Goal: Task Accomplishment & Management: Use online tool/utility

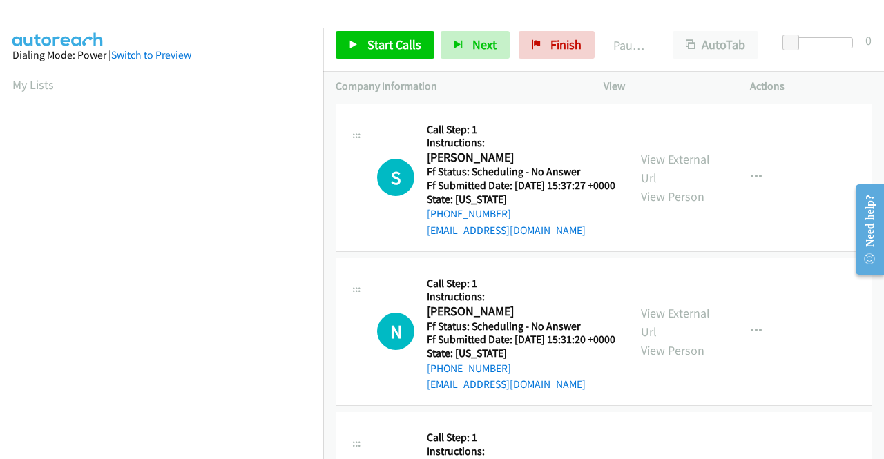
drag, startPoint x: 836, startPoint y: 74, endPoint x: 736, endPoint y: 68, distance: 99.6
click at [836, 74] on div "Actions" at bounding box center [811, 86] width 146 height 29
click at [659, 165] on link "View External Url" at bounding box center [675, 168] width 69 height 35
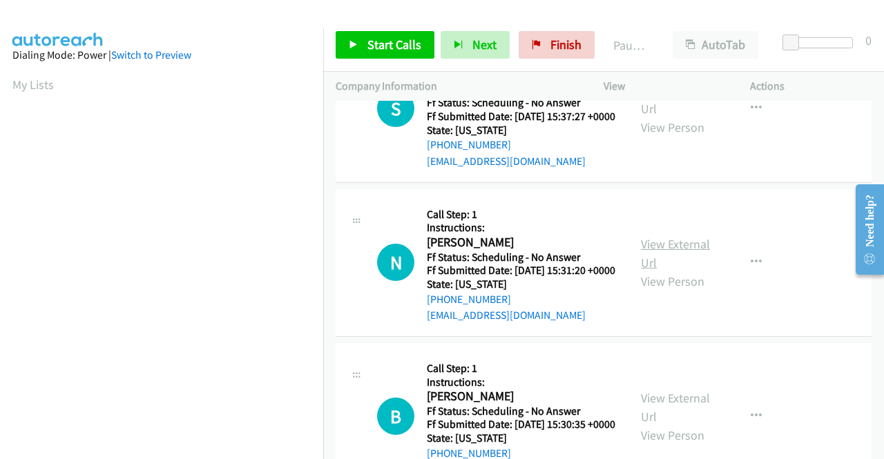
click at [680, 263] on link "View External Url" at bounding box center [675, 253] width 69 height 35
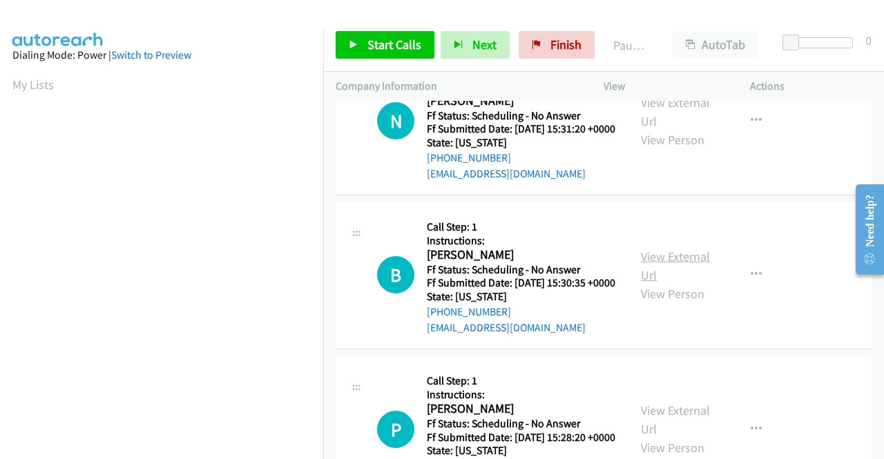
scroll to position [276, 0]
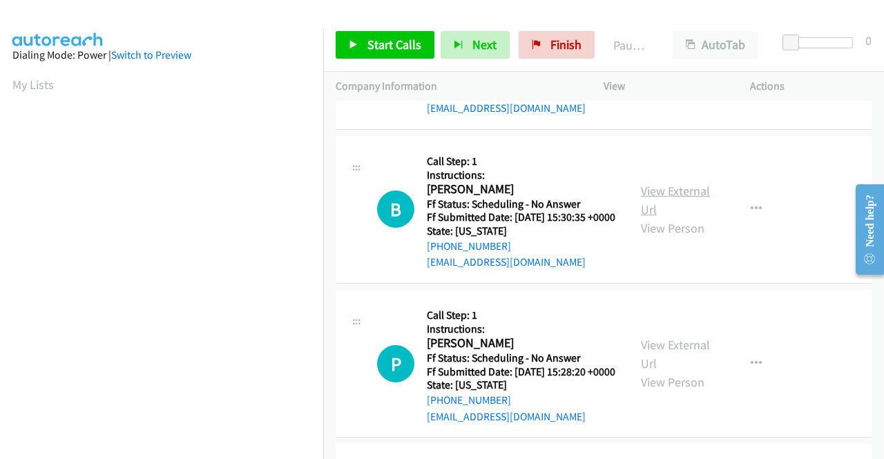
click at [660, 218] on link "View External Url" at bounding box center [675, 200] width 69 height 35
click at [401, 46] on span "Start Calls" at bounding box center [395, 45] width 54 height 16
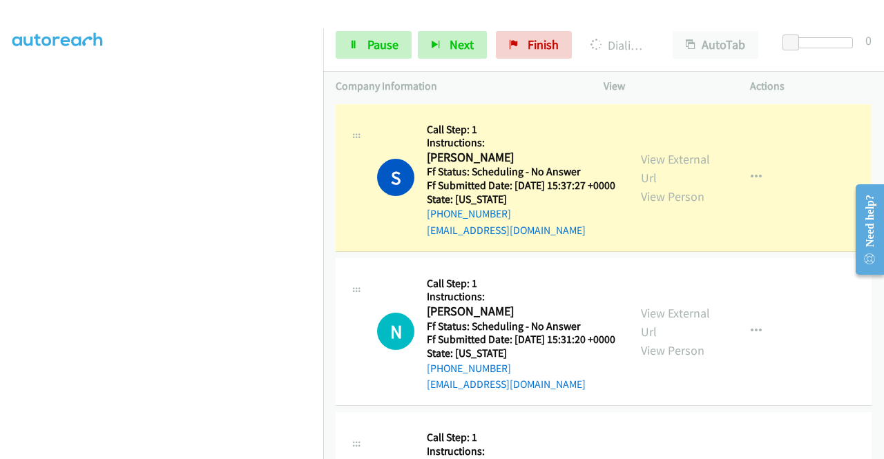
scroll to position [315, 0]
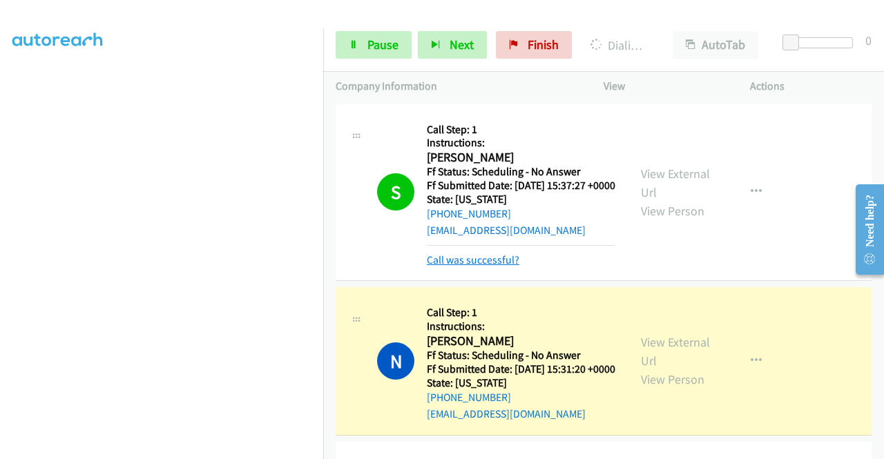
click at [507, 267] on link "Call was successful?" at bounding box center [473, 260] width 93 height 13
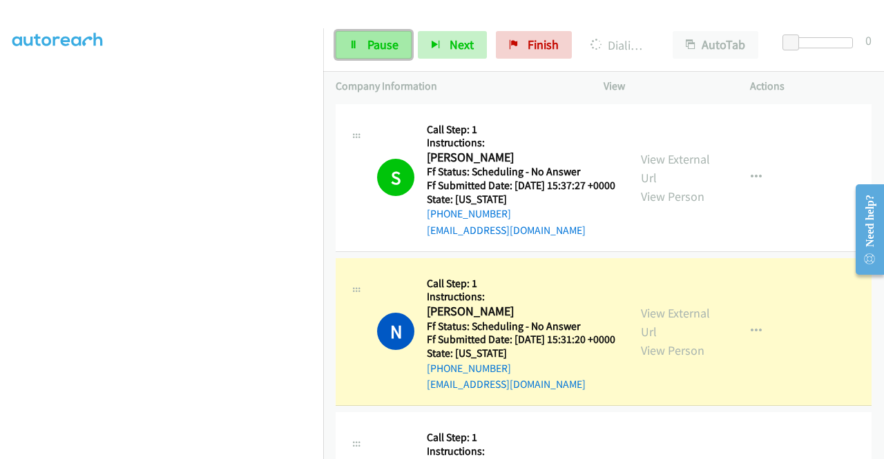
click at [354, 47] on icon at bounding box center [354, 46] width 10 height 10
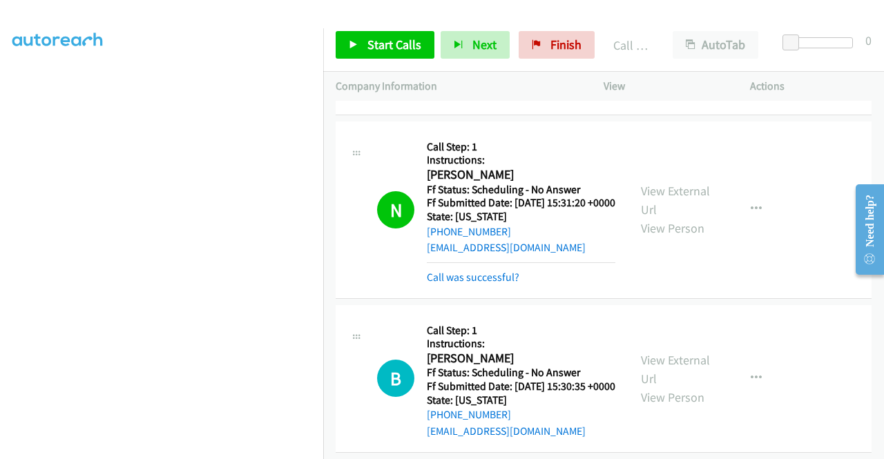
scroll to position [138, 0]
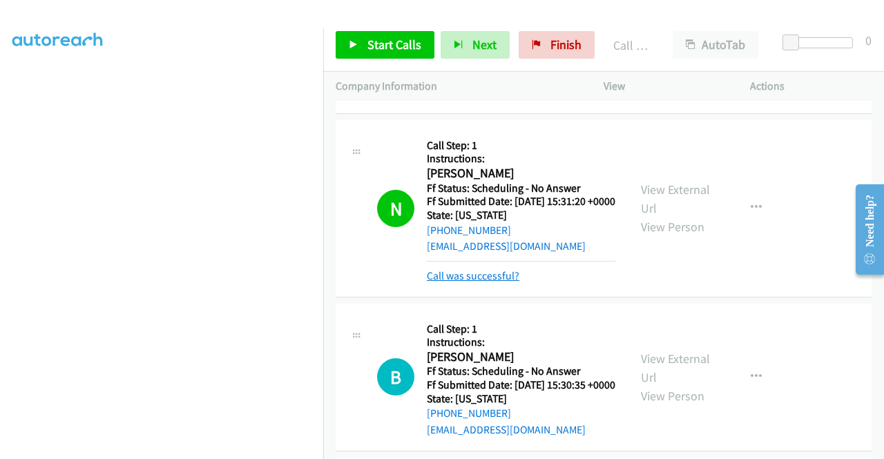
click at [498, 283] on link "Call was successful?" at bounding box center [473, 275] width 93 height 13
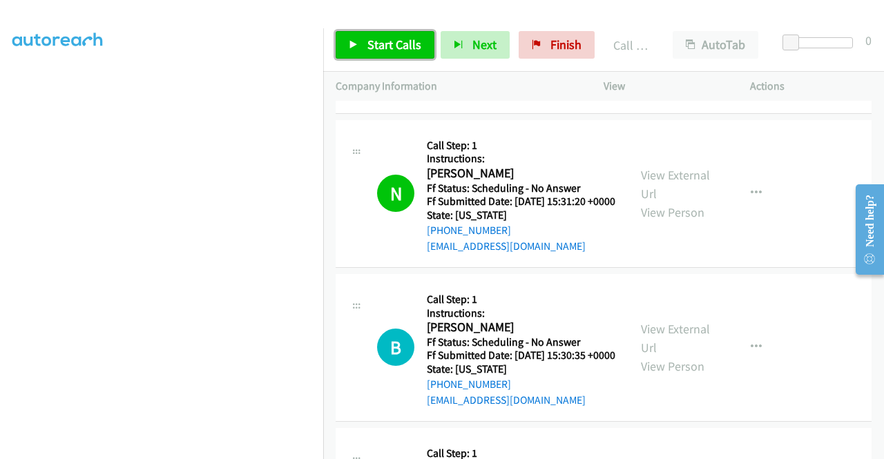
click at [403, 39] on span "Start Calls" at bounding box center [395, 45] width 54 height 16
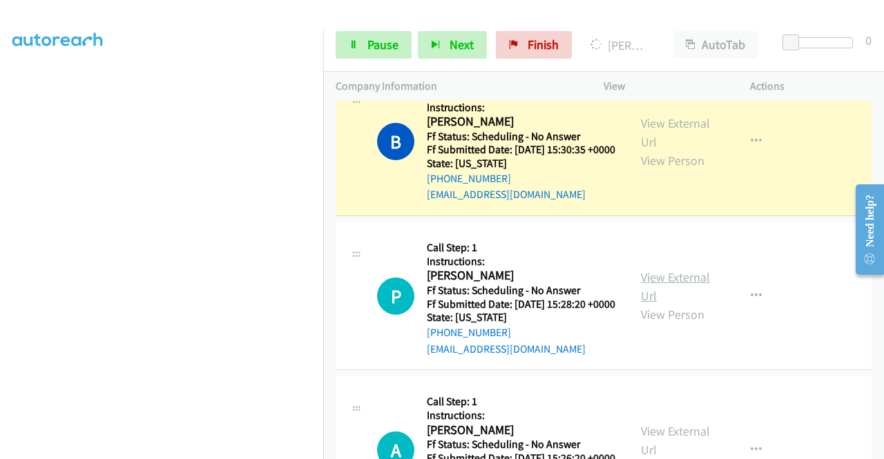
scroll to position [345, 0]
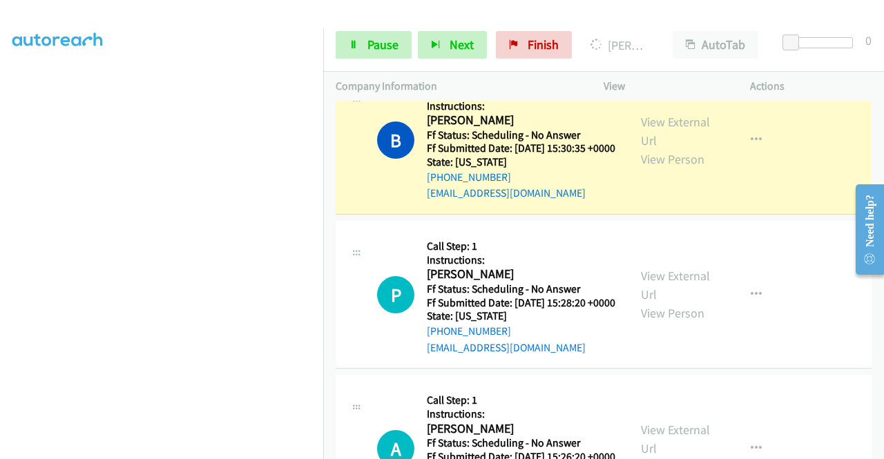
click at [655, 323] on div "View External Url View Person" at bounding box center [677, 295] width 72 height 56
click at [654, 303] on link "View External Url" at bounding box center [675, 285] width 69 height 35
click at [379, 46] on span "Pause" at bounding box center [383, 45] width 31 height 16
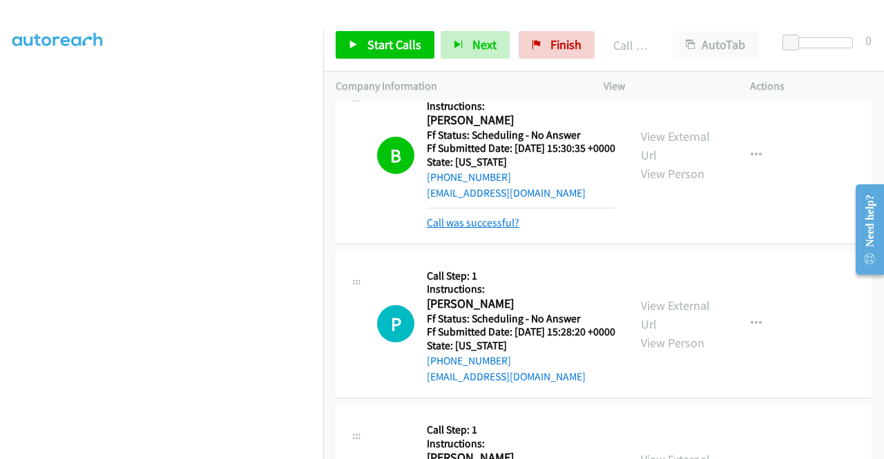
click at [474, 229] on link "Call was successful?" at bounding box center [473, 222] width 93 height 13
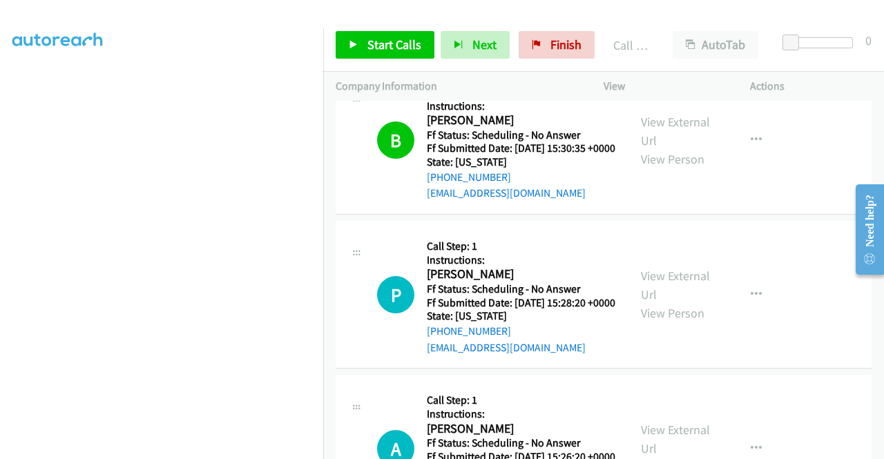
click at [649, 21] on div "Start Calls Pause Next Finish Call Completed AutoTab AutoTab 0" at bounding box center [603, 45] width 561 height 53
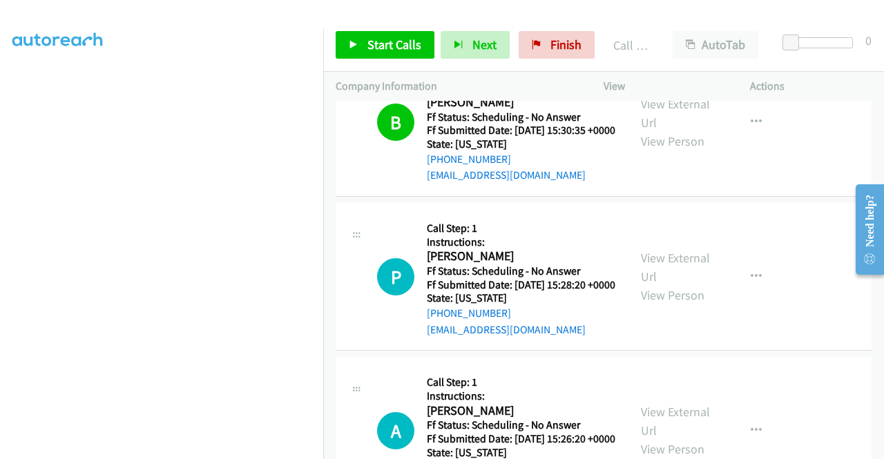
scroll to position [415, 0]
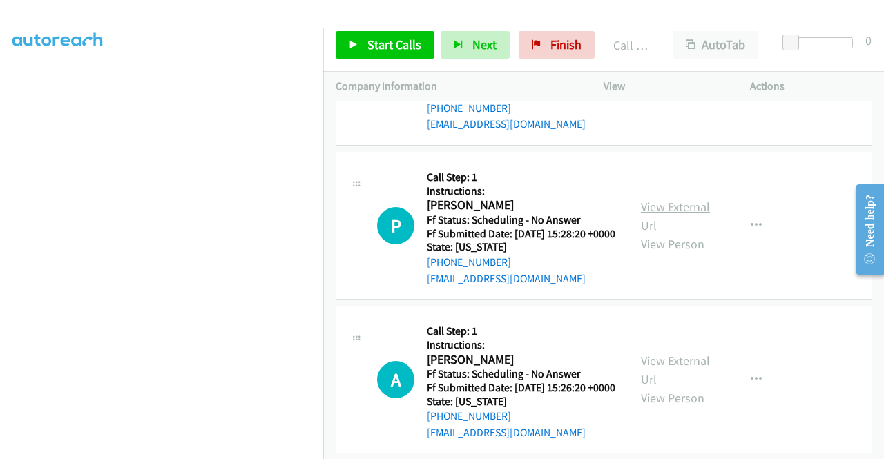
click at [674, 234] on link "View External Url" at bounding box center [675, 216] width 69 height 35
click at [695, 388] on link "View External Url" at bounding box center [675, 370] width 69 height 35
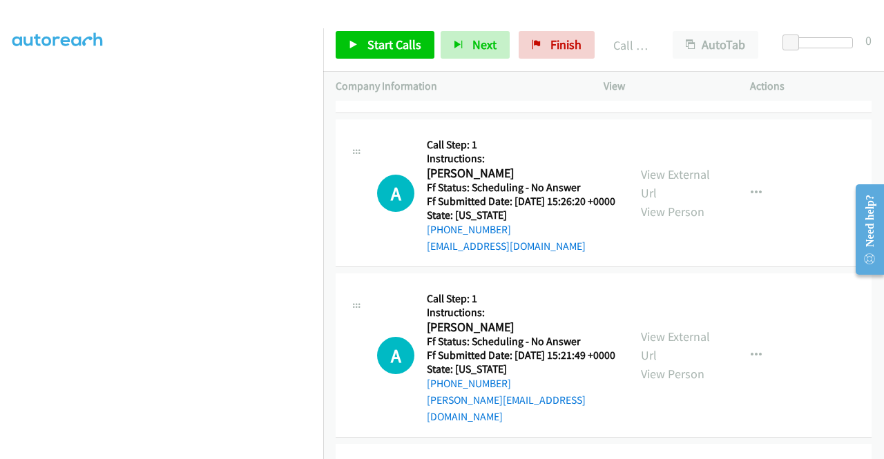
scroll to position [622, 0]
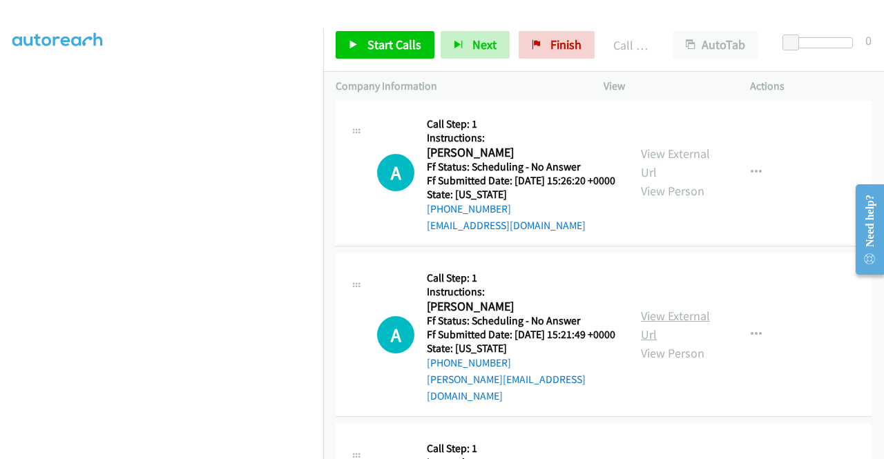
click at [678, 343] on link "View External Url" at bounding box center [675, 325] width 69 height 35
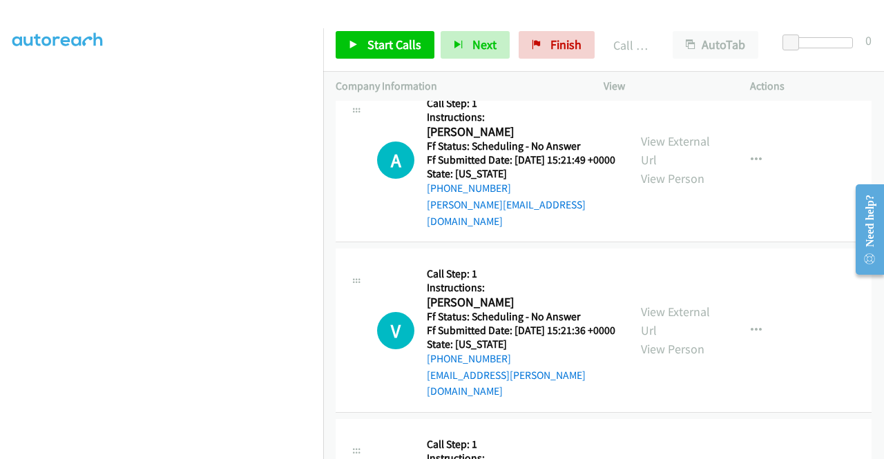
scroll to position [829, 0]
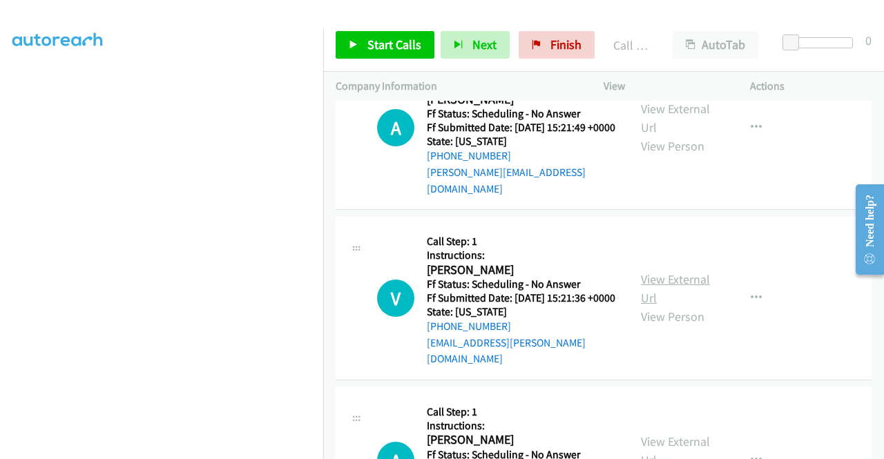
click at [673, 306] on link "View External Url" at bounding box center [675, 289] width 69 height 35
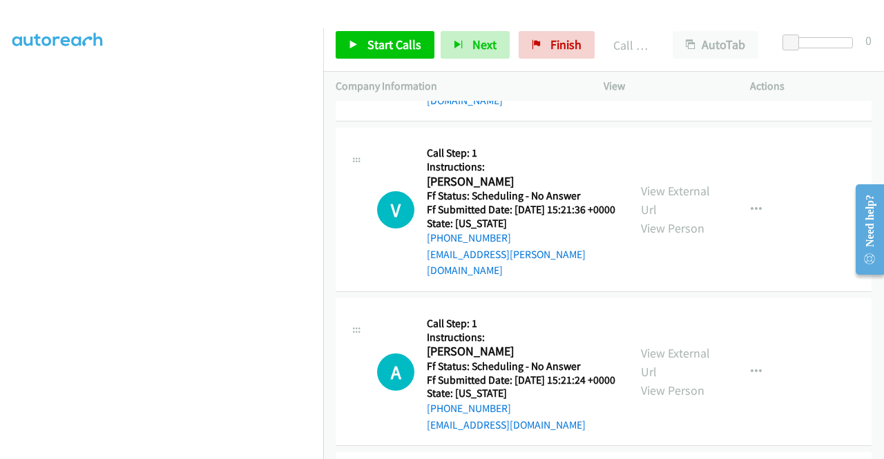
scroll to position [967, 0]
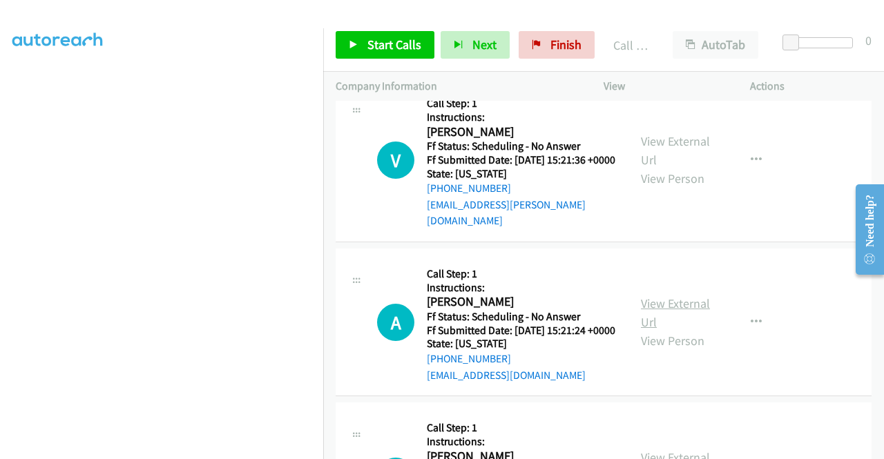
click at [693, 330] on link "View External Url" at bounding box center [675, 313] width 69 height 35
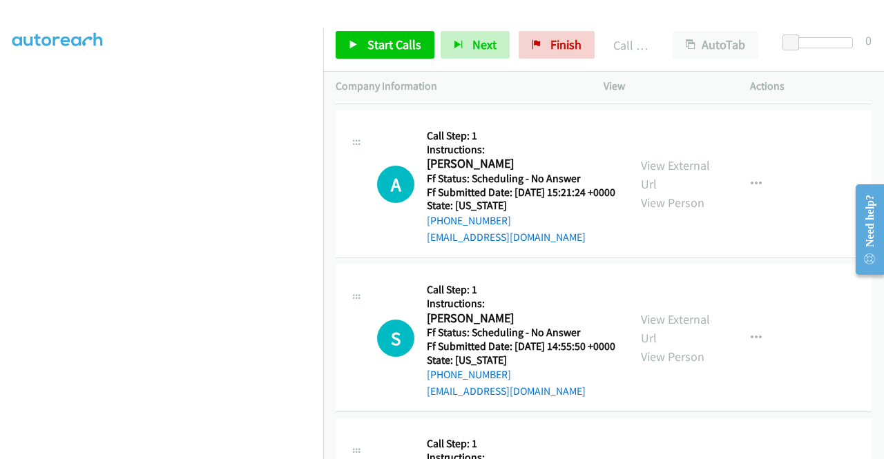
scroll to position [1174, 0]
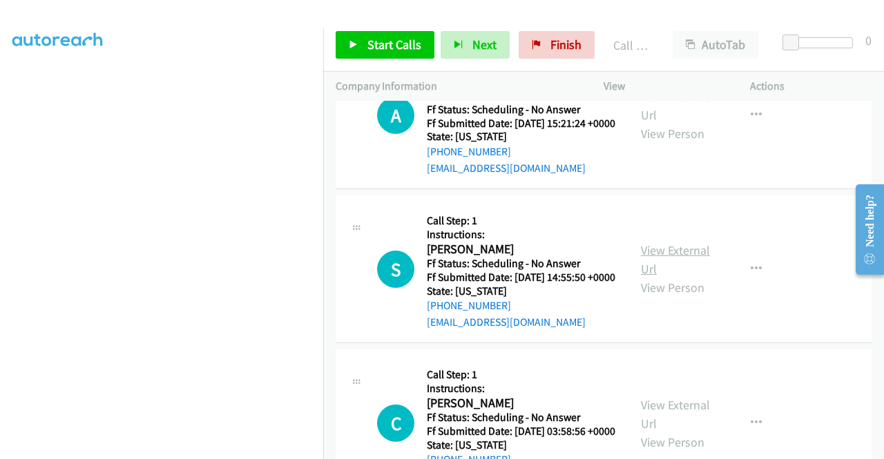
click at [667, 277] on link "View External Url" at bounding box center [675, 259] width 69 height 35
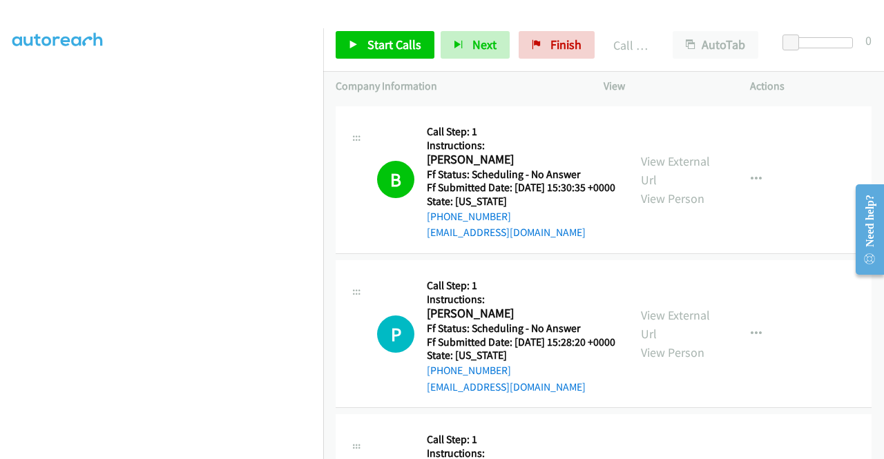
scroll to position [345, 0]
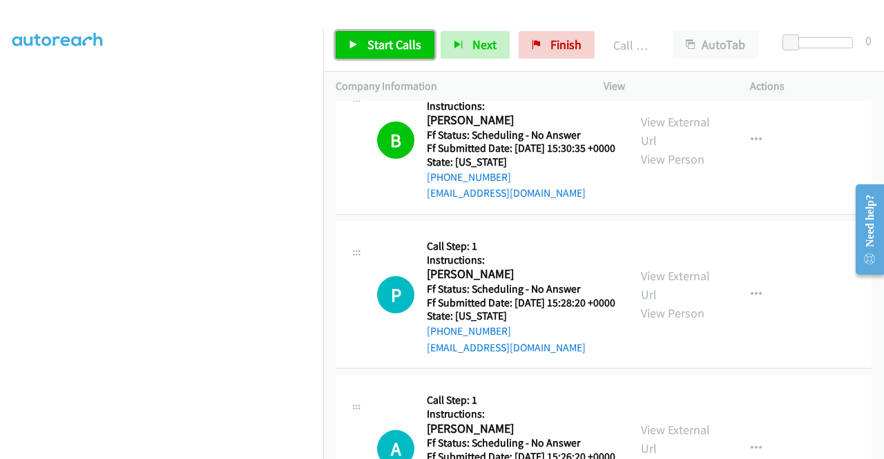
click at [379, 41] on span "Start Calls" at bounding box center [395, 45] width 54 height 16
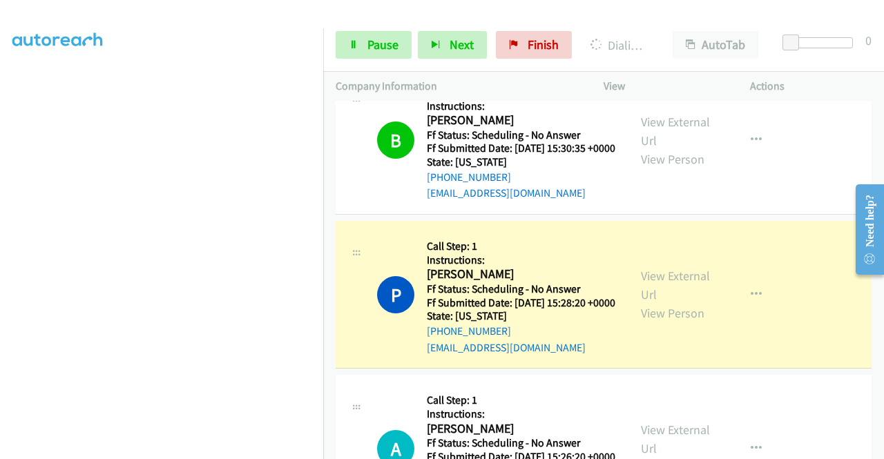
scroll to position [28, 0]
click at [376, 45] on span "Pause" at bounding box center [383, 45] width 31 height 16
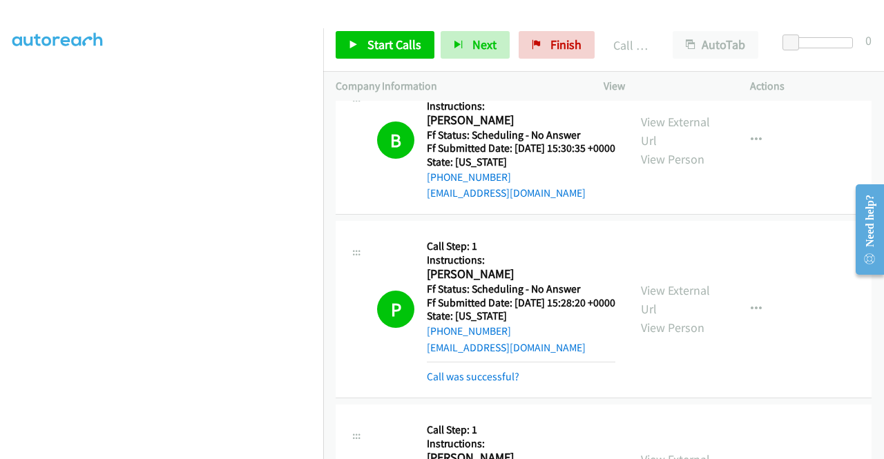
scroll to position [484, 0]
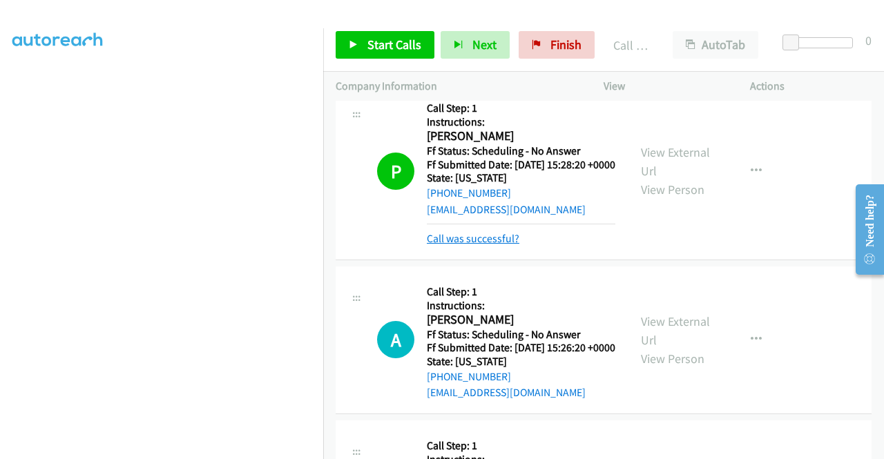
click at [503, 245] on link "Call was successful?" at bounding box center [473, 238] width 93 height 13
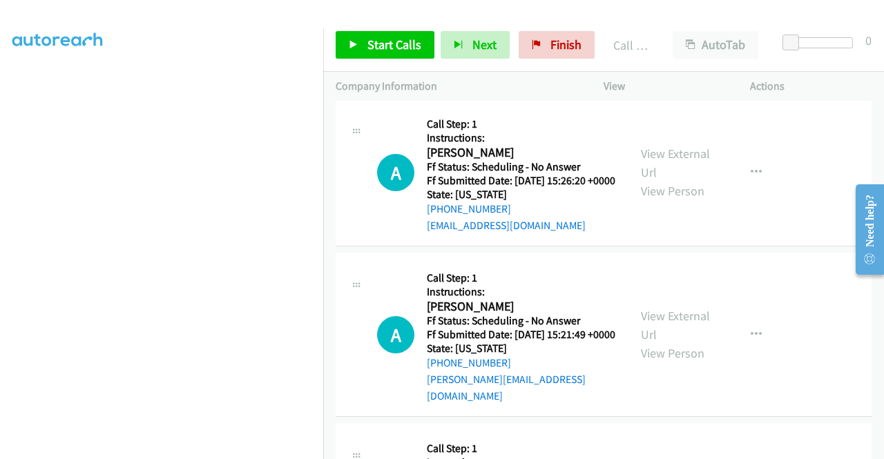
scroll to position [285, 0]
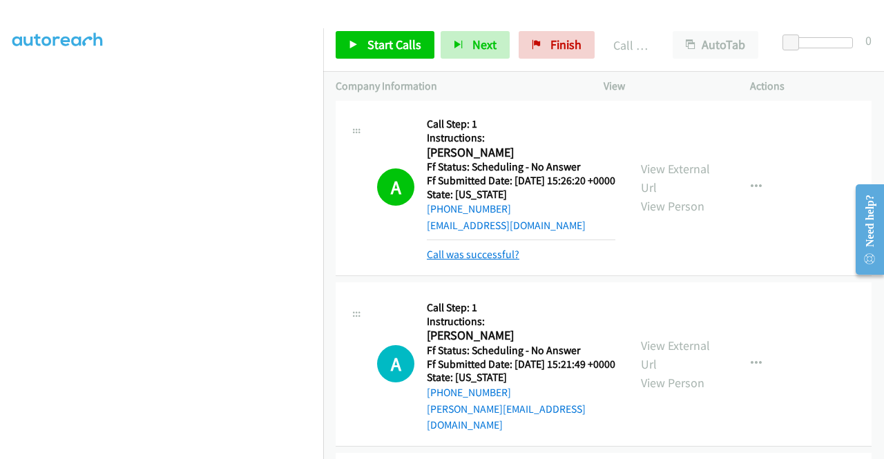
click at [495, 261] on link "Call was successful?" at bounding box center [473, 254] width 93 height 13
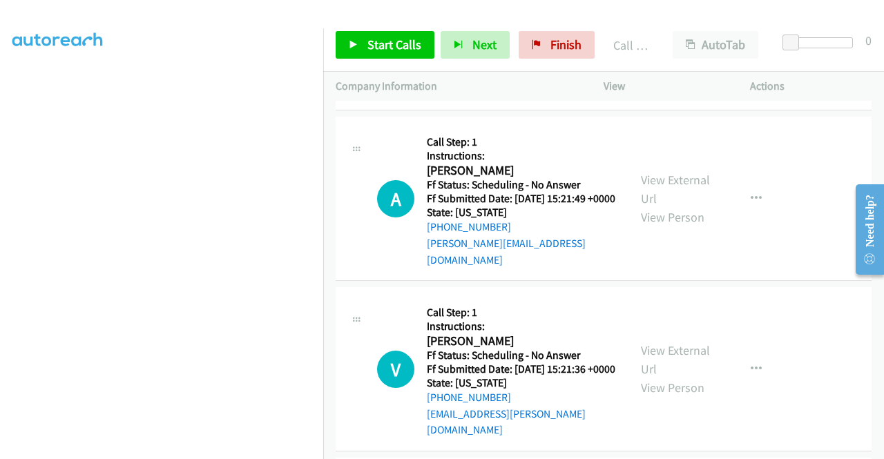
scroll to position [760, 0]
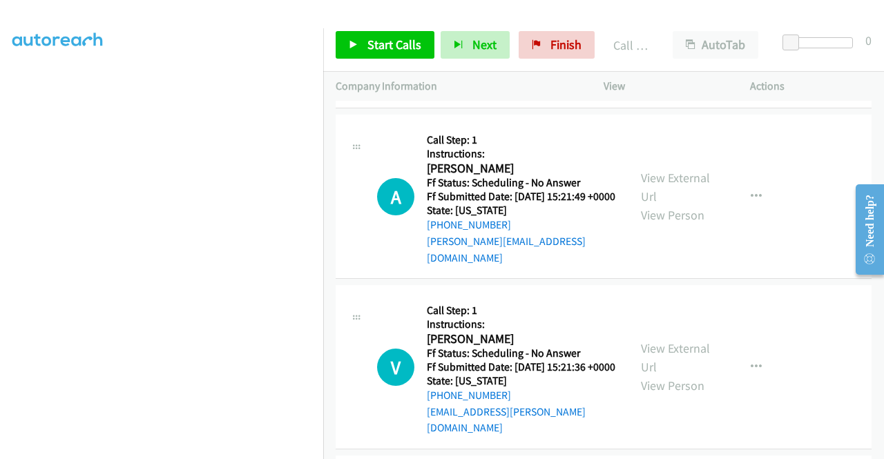
click at [636, 19] on div "Start Calls Pause Next Finish Call Completed AutoTab AutoTab 0" at bounding box center [603, 45] width 561 height 53
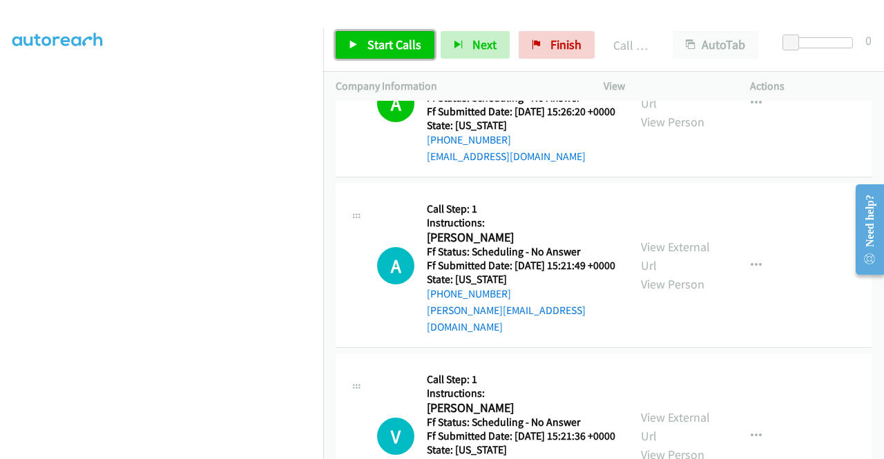
click at [398, 44] on span "Start Calls" at bounding box center [395, 45] width 54 height 16
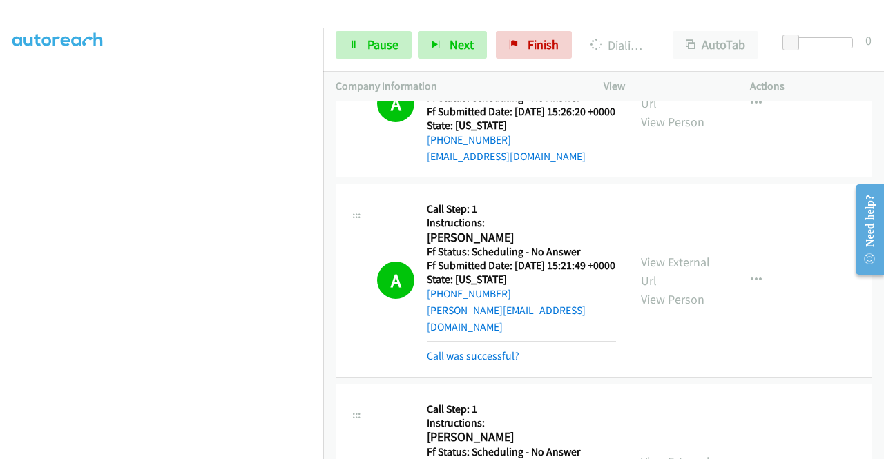
drag, startPoint x: 450, startPoint y: 426, endPoint x: 452, endPoint y: 329, distance: 96.7
click at [449, 363] on link "Call was successful?" at bounding box center [473, 356] width 93 height 13
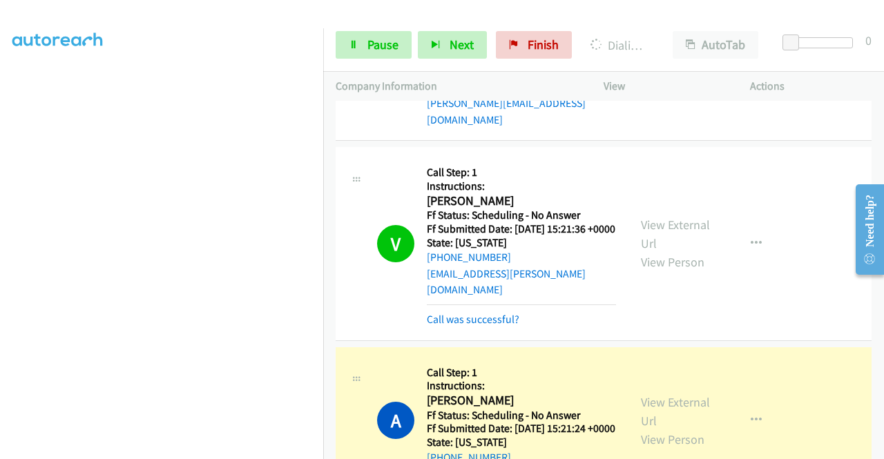
scroll to position [967, 0]
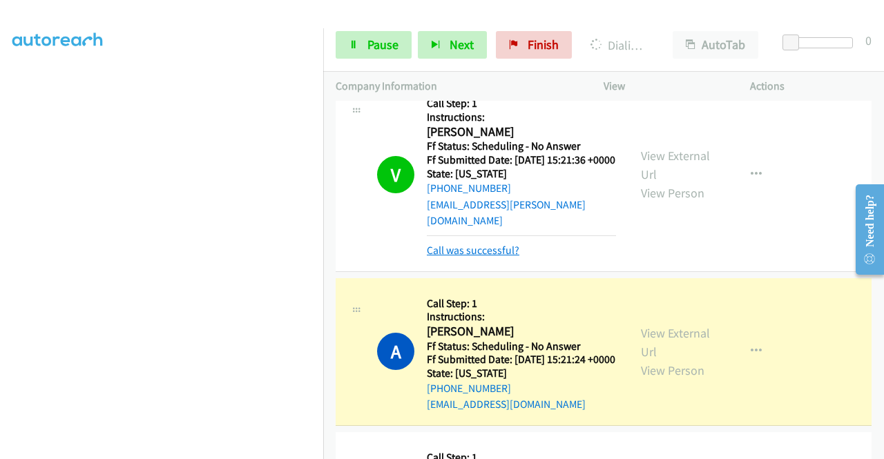
click at [474, 257] on link "Call was successful?" at bounding box center [473, 250] width 93 height 13
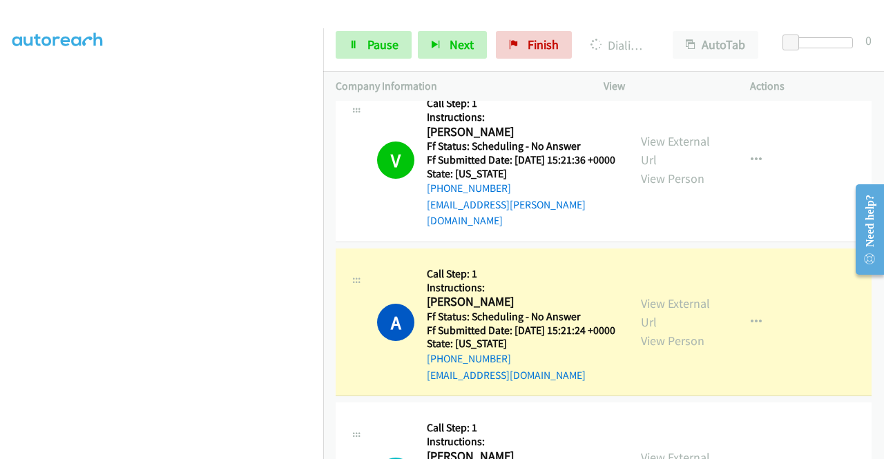
click at [368, 59] on div "Start Calls Pause Next Finish Dialing [PERSON_NAME] AutoTab AutoTab 0" at bounding box center [603, 45] width 561 height 53
click at [367, 53] on link "Pause" at bounding box center [374, 45] width 76 height 28
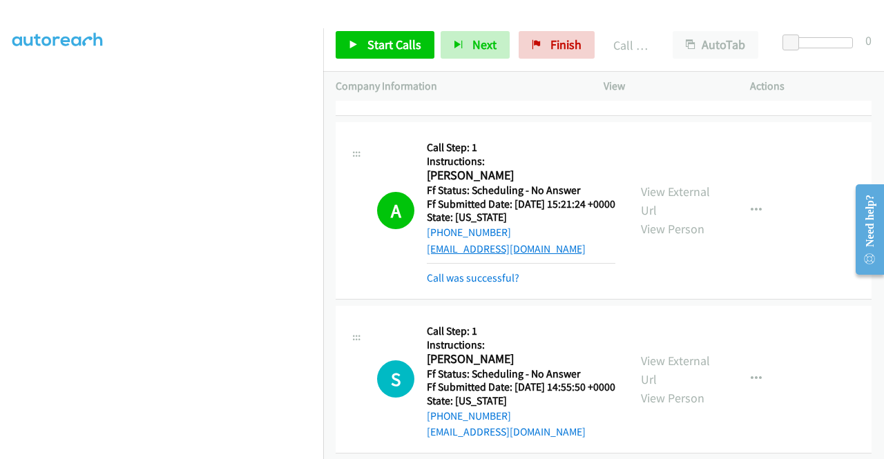
scroll to position [1105, 0]
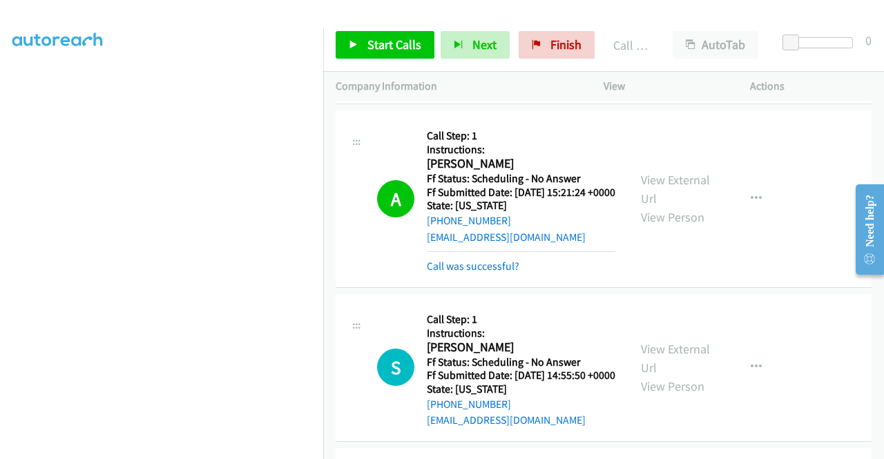
drag, startPoint x: 492, startPoint y: 339, endPoint x: 509, endPoint y: 328, distance: 20.5
click at [492, 273] on link "Call was successful?" at bounding box center [473, 266] width 93 height 13
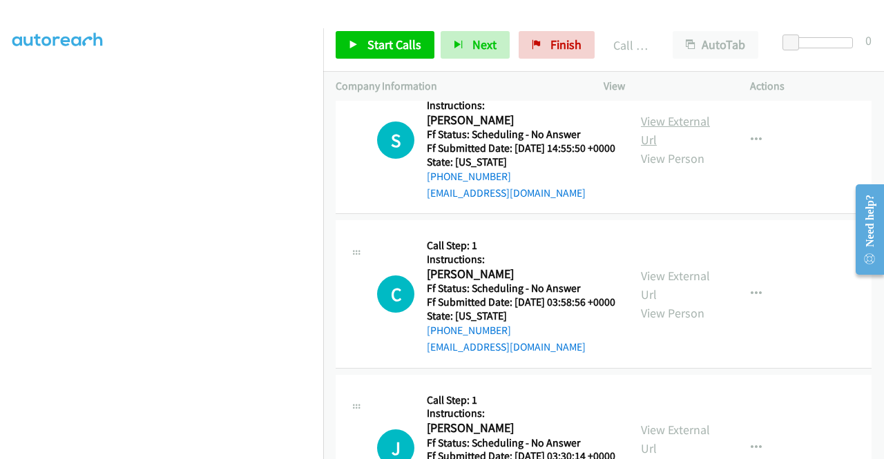
scroll to position [1382, 0]
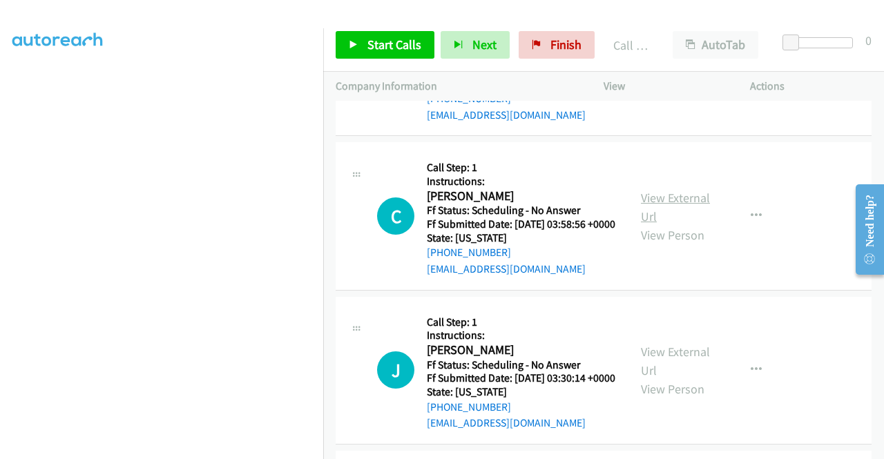
click at [658, 225] on link "View External Url" at bounding box center [675, 207] width 69 height 35
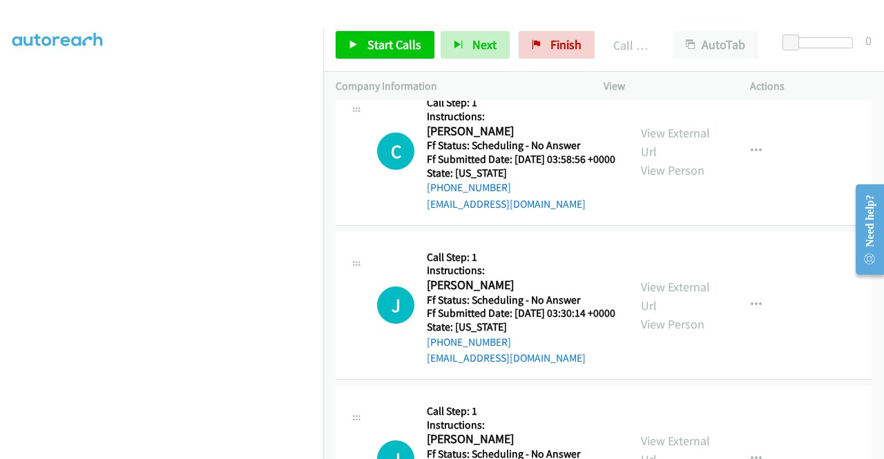
scroll to position [1520, 0]
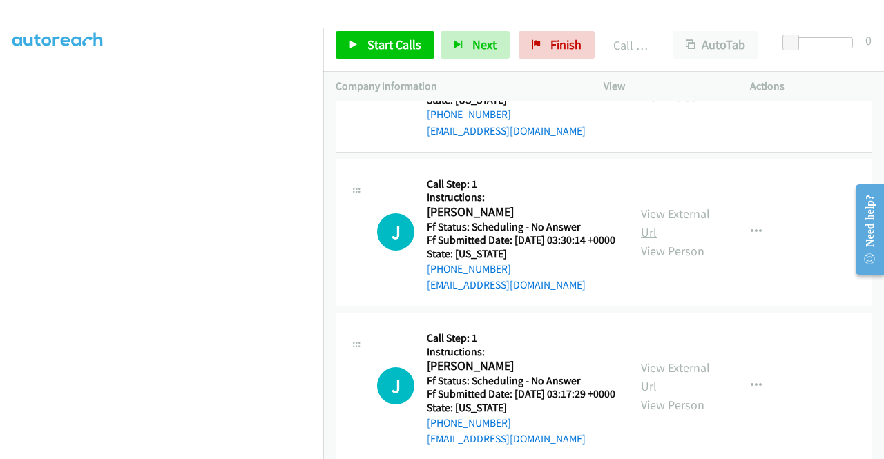
click at [685, 240] on link "View External Url" at bounding box center [675, 223] width 69 height 35
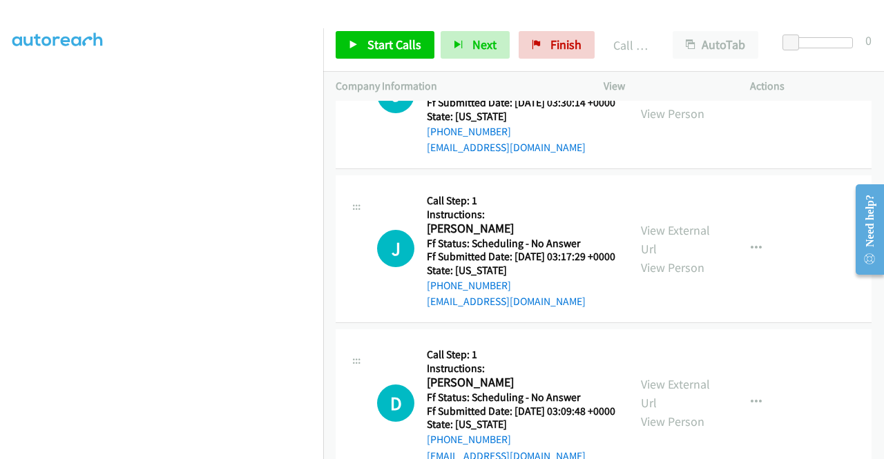
scroll to position [1658, 0]
click at [691, 256] on link "View External Url" at bounding box center [675, 239] width 69 height 35
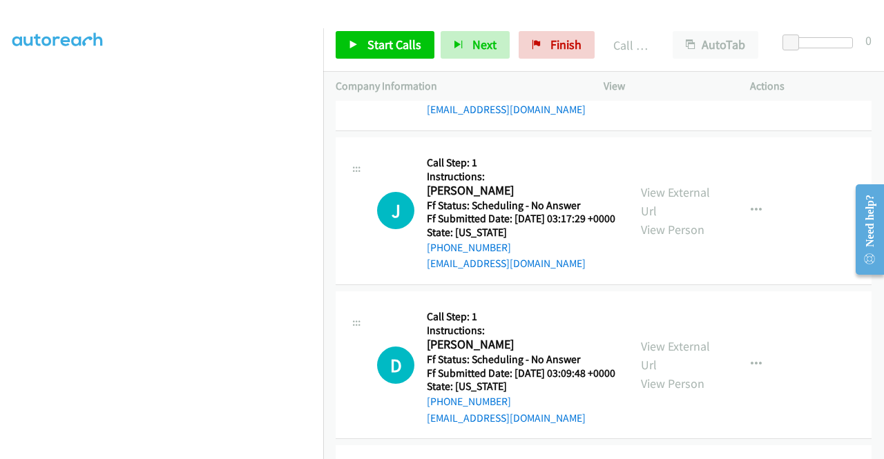
scroll to position [1727, 0]
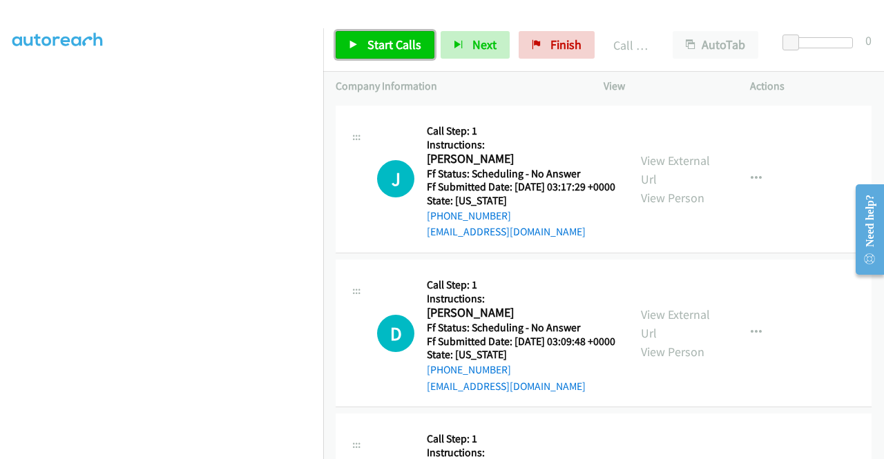
click at [386, 37] on span "Start Calls" at bounding box center [395, 45] width 54 height 16
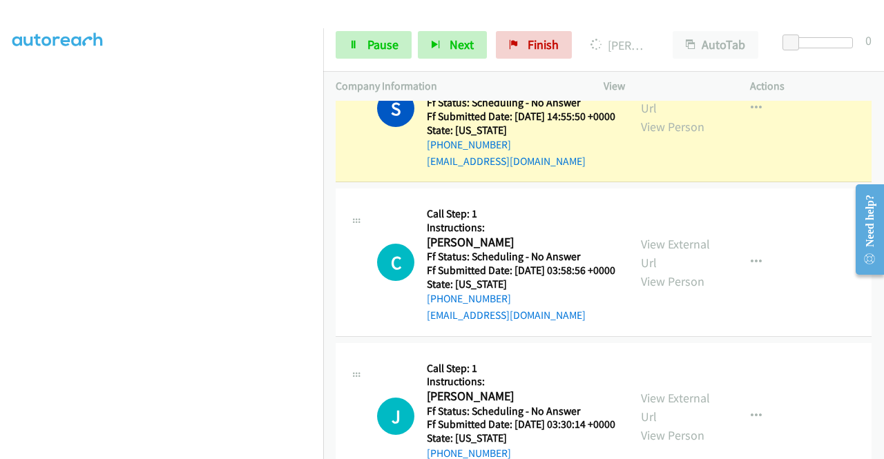
scroll to position [1313, 0]
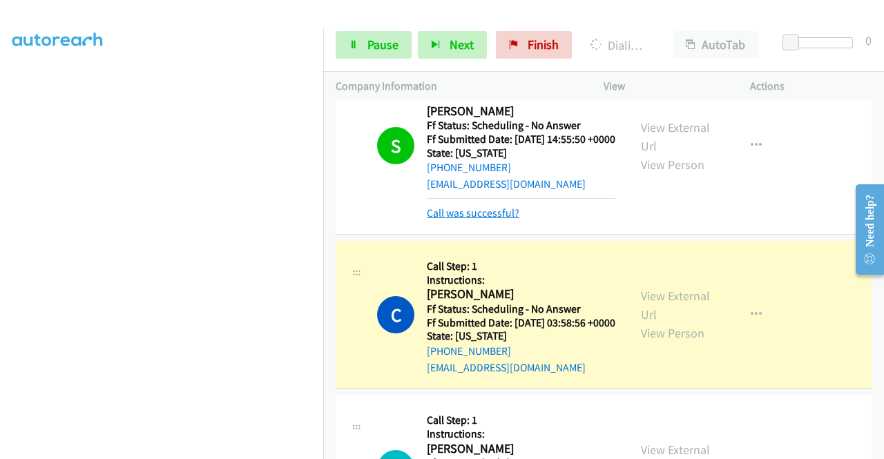
click at [505, 220] on link "Call was successful?" at bounding box center [473, 213] width 93 height 13
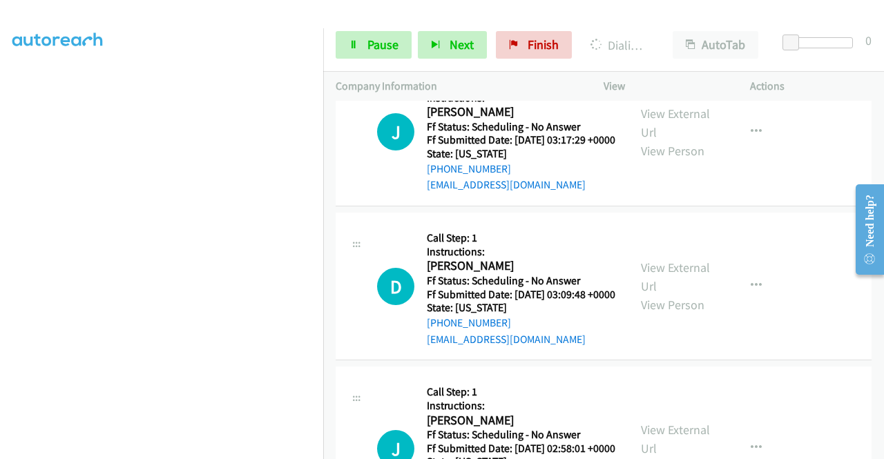
scroll to position [1796, 0]
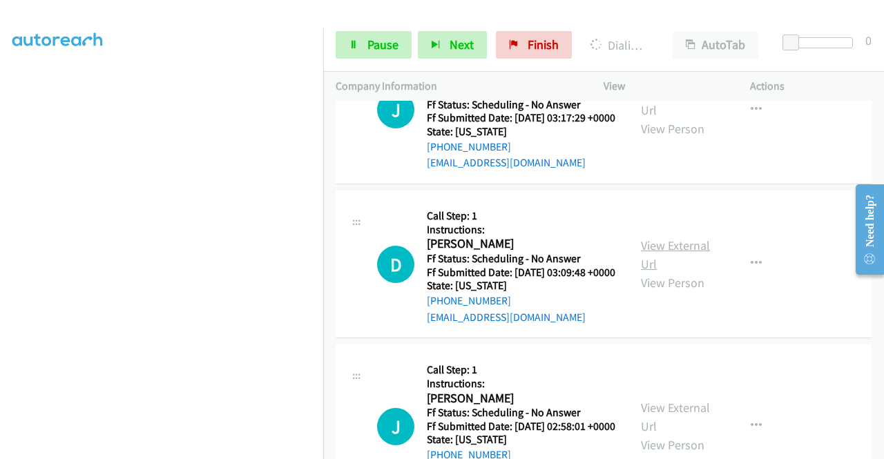
click at [673, 272] on link "View External Url" at bounding box center [675, 255] width 69 height 35
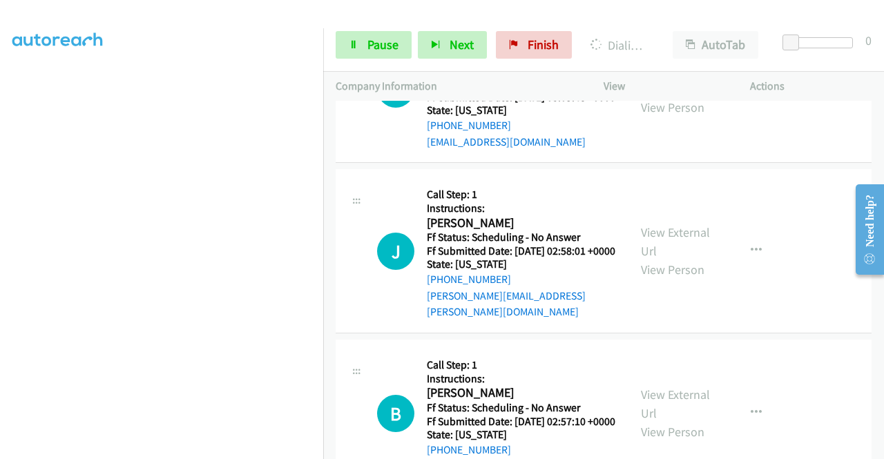
scroll to position [2004, 0]
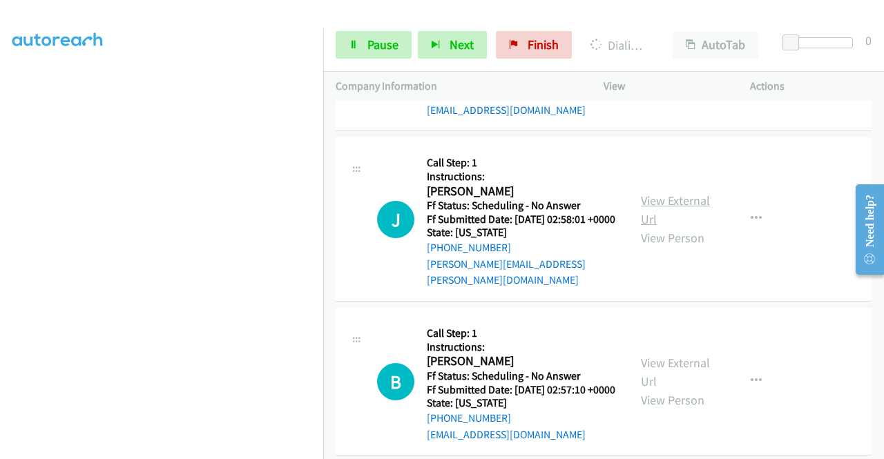
click at [672, 227] on link "View External Url" at bounding box center [675, 210] width 69 height 35
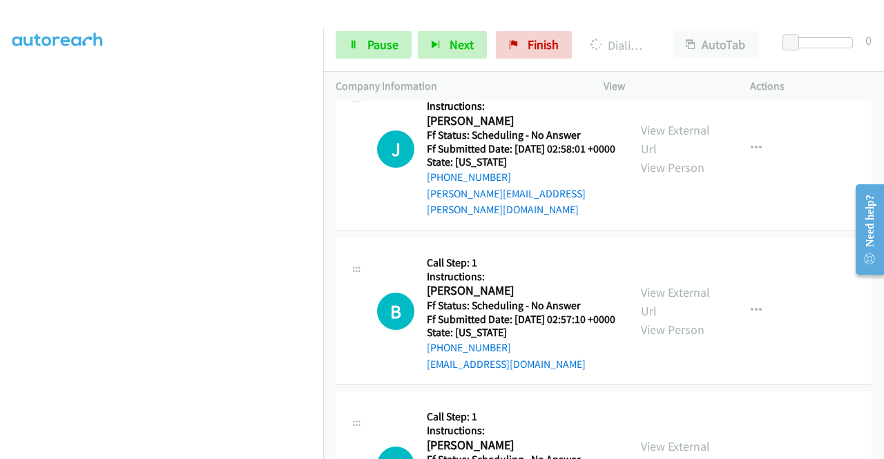
scroll to position [2142, 0]
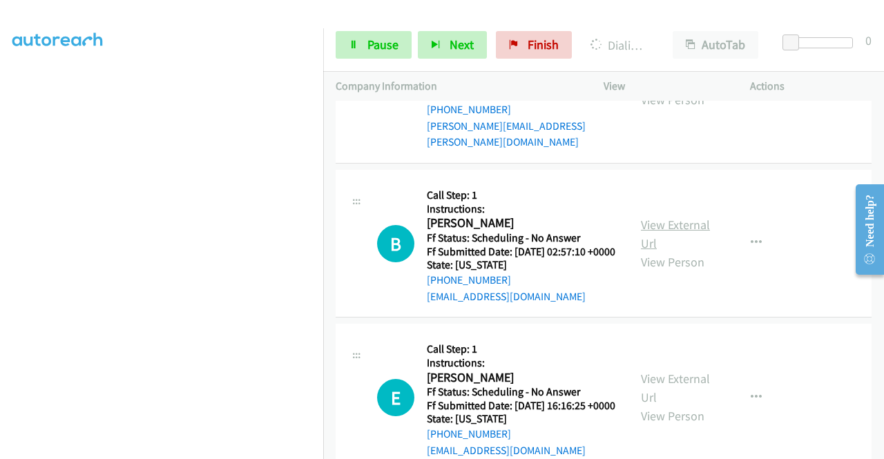
click at [694, 251] on link "View External Url" at bounding box center [675, 234] width 69 height 35
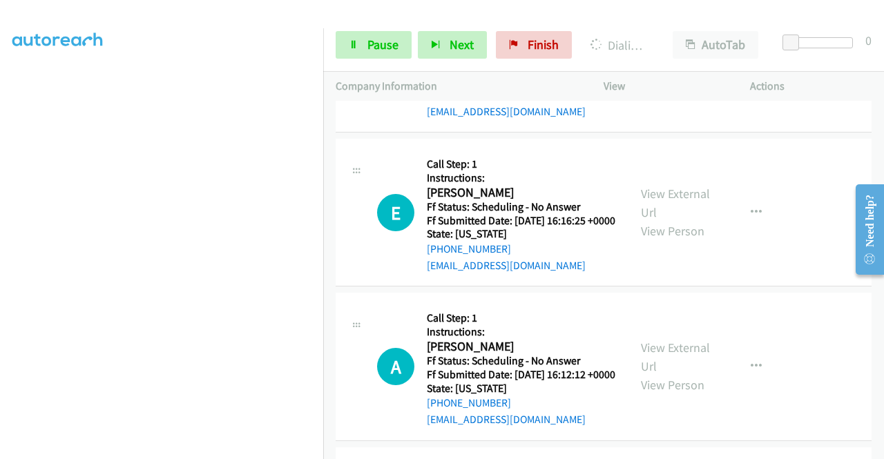
scroll to position [2349, 0]
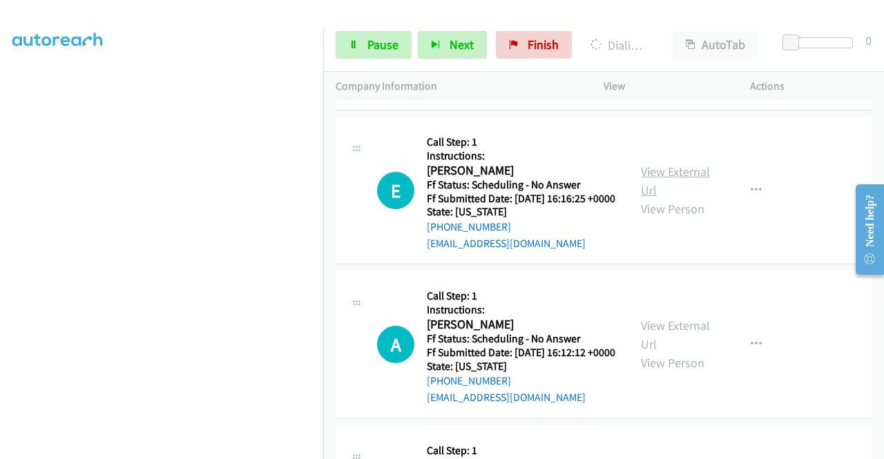
click at [674, 198] on link "View External Url" at bounding box center [675, 181] width 69 height 35
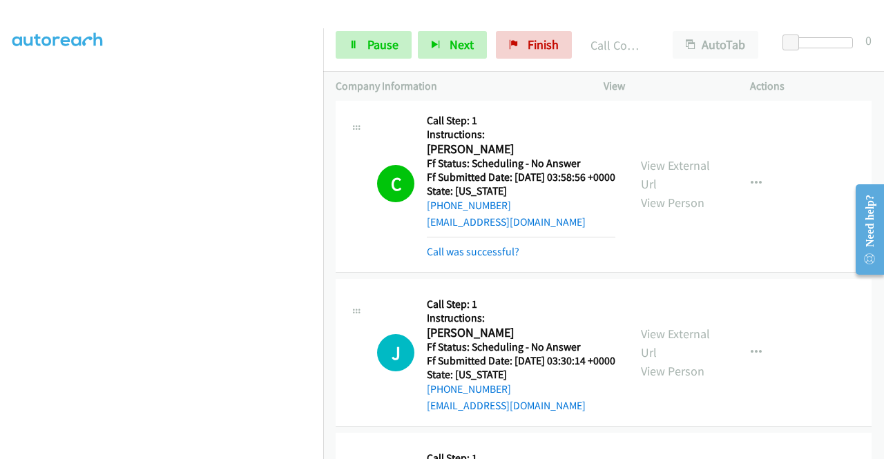
scroll to position [1451, 0]
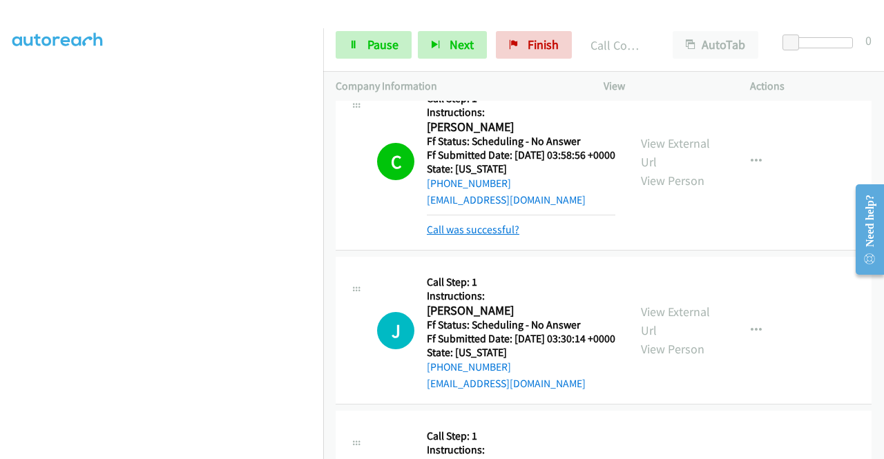
click at [506, 236] on link "Call was successful?" at bounding box center [473, 229] width 93 height 13
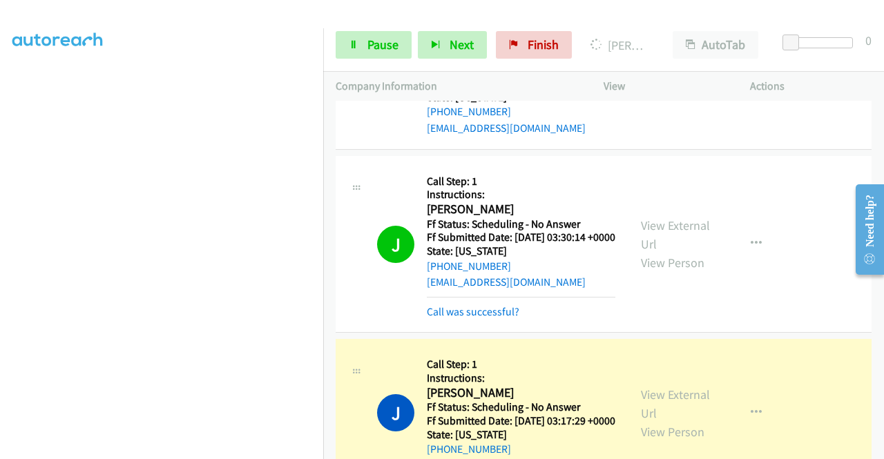
scroll to position [1658, 0]
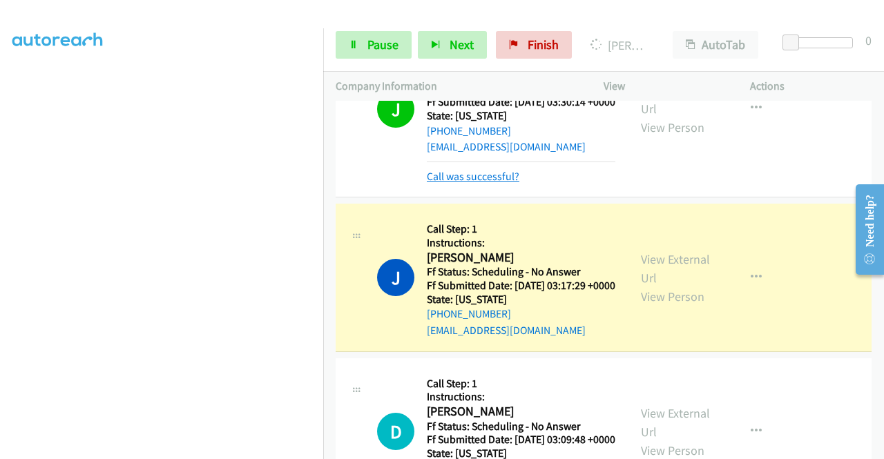
click at [479, 183] on link "Call was successful?" at bounding box center [473, 176] width 93 height 13
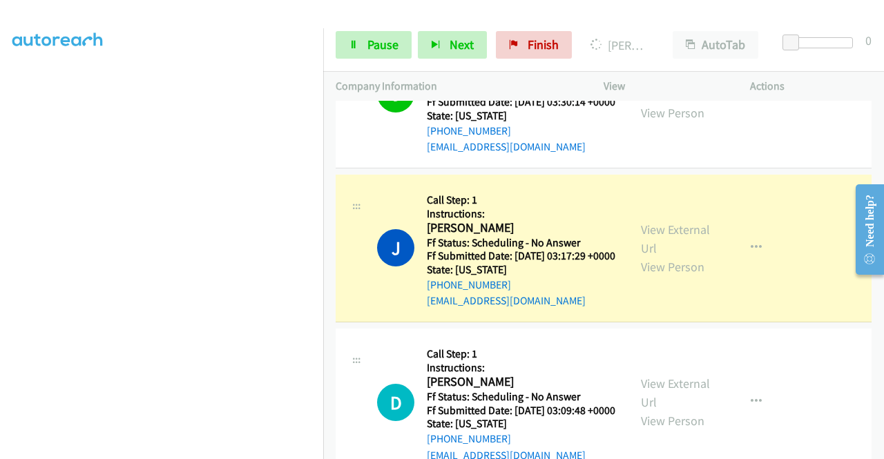
scroll to position [1727, 0]
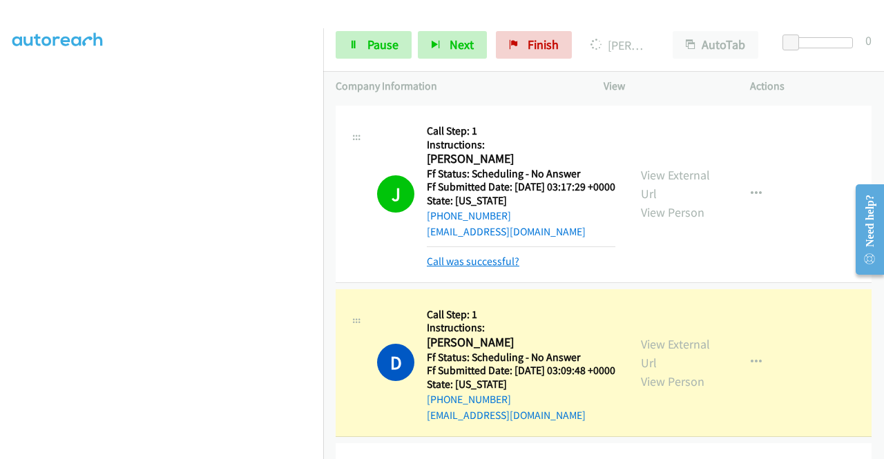
click at [442, 268] on link "Call was successful?" at bounding box center [473, 261] width 93 height 13
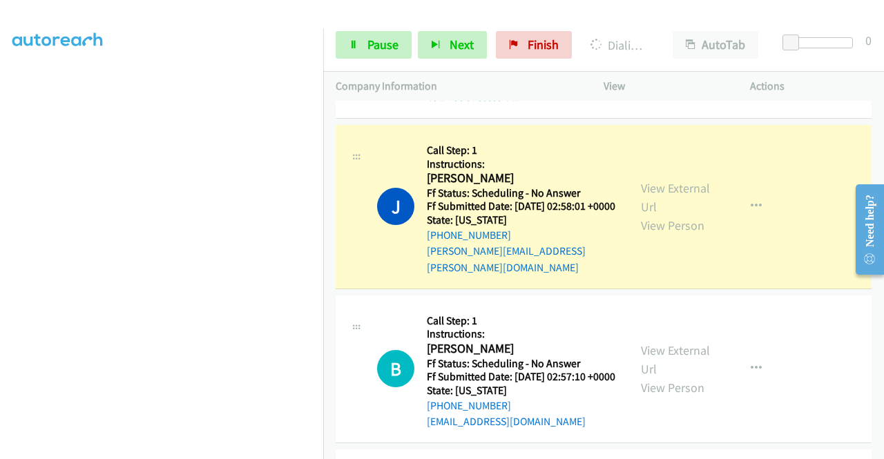
scroll to position [2073, 0]
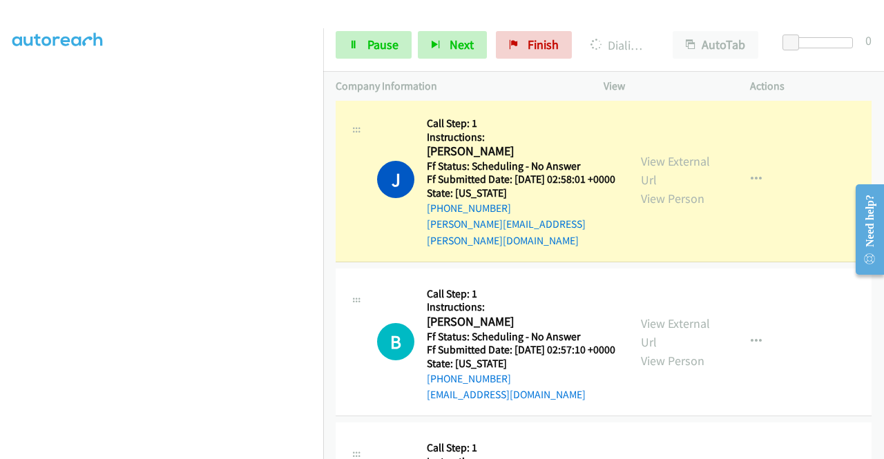
click at [491, 79] on div "Call was successful?" at bounding box center [521, 70] width 189 height 17
click at [497, 77] on link "Call was successful?" at bounding box center [473, 70] width 93 height 13
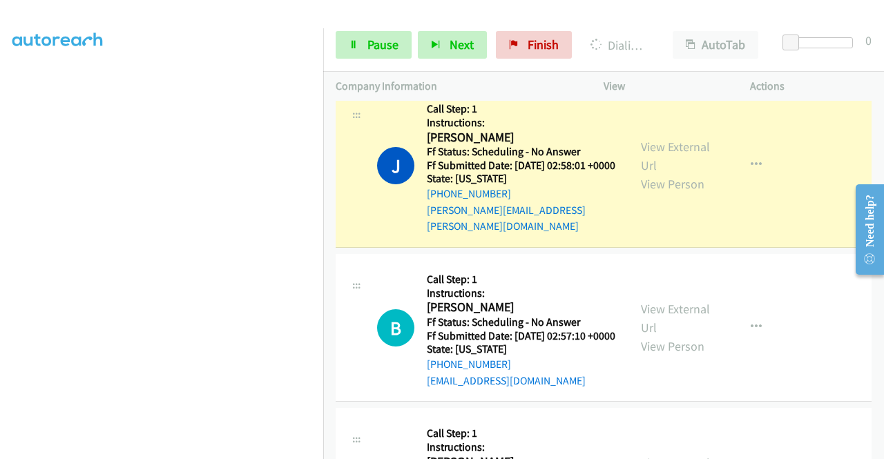
scroll to position [2058, 0]
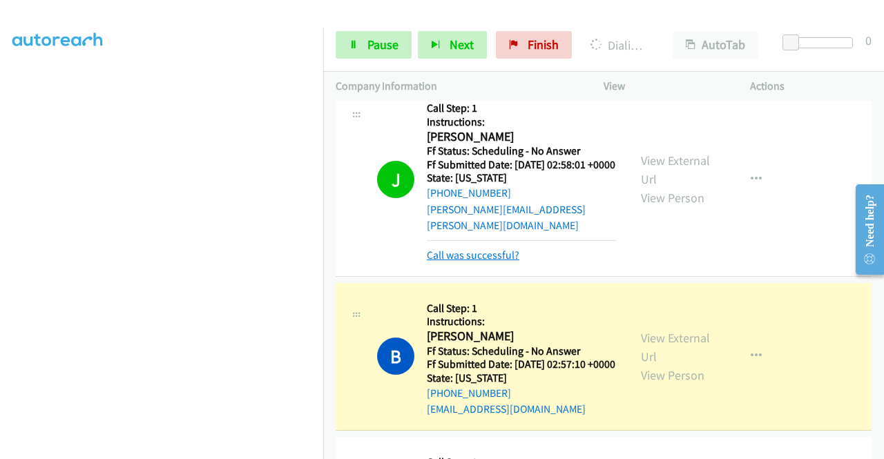
click at [504, 262] on link "Call was successful?" at bounding box center [473, 255] width 93 height 13
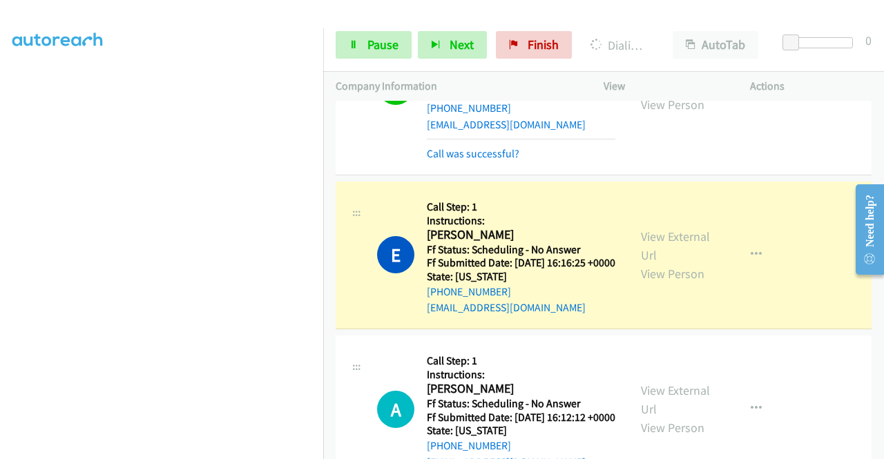
scroll to position [2334, 0]
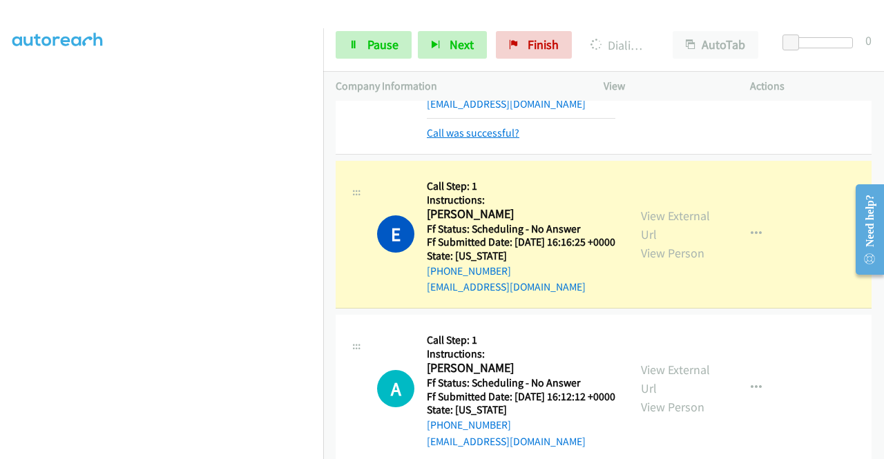
click at [509, 140] on link "Call was successful?" at bounding box center [473, 132] width 93 height 13
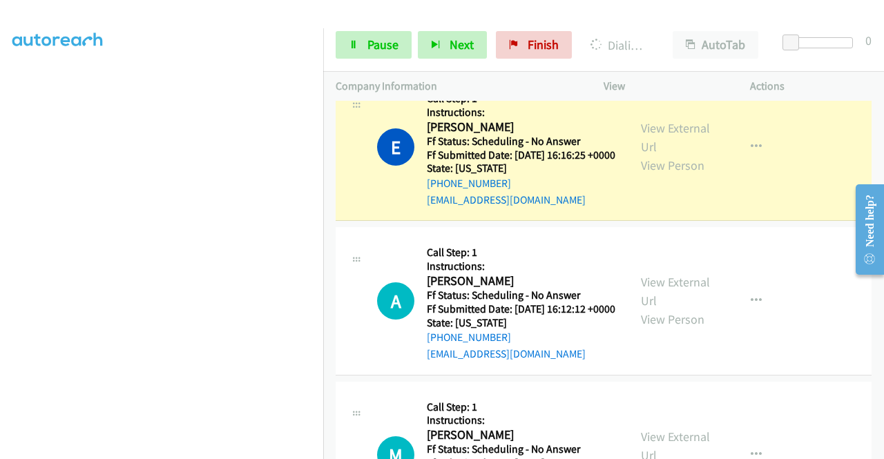
scroll to position [2542, 0]
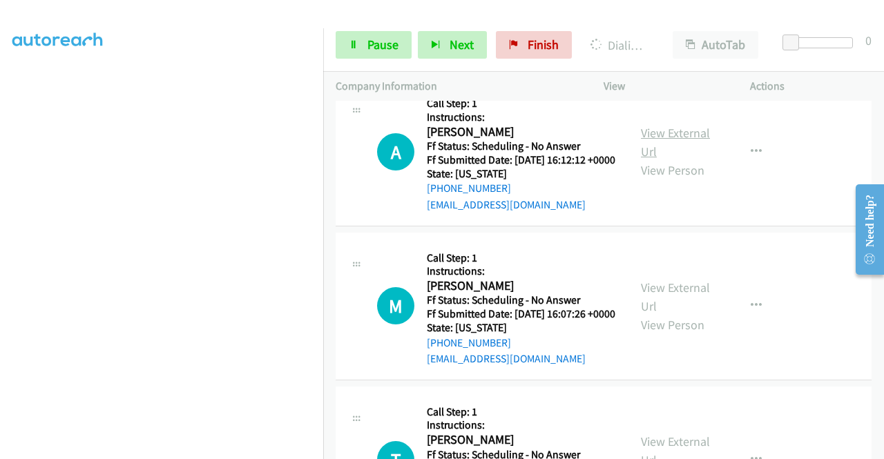
click at [693, 160] on link "View External Url" at bounding box center [675, 142] width 69 height 35
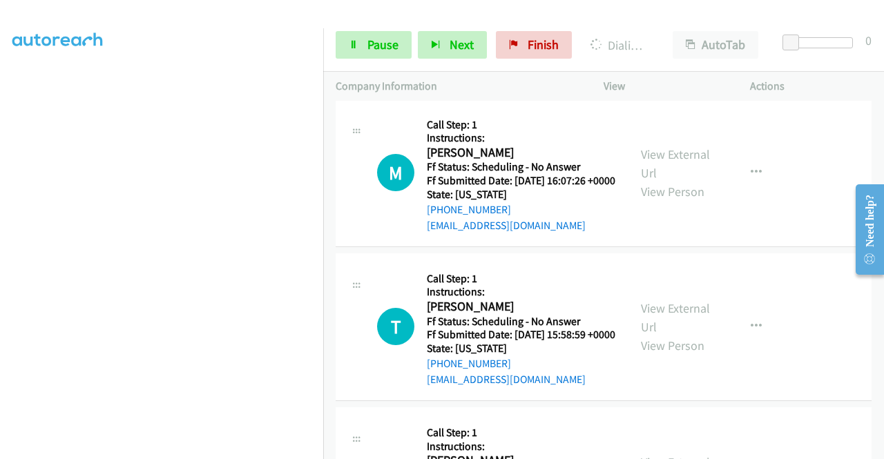
scroll to position [2680, 0]
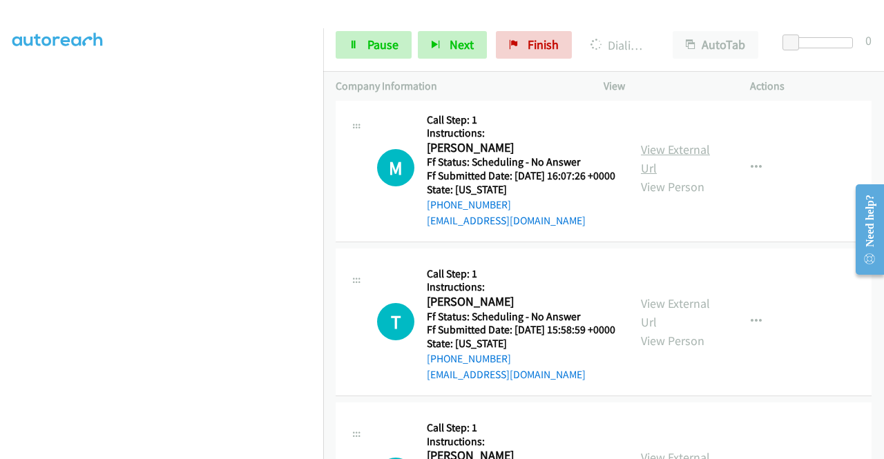
click at [660, 176] on link "View External Url" at bounding box center [675, 159] width 69 height 35
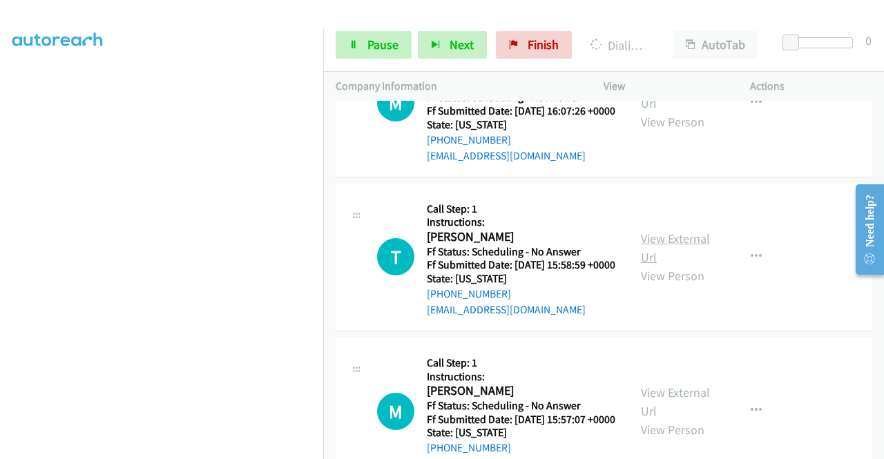
scroll to position [2818, 0]
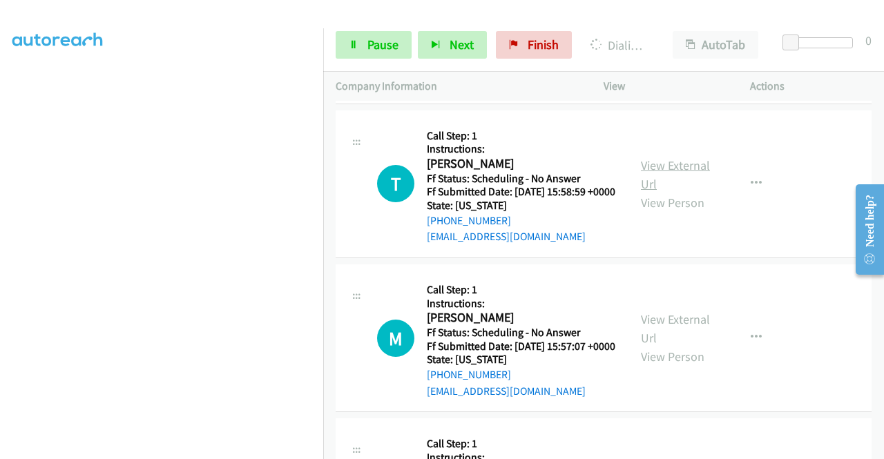
click at [694, 192] on link "View External Url" at bounding box center [675, 175] width 69 height 35
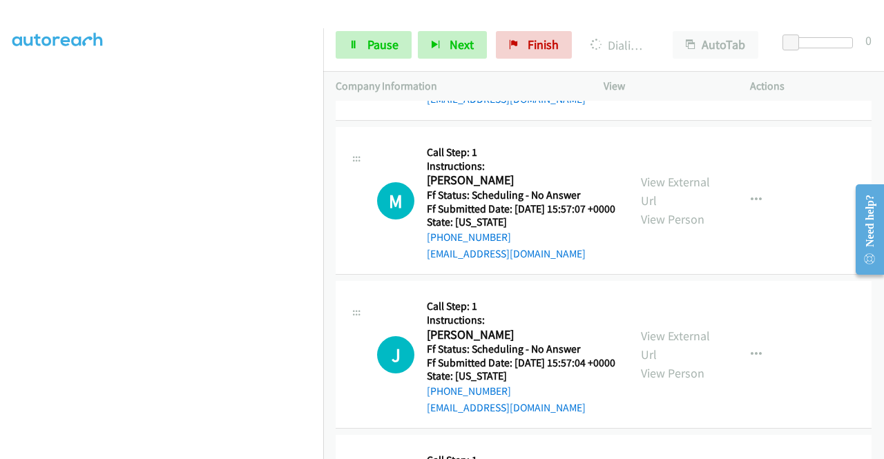
scroll to position [2956, 0]
click at [689, 208] on link "View External Url" at bounding box center [675, 190] width 69 height 35
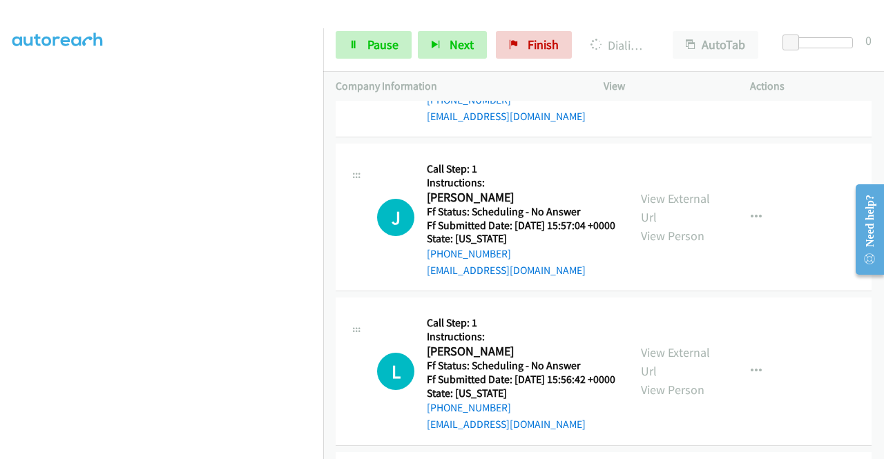
scroll to position [3094, 0]
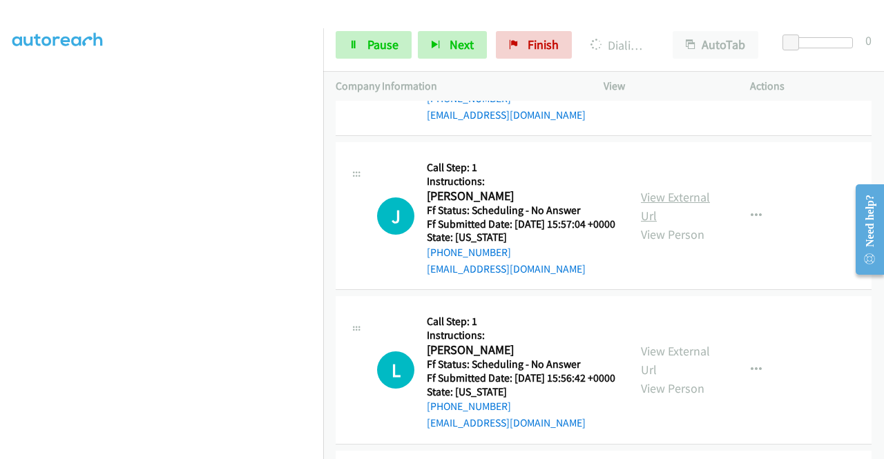
click at [670, 224] on link "View External Url" at bounding box center [675, 206] width 69 height 35
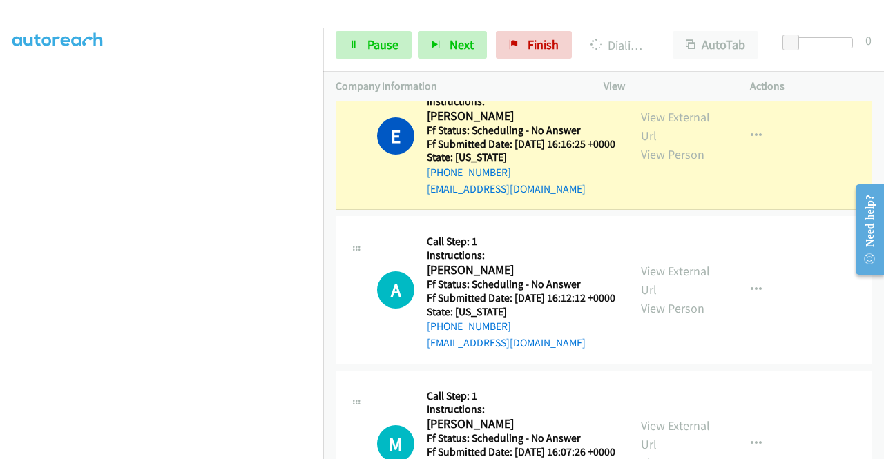
scroll to position [315, 0]
click at [349, 44] on icon at bounding box center [354, 46] width 10 height 10
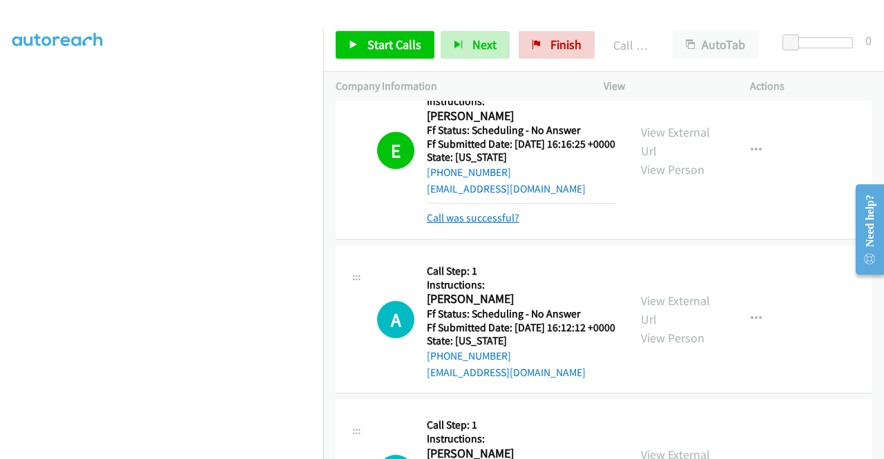
click at [491, 225] on link "Call was successful?" at bounding box center [473, 217] width 93 height 13
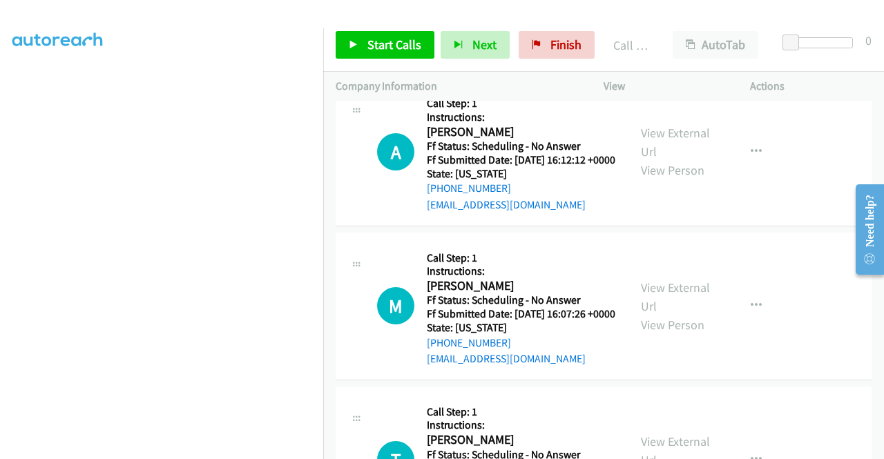
scroll to position [2473, 0]
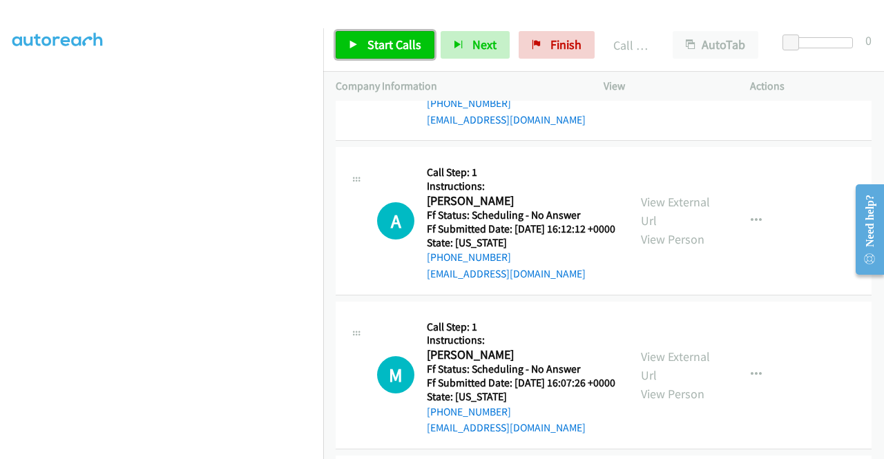
click at [376, 32] on link "Start Calls" at bounding box center [385, 45] width 99 height 28
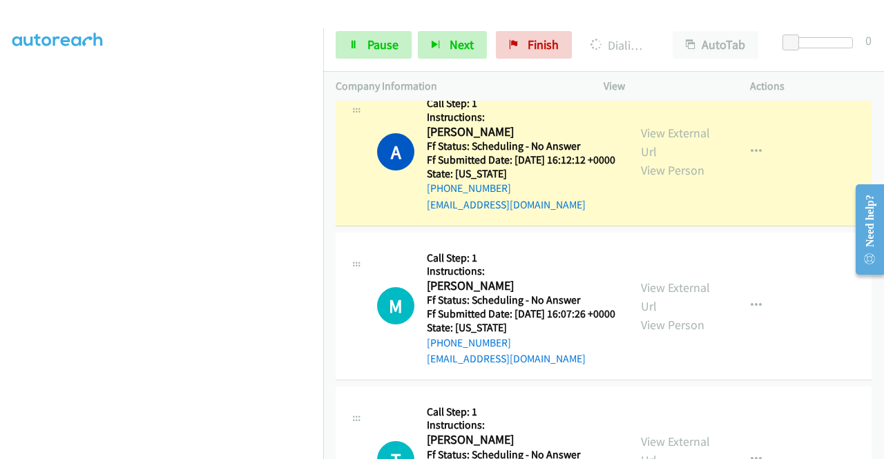
scroll to position [2611, 0]
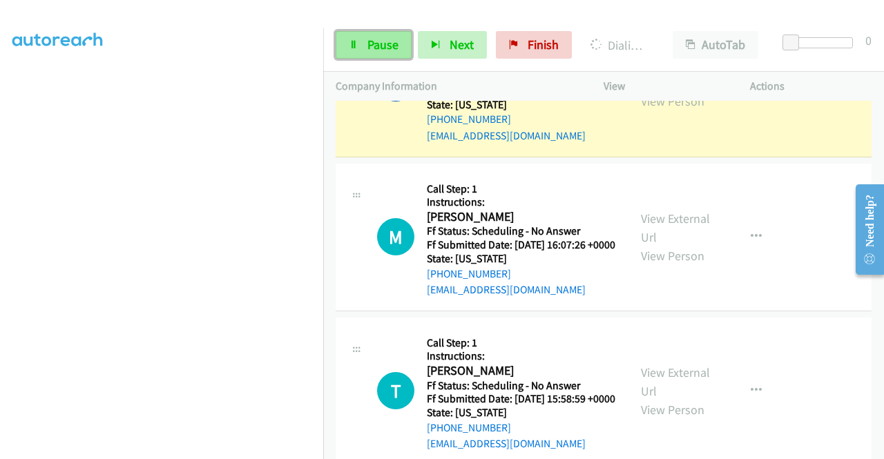
click at [390, 35] on link "Pause" at bounding box center [374, 45] width 76 height 28
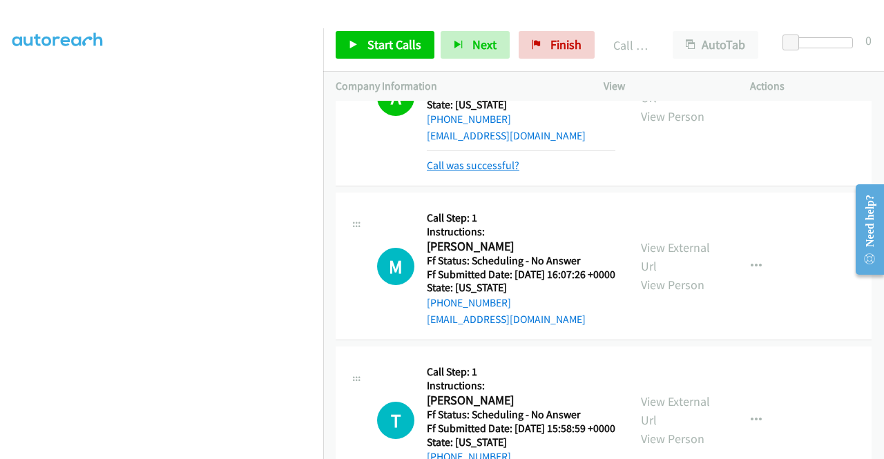
click at [460, 172] on link "Call was successful?" at bounding box center [473, 165] width 93 height 13
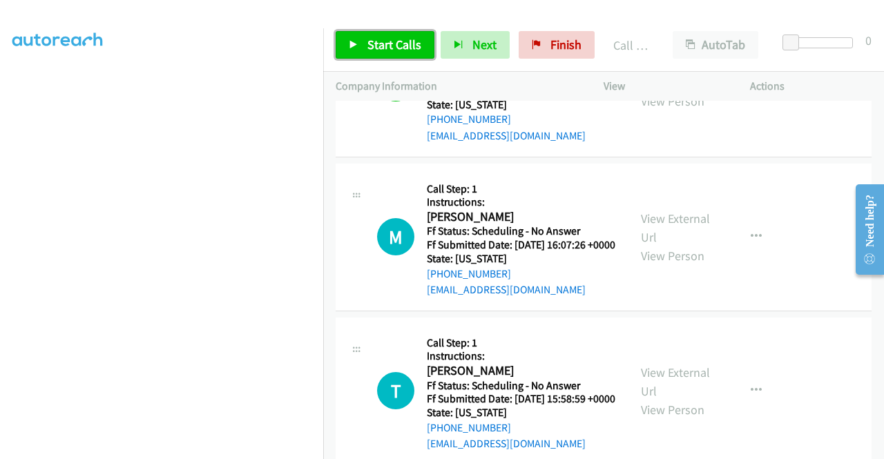
click at [376, 45] on span "Start Calls" at bounding box center [395, 45] width 54 height 16
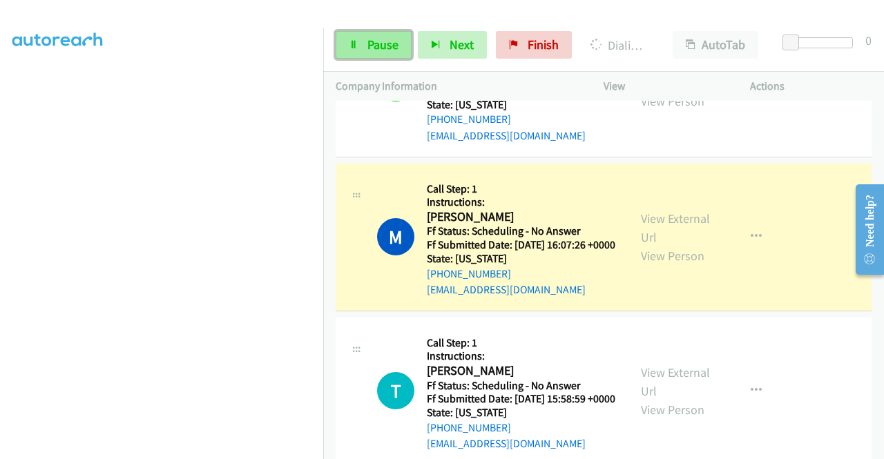
click at [348, 35] on link "Pause" at bounding box center [374, 45] width 76 height 28
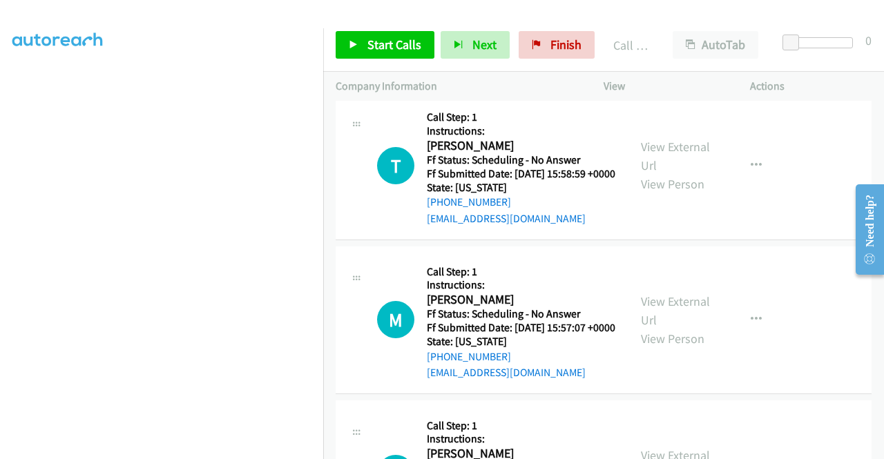
scroll to position [2887, 0]
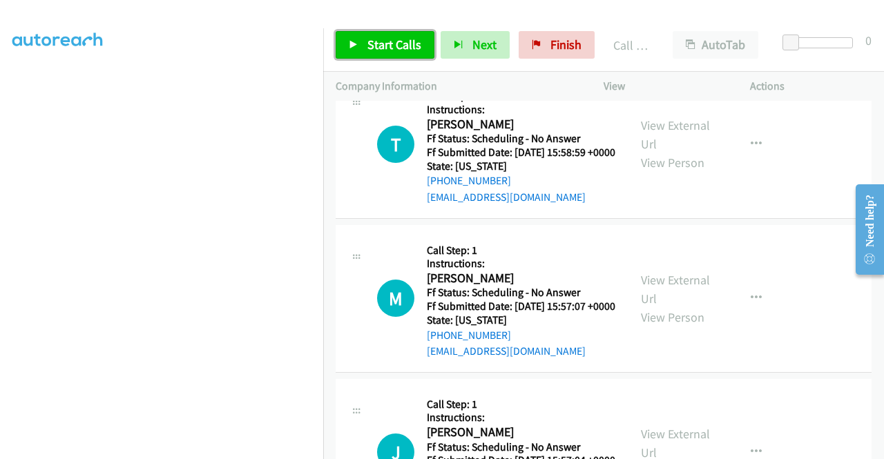
click at [410, 45] on span "Start Calls" at bounding box center [395, 45] width 54 height 16
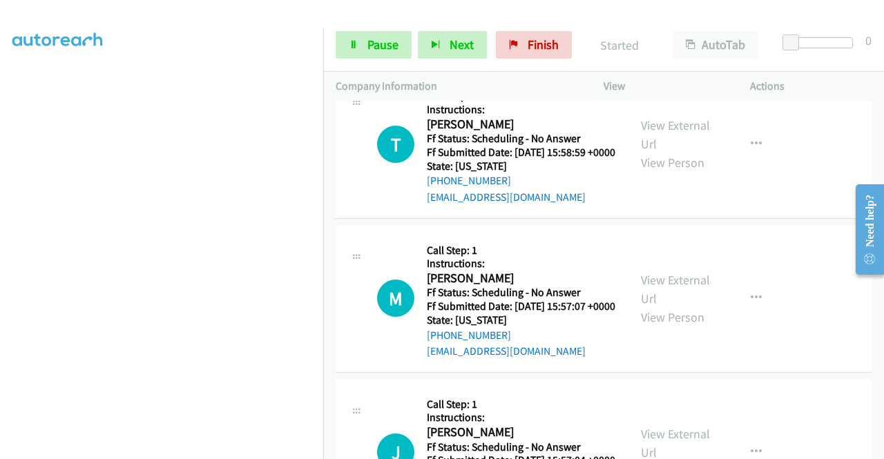
click at [488, 50] on link "Call was successful?" at bounding box center [473, 43] width 93 height 13
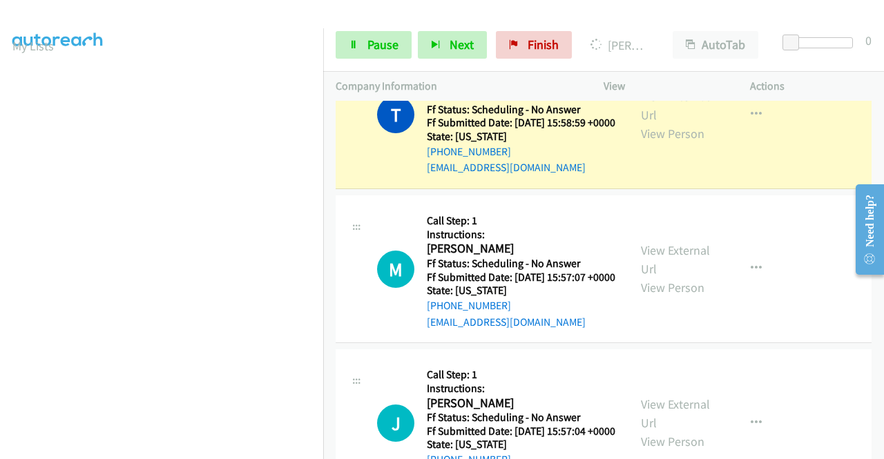
scroll to position [0, 0]
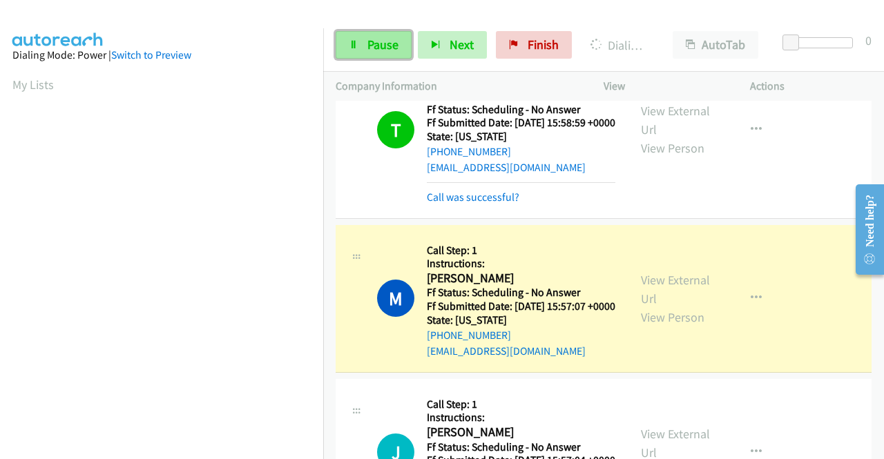
click at [387, 45] on span "Pause" at bounding box center [383, 45] width 31 height 16
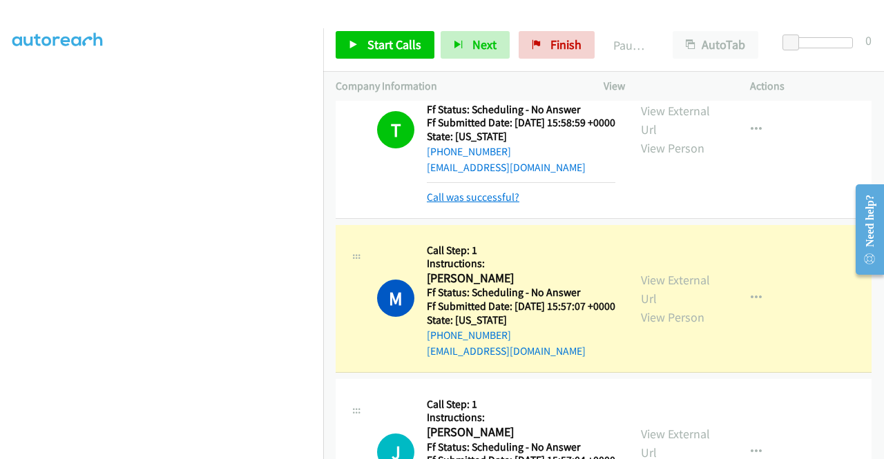
click at [437, 204] on link "Call was successful?" at bounding box center [473, 197] width 93 height 13
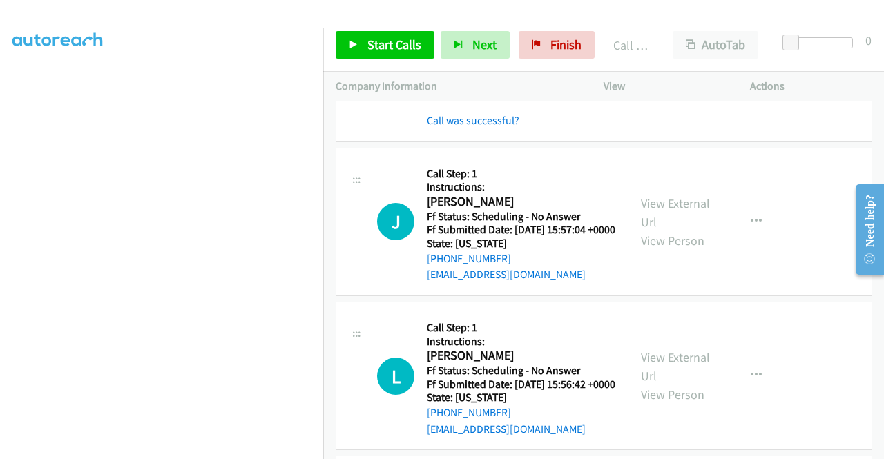
scroll to position [3163, 0]
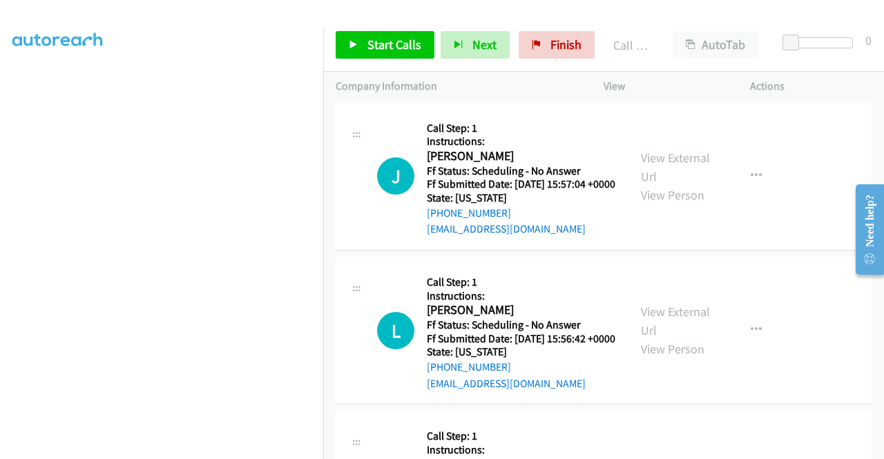
click at [459, 82] on link "Call was successful?" at bounding box center [473, 74] width 93 height 13
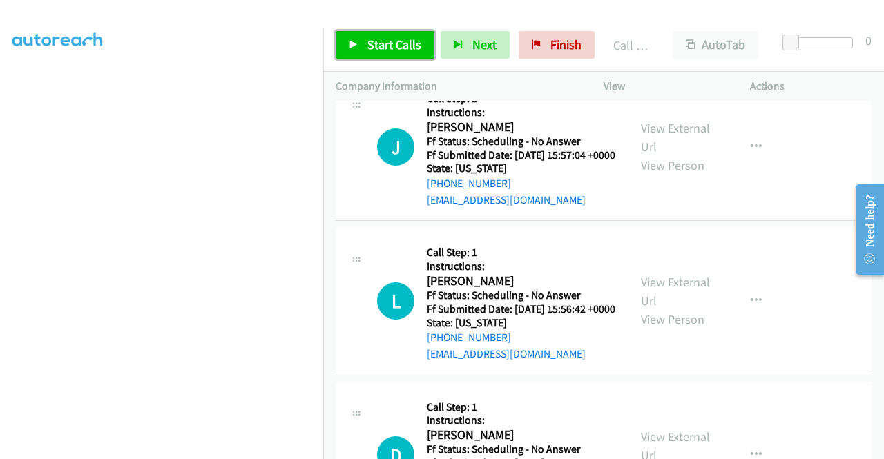
click at [404, 46] on span "Start Calls" at bounding box center [395, 45] width 54 height 16
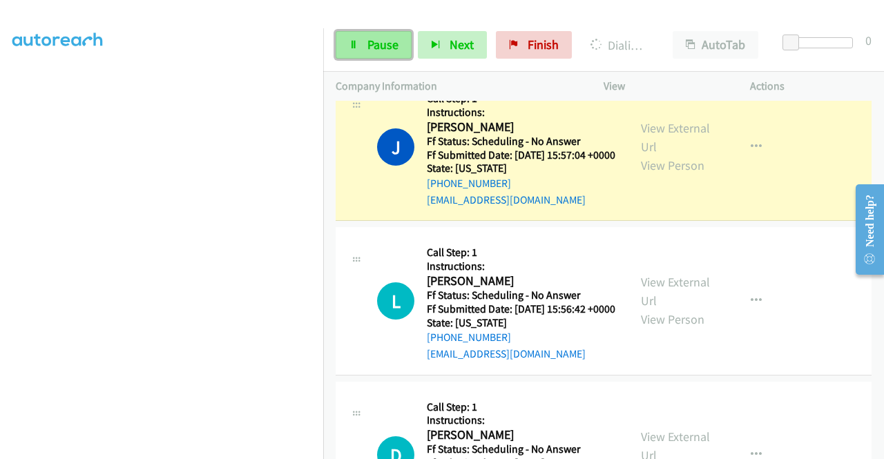
click at [392, 41] on span "Pause" at bounding box center [383, 45] width 31 height 16
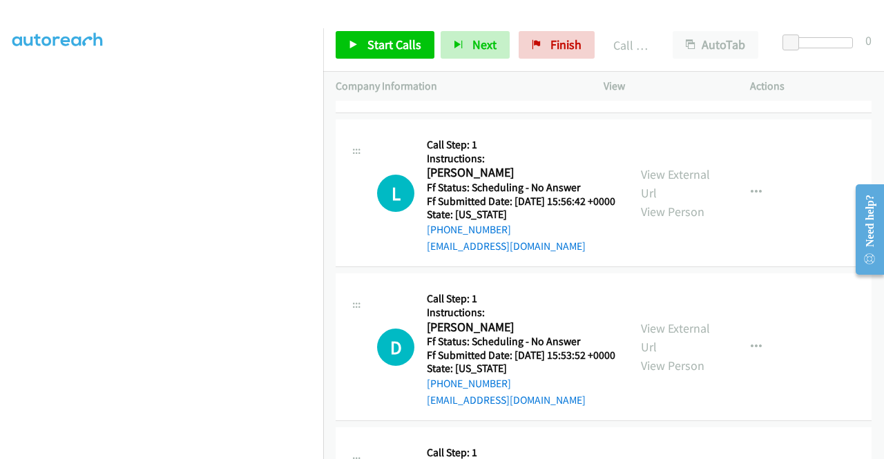
scroll to position [3302, 0]
drag, startPoint x: 502, startPoint y: 325, endPoint x: 553, endPoint y: 248, distance: 92.7
click at [502, 97] on link "Call was successful?" at bounding box center [473, 90] width 93 height 13
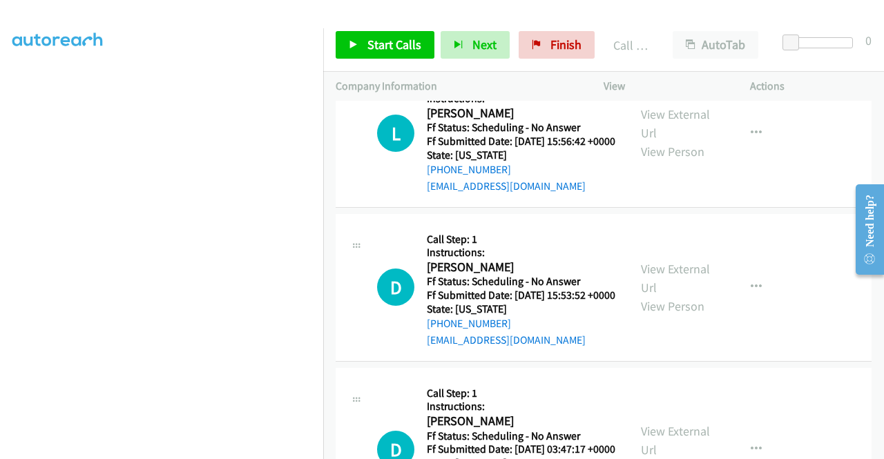
scroll to position [3371, 0]
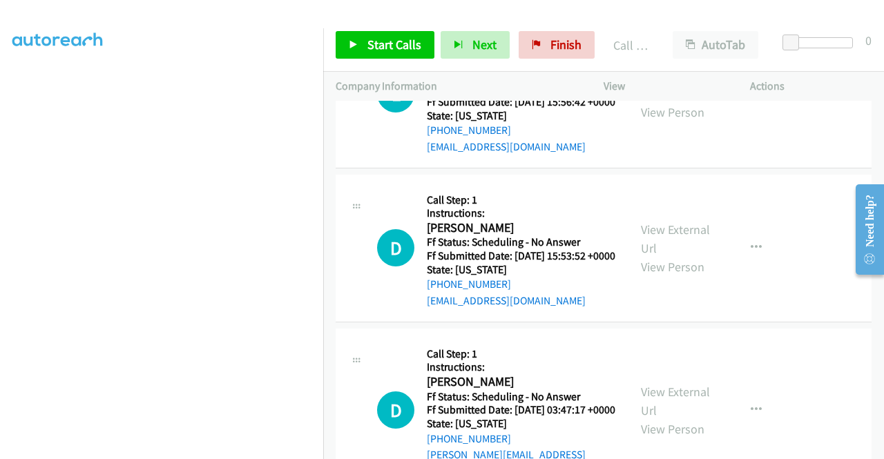
click at [687, 102] on link "View External Url" at bounding box center [675, 84] width 69 height 35
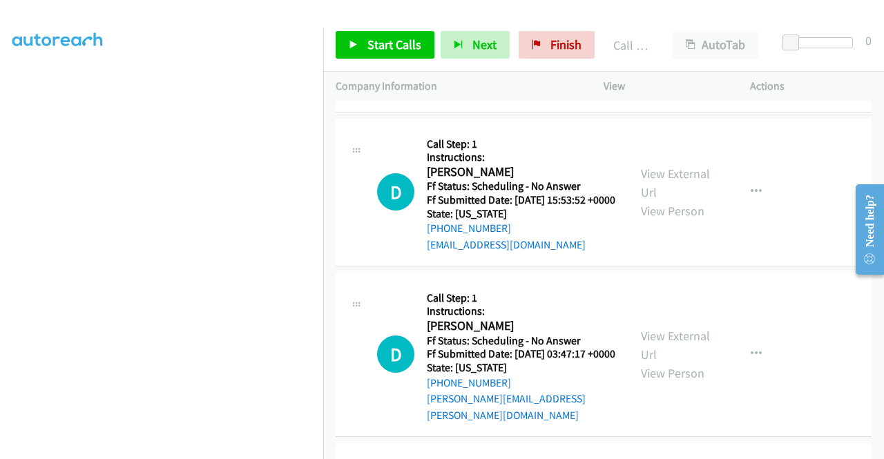
scroll to position [3440, 0]
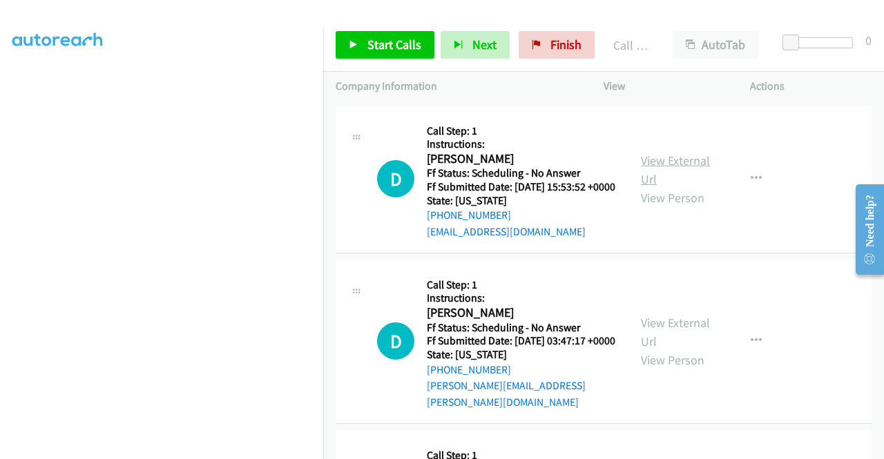
click at [675, 187] on link "View External Url" at bounding box center [675, 170] width 69 height 35
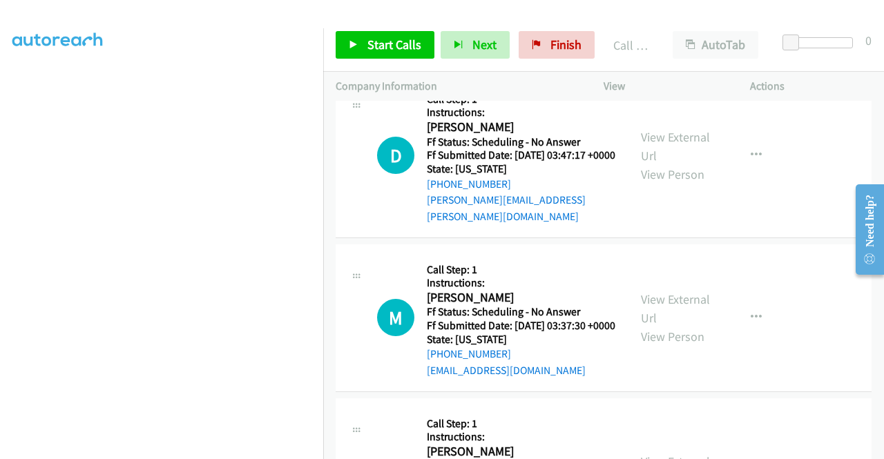
scroll to position [3647, 0]
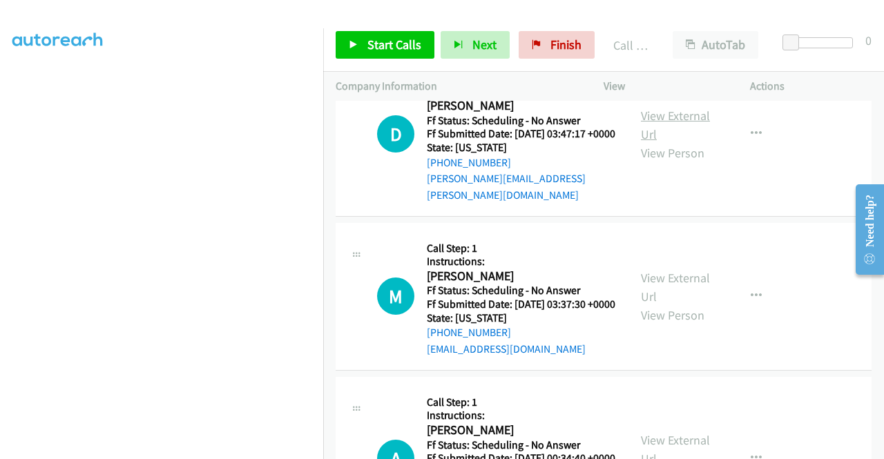
click at [673, 142] on link "View External Url" at bounding box center [675, 125] width 69 height 35
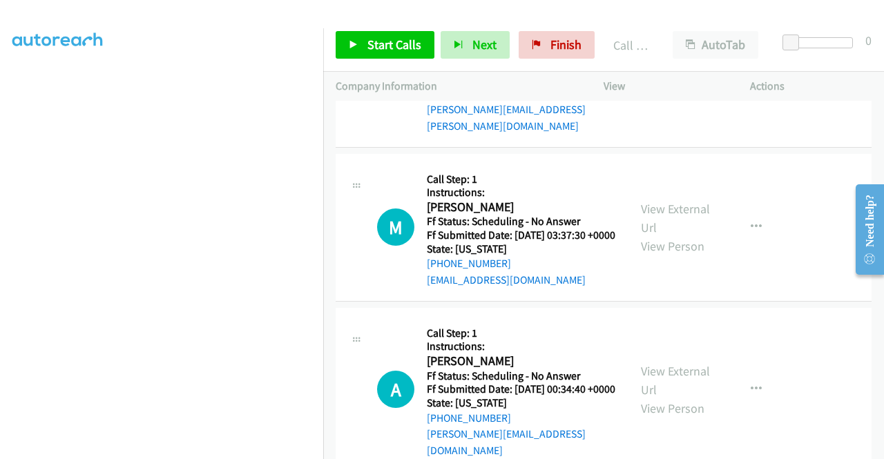
scroll to position [3785, 0]
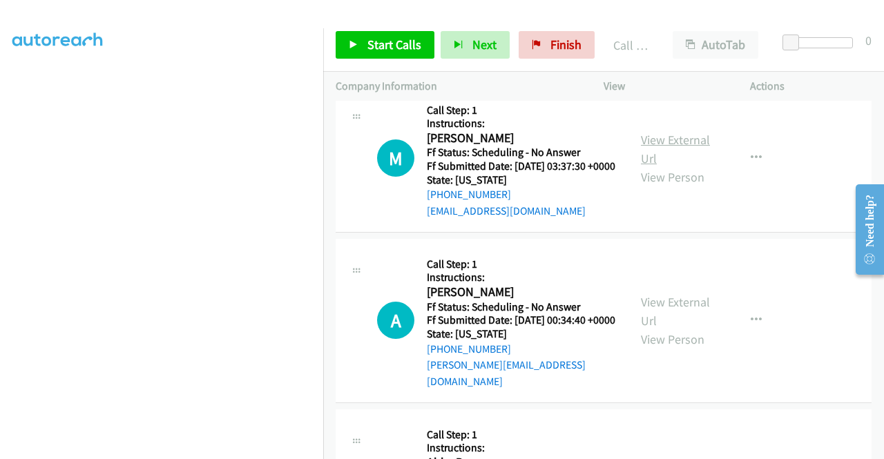
click at [682, 166] on link "View External Url" at bounding box center [675, 149] width 69 height 35
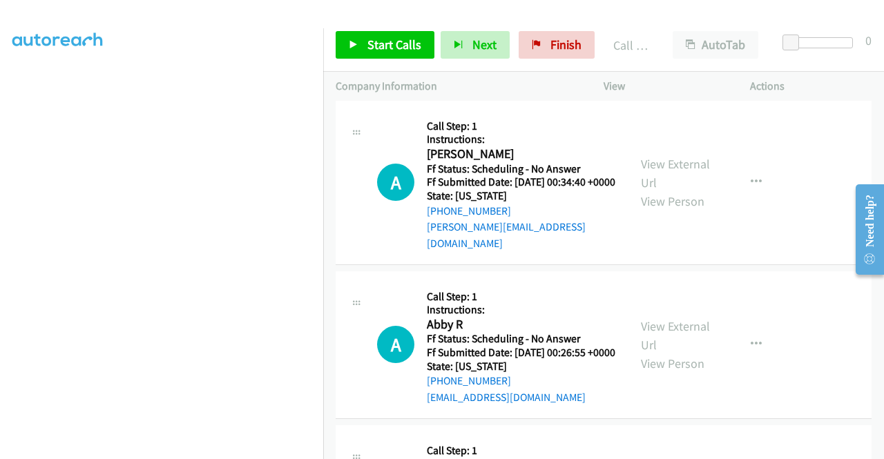
scroll to position [3992, 0]
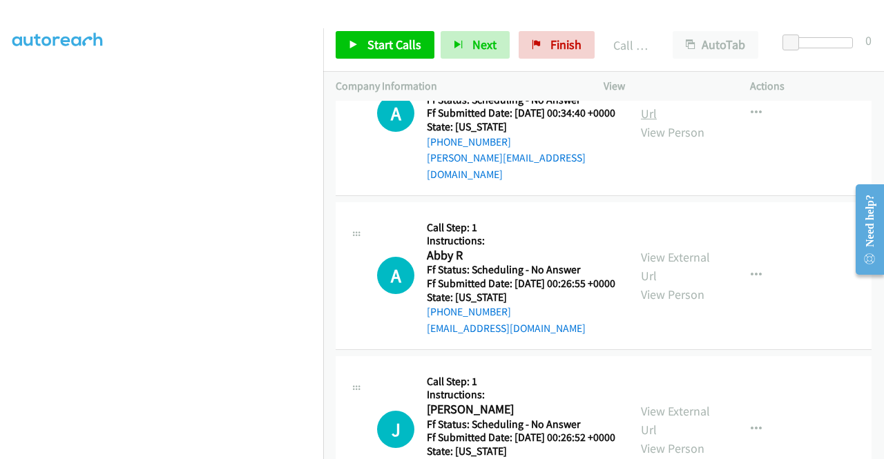
click at [678, 122] on link "View External Url" at bounding box center [675, 104] width 69 height 35
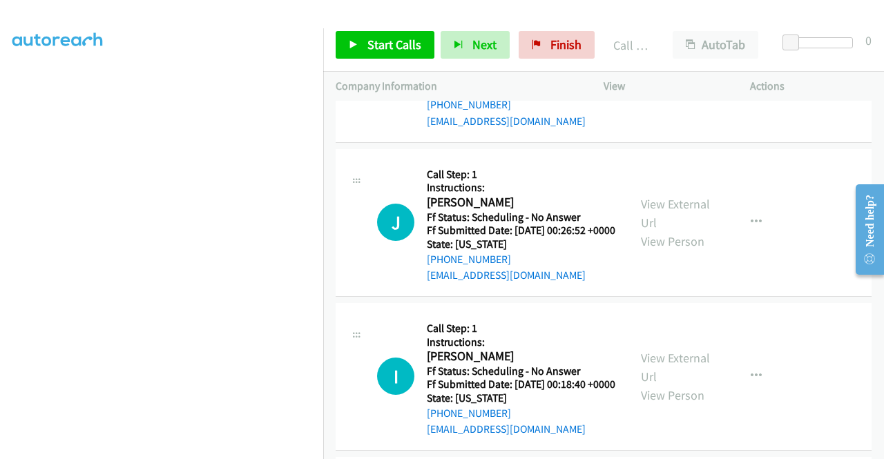
click at [652, 77] on link "View External Url" at bounding box center [675, 59] width 69 height 35
click at [410, 42] on span "Start Calls" at bounding box center [395, 45] width 54 height 16
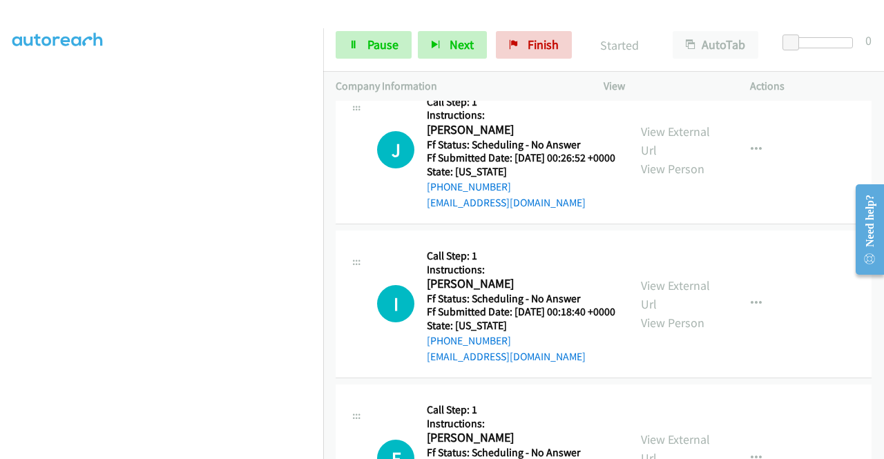
scroll to position [4338, 0]
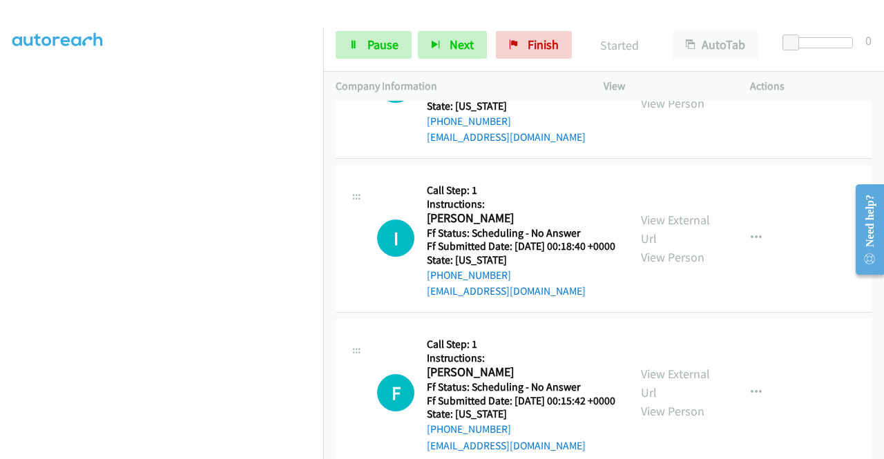
click at [649, 93] on link "View External Url" at bounding box center [675, 75] width 69 height 35
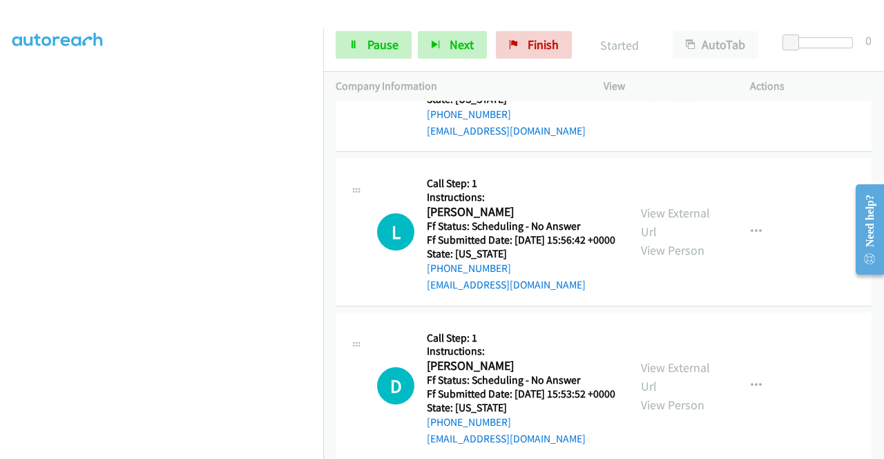
scroll to position [3371, 0]
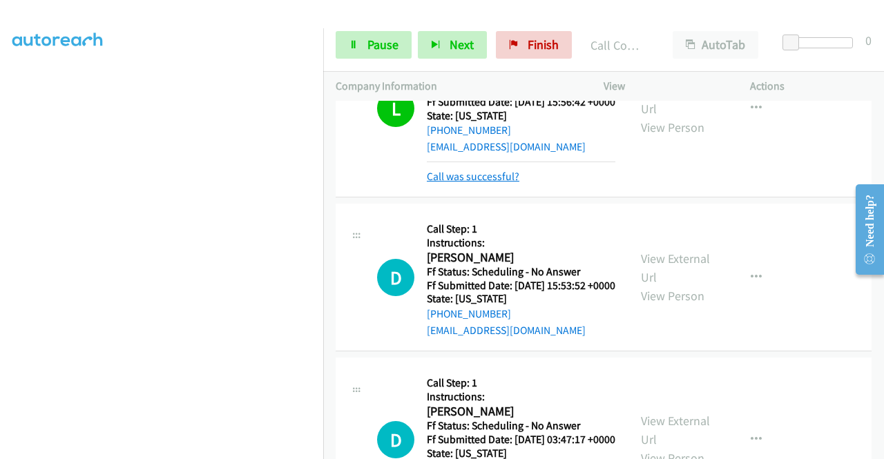
click at [495, 183] on link "Call was successful?" at bounding box center [473, 176] width 93 height 13
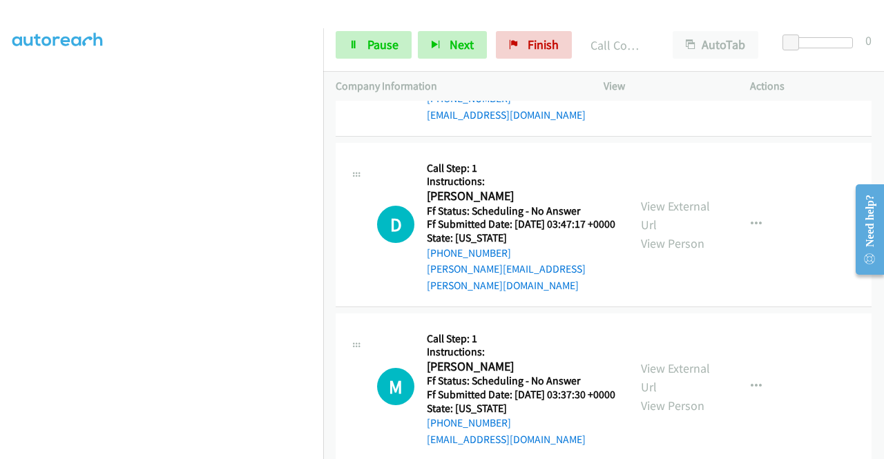
scroll to position [3578, 0]
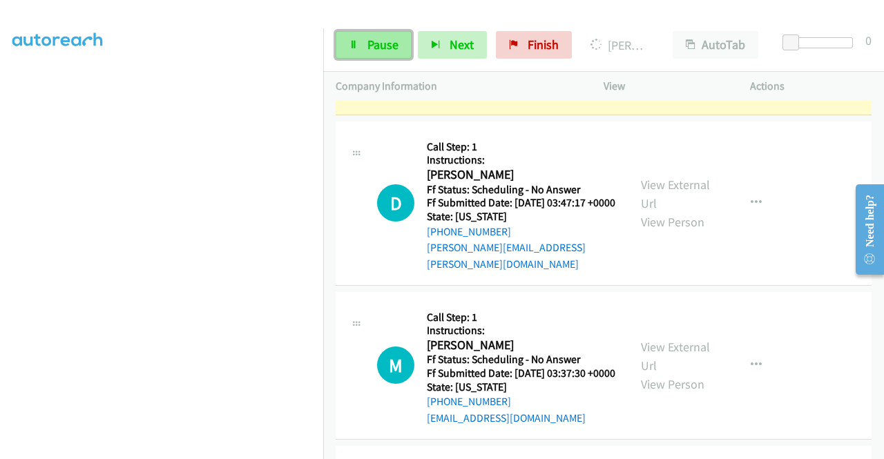
click at [394, 55] on link "Pause" at bounding box center [374, 45] width 76 height 28
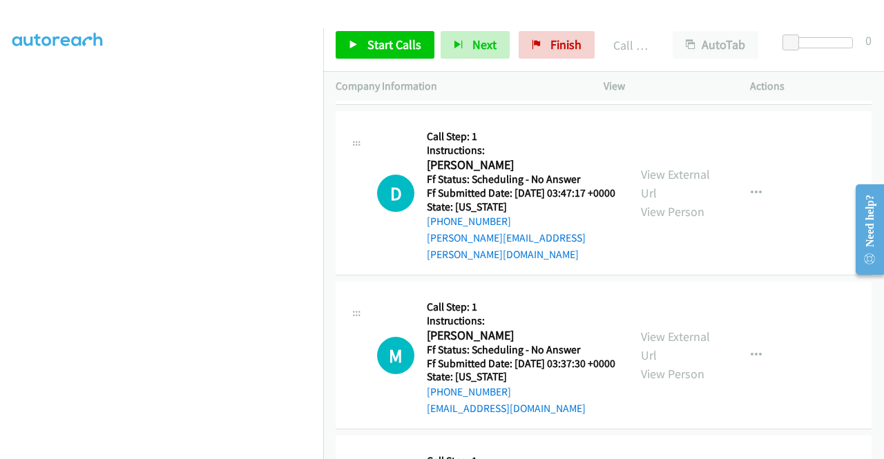
scroll to position [3647, 0]
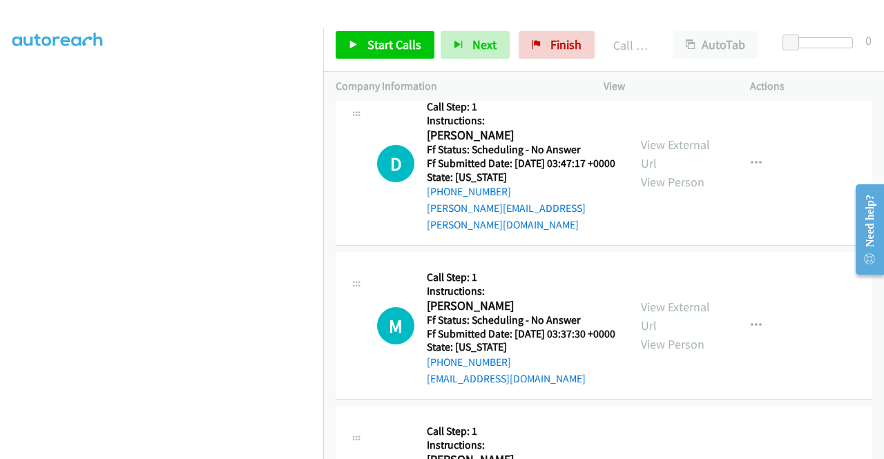
click at [506, 61] on link "Call was successful?" at bounding box center [473, 54] width 93 height 13
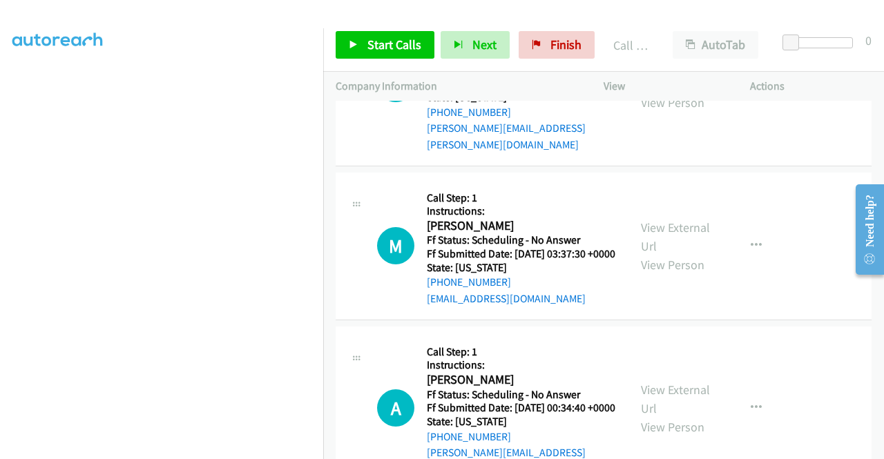
scroll to position [3716, 0]
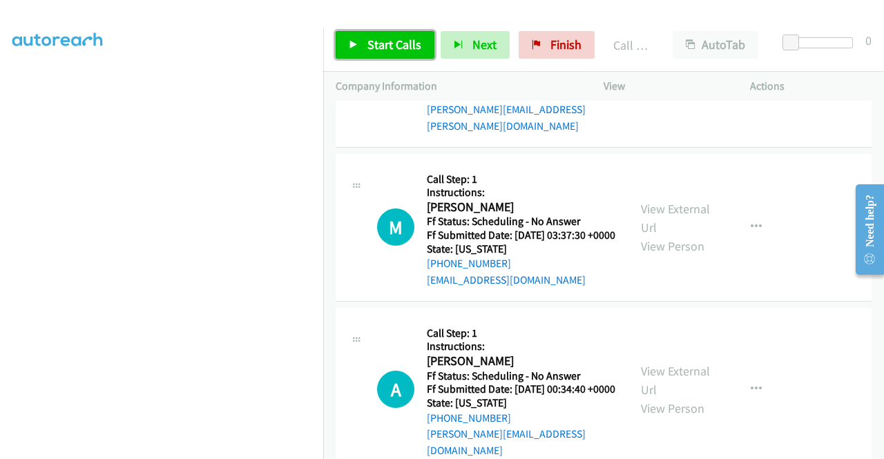
click at [418, 42] on span "Start Calls" at bounding box center [395, 45] width 54 height 16
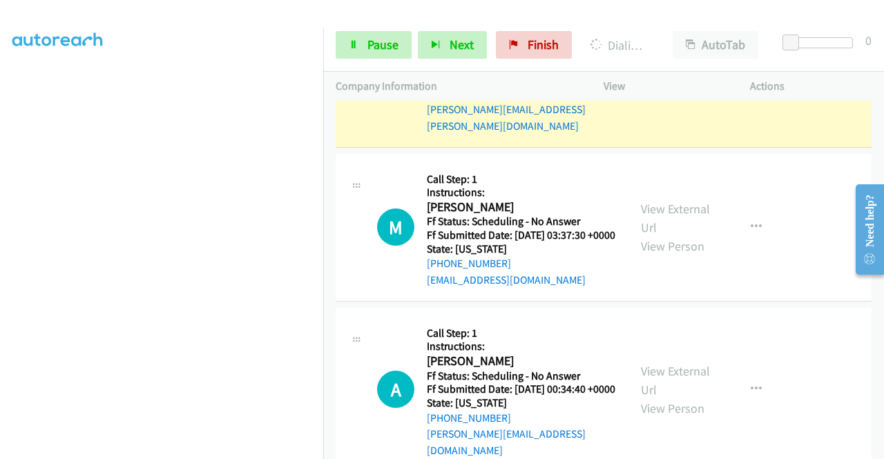
scroll to position [97, 0]
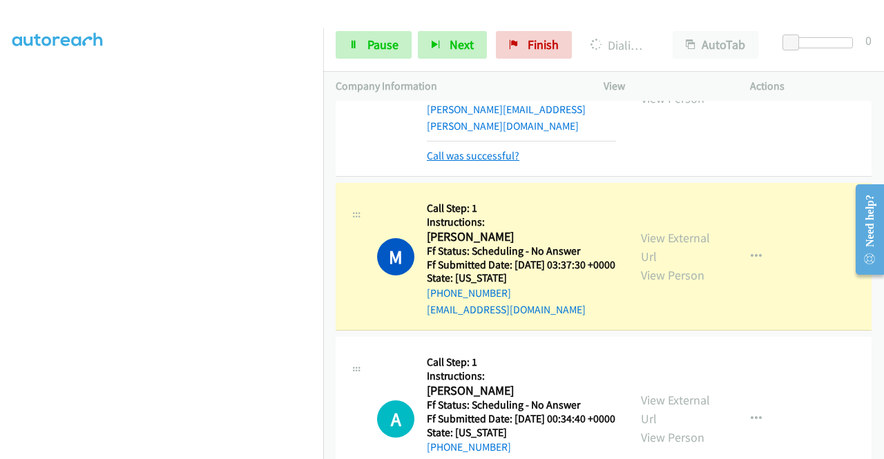
click at [462, 162] on link "Call was successful?" at bounding box center [473, 155] width 93 height 13
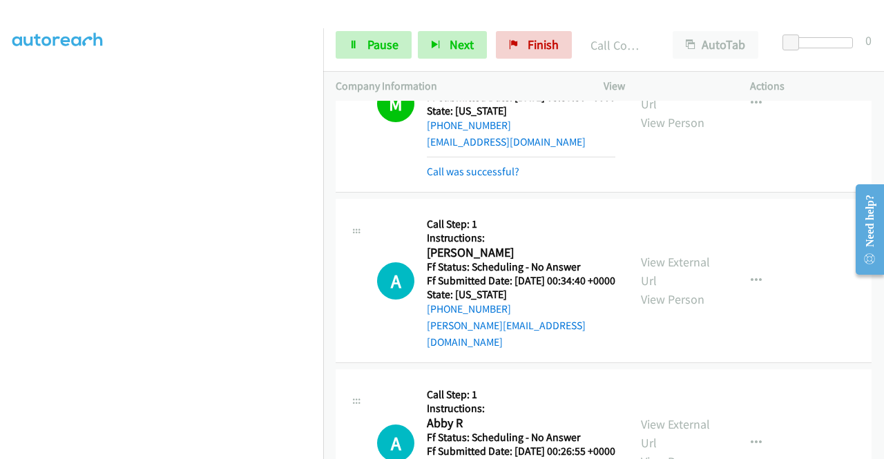
scroll to position [3992, 0]
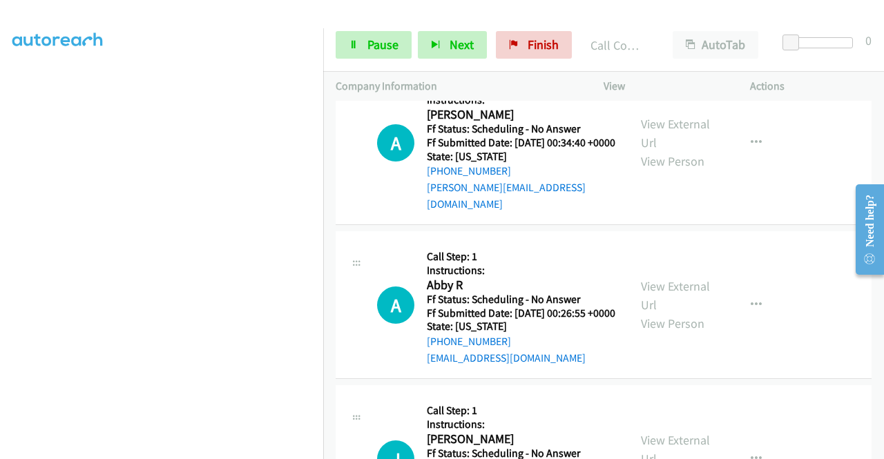
click at [470, 40] on link "Call was successful?" at bounding box center [473, 33] width 93 height 13
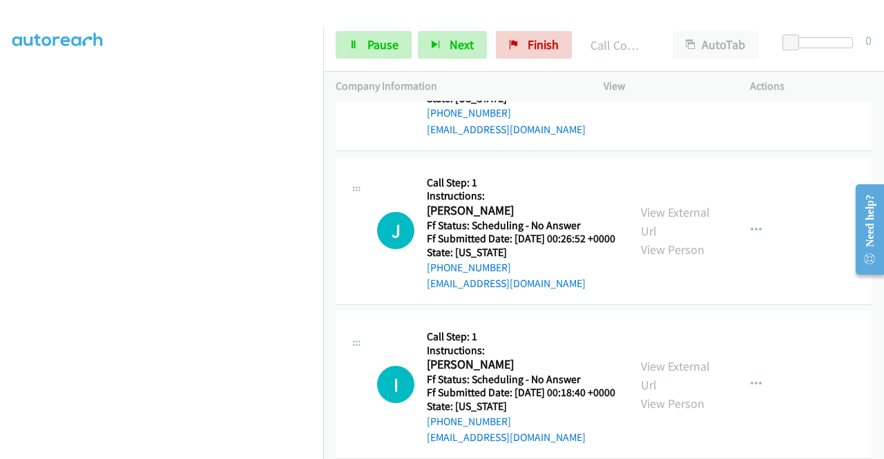
scroll to position [4200, 0]
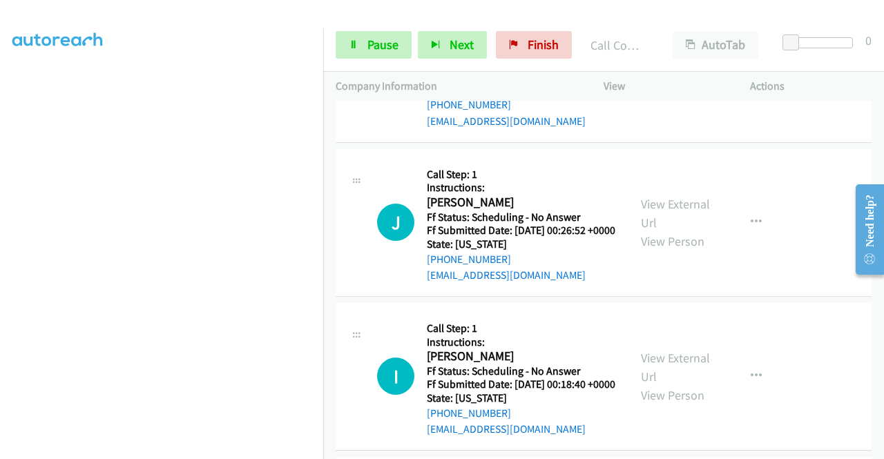
click at [604, 28] on h5 "Call Step: 1" at bounding box center [521, 21] width 189 height 14
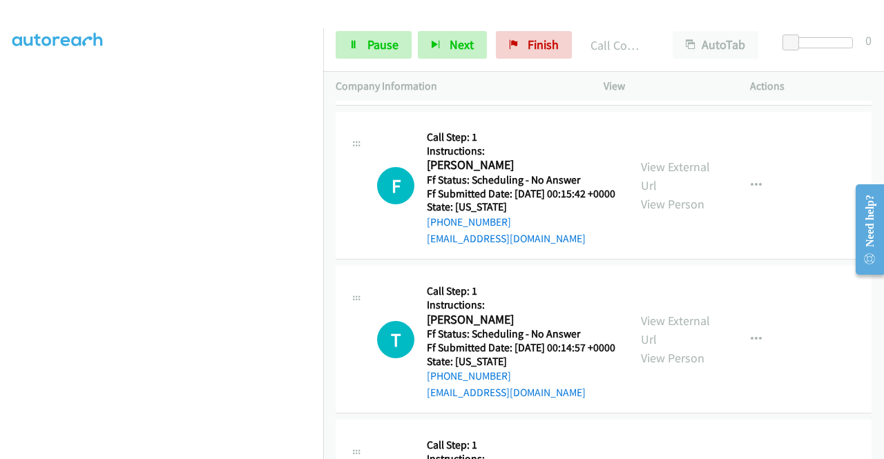
scroll to position [4614, 0]
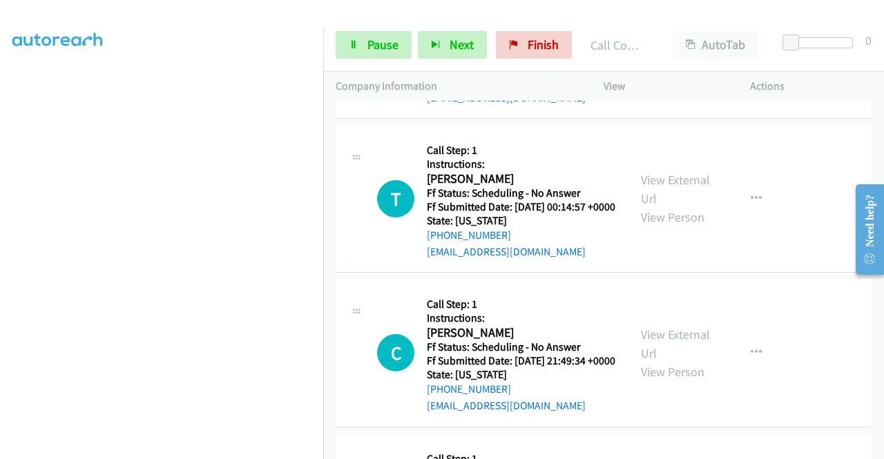
scroll to position [4752, 0]
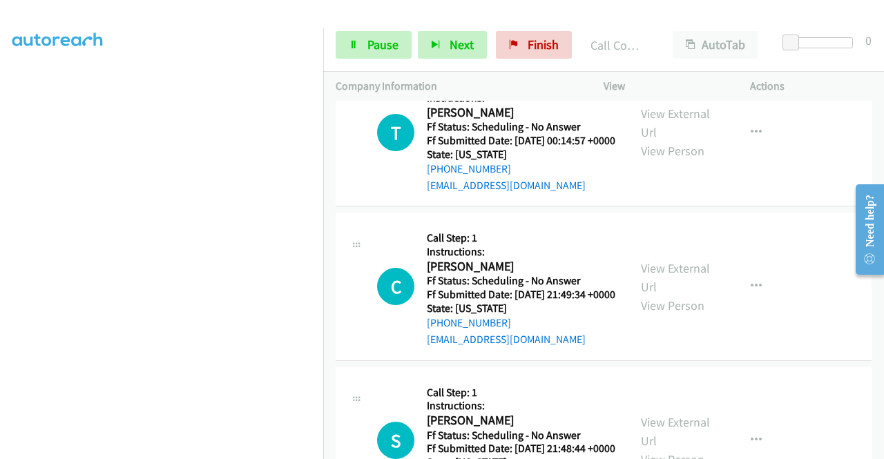
click at [376, 48] on span "Pause" at bounding box center [383, 45] width 31 height 16
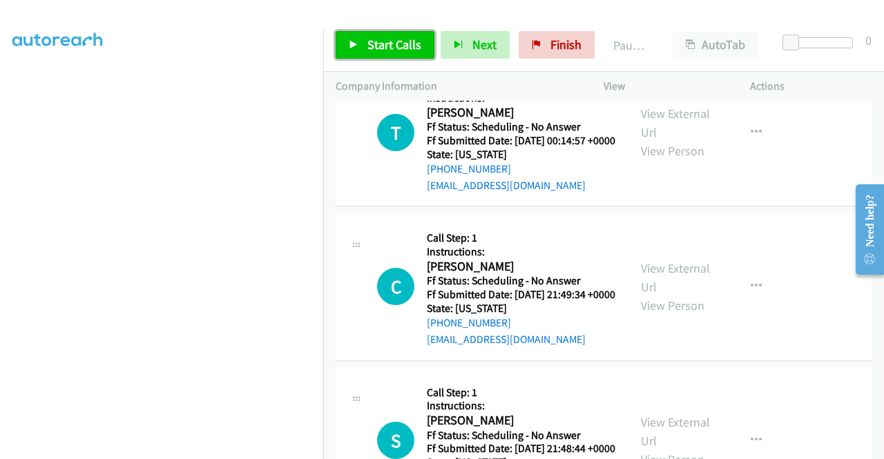
drag, startPoint x: 399, startPoint y: 47, endPoint x: 439, endPoint y: 84, distance: 54.3
click at [399, 47] on span "Start Calls" at bounding box center [395, 45] width 54 height 16
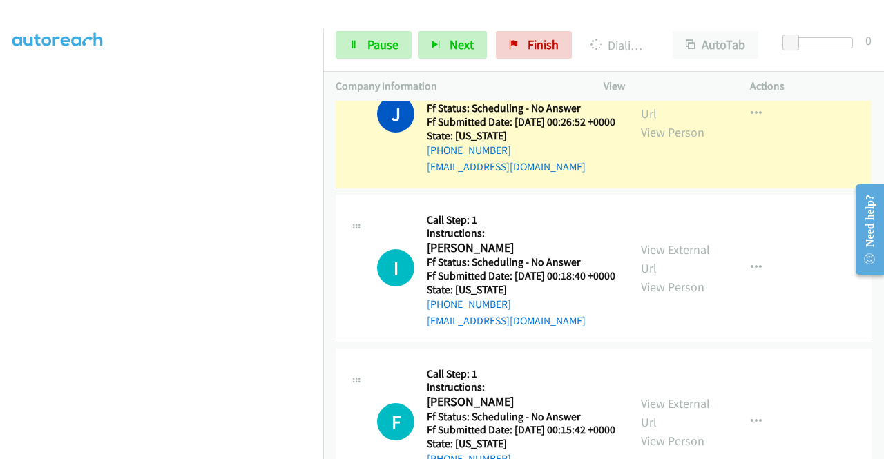
scroll to position [315, 0]
click at [506, 19] on link "Call was successful?" at bounding box center [473, 12] width 93 height 13
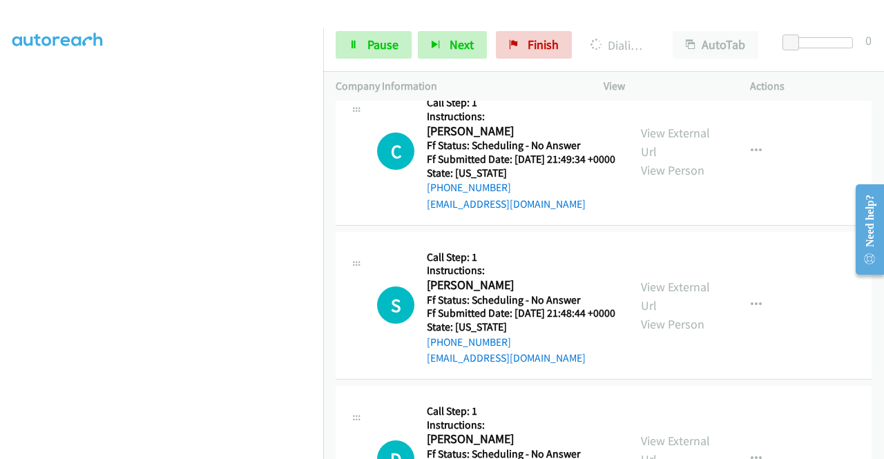
scroll to position [4891, 0]
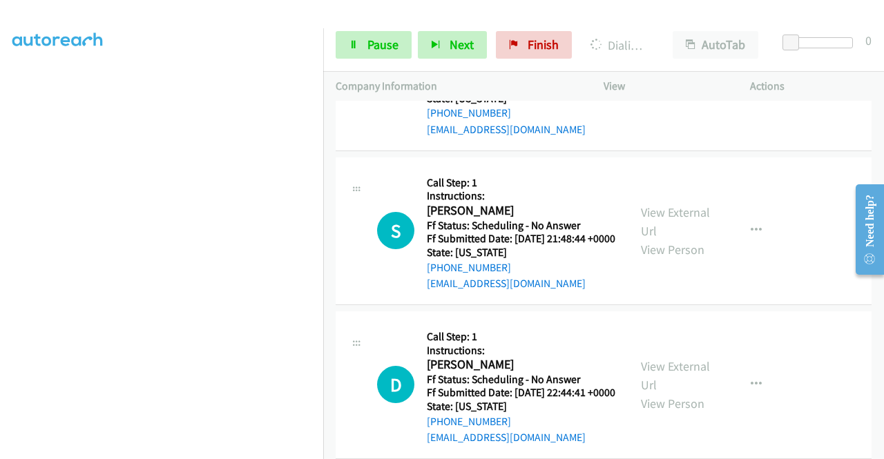
scroll to position [5029, 0]
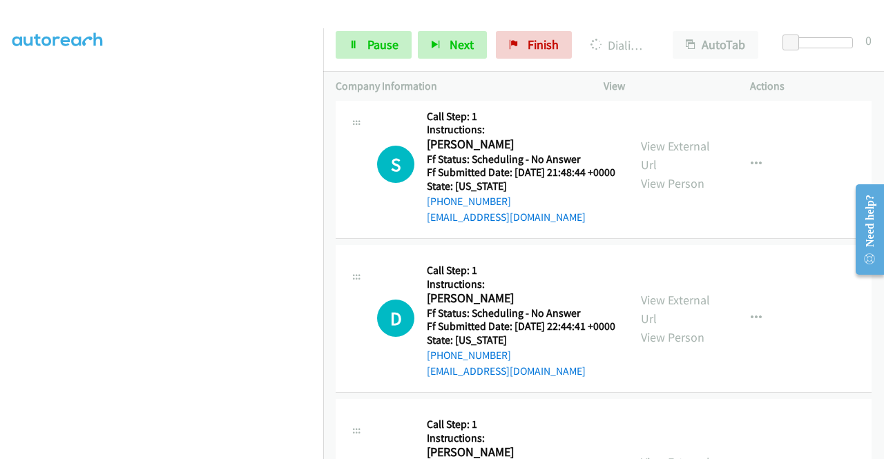
click at [673, 19] on link "View External Url" at bounding box center [675, 1] width 69 height 35
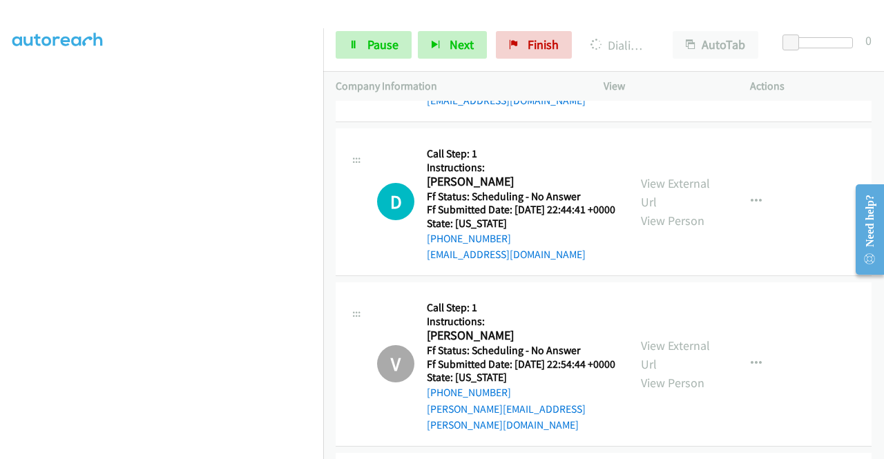
scroll to position [5167, 0]
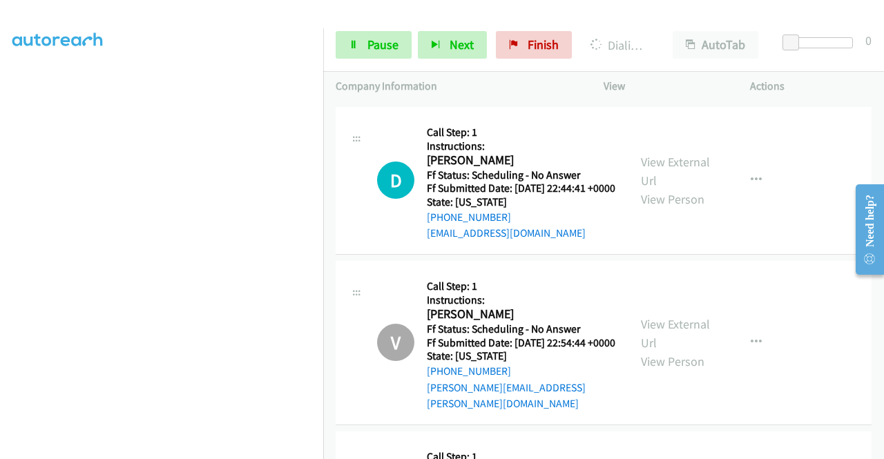
click at [665, 35] on link "View External Url" at bounding box center [675, 17] width 69 height 35
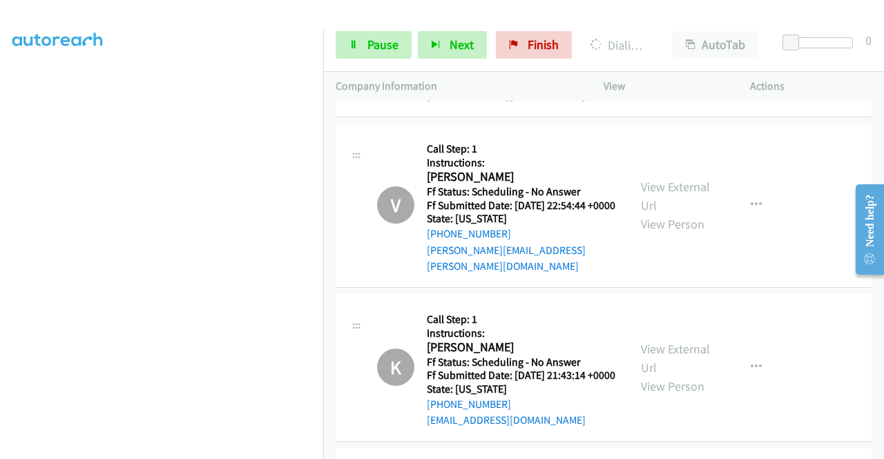
scroll to position [5305, 0]
click at [660, 50] on link "View External Url" at bounding box center [675, 33] width 69 height 35
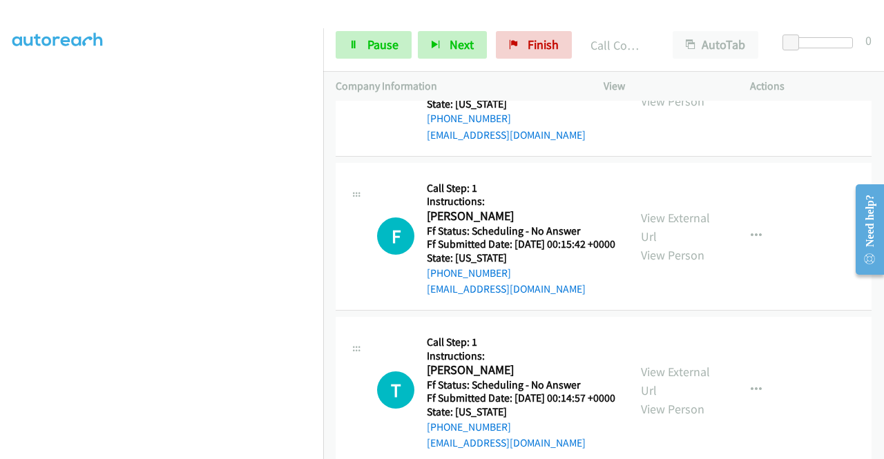
scroll to position [4545, 0]
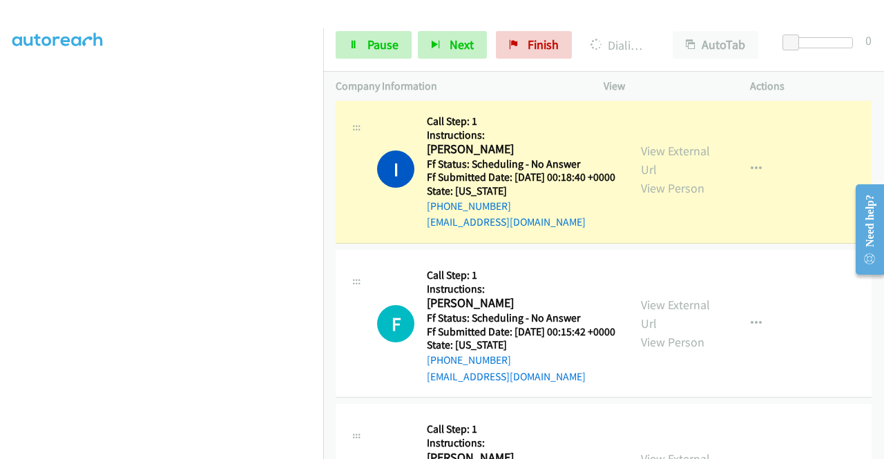
scroll to position [4614, 0]
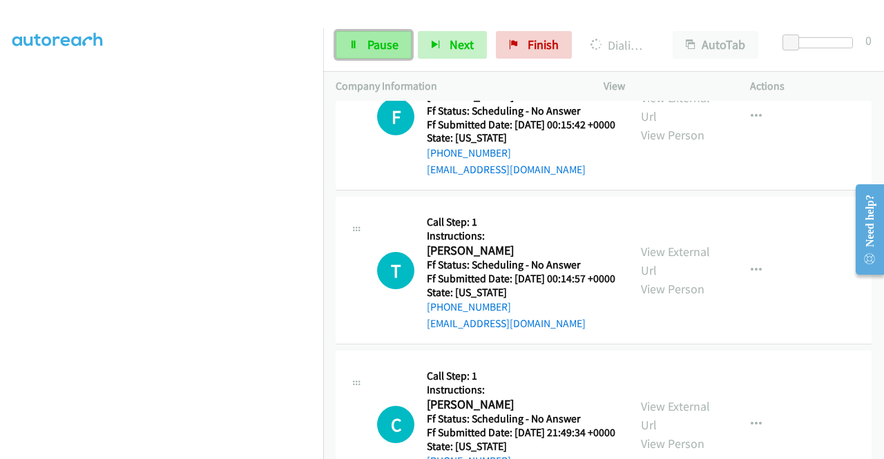
click at [377, 41] on span "Pause" at bounding box center [383, 45] width 31 height 16
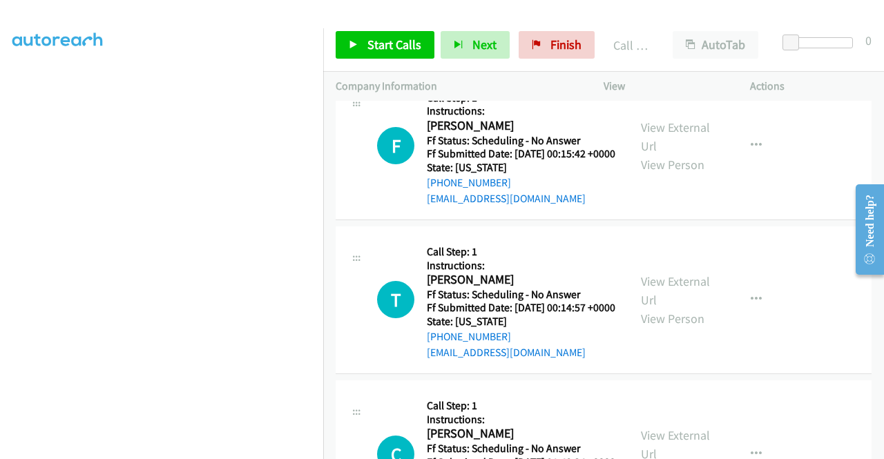
click at [513, 51] on link "Call was successful?" at bounding box center [473, 44] width 93 height 13
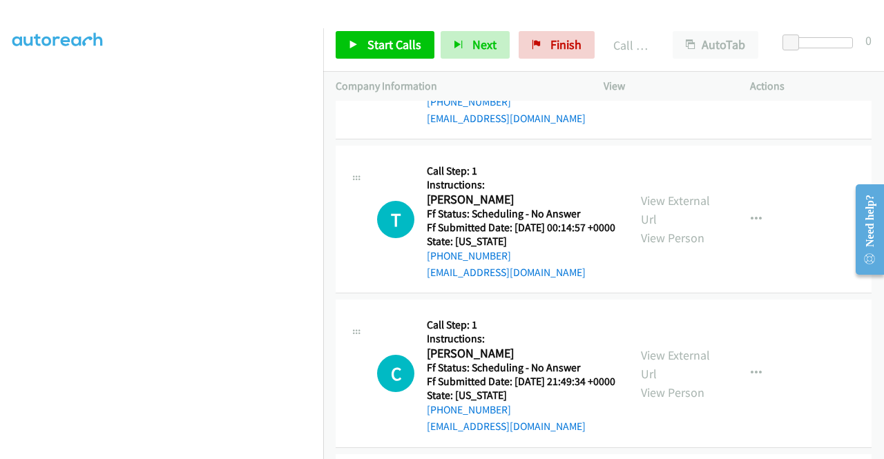
scroll to position [4752, 0]
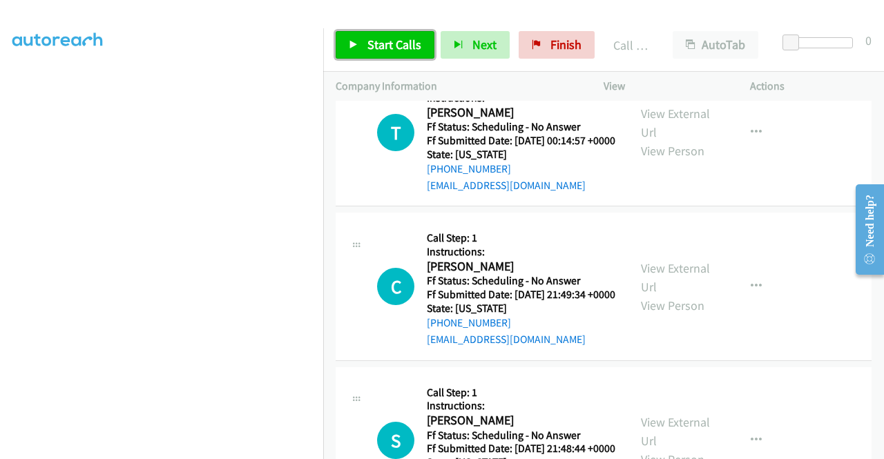
click at [388, 55] on link "Start Calls" at bounding box center [385, 45] width 99 height 28
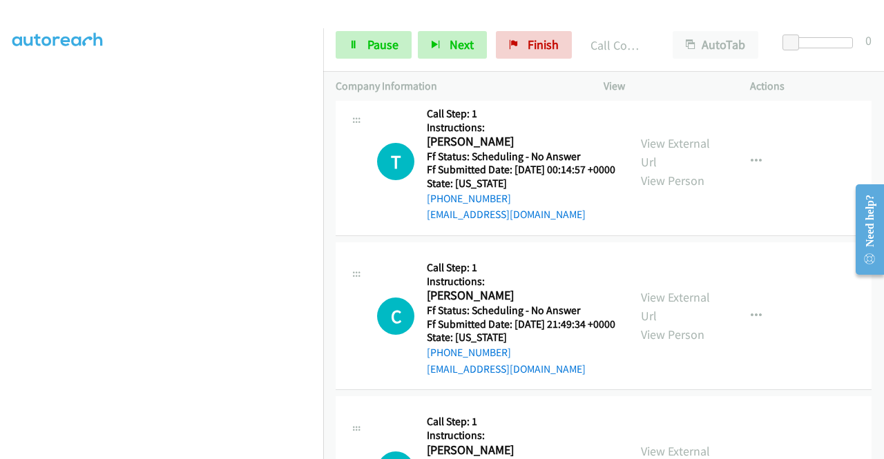
scroll to position [4822, 0]
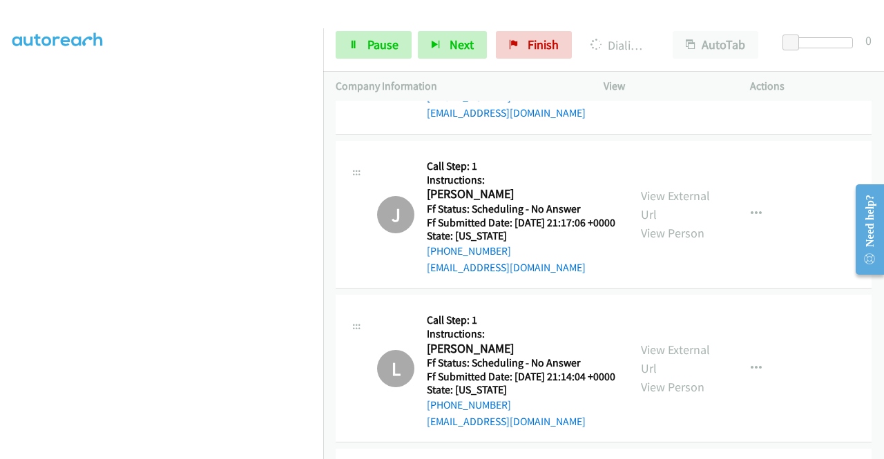
scroll to position [7170, 0]
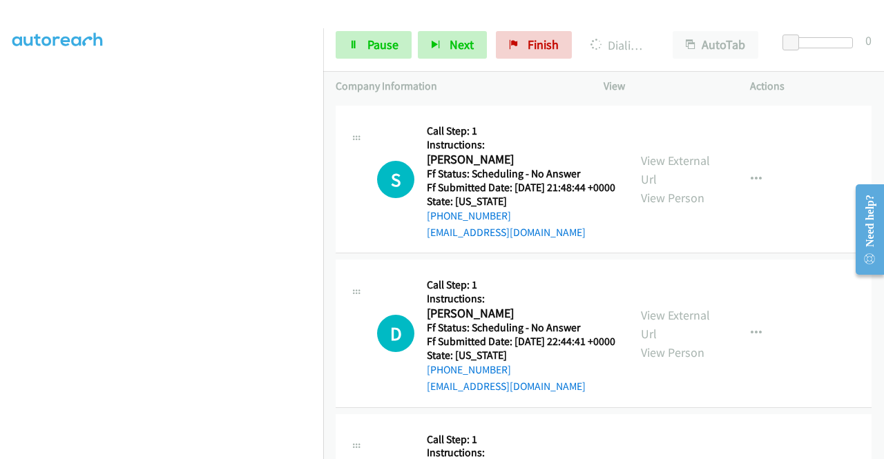
scroll to position [4920, 0]
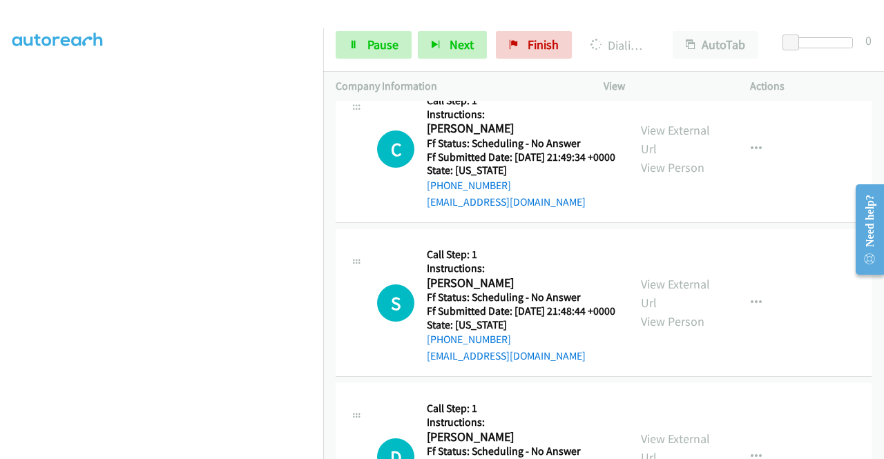
click at [508, 54] on link "Call was successful?" at bounding box center [473, 47] width 93 height 13
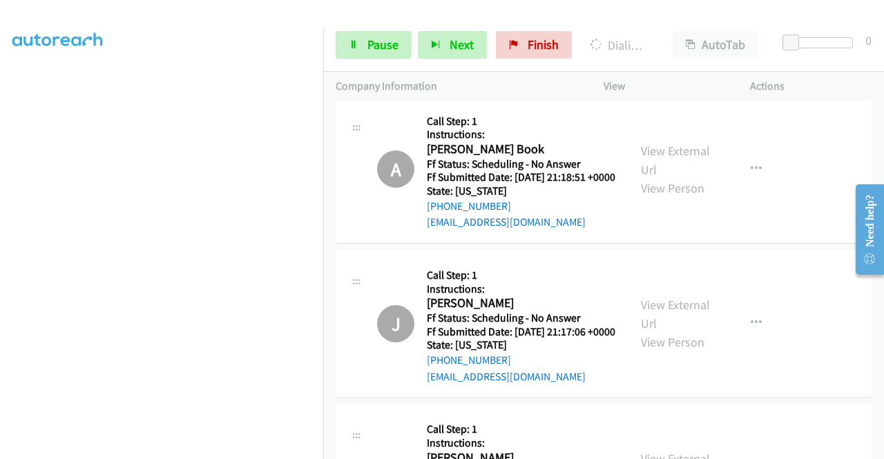
scroll to position [7199, 0]
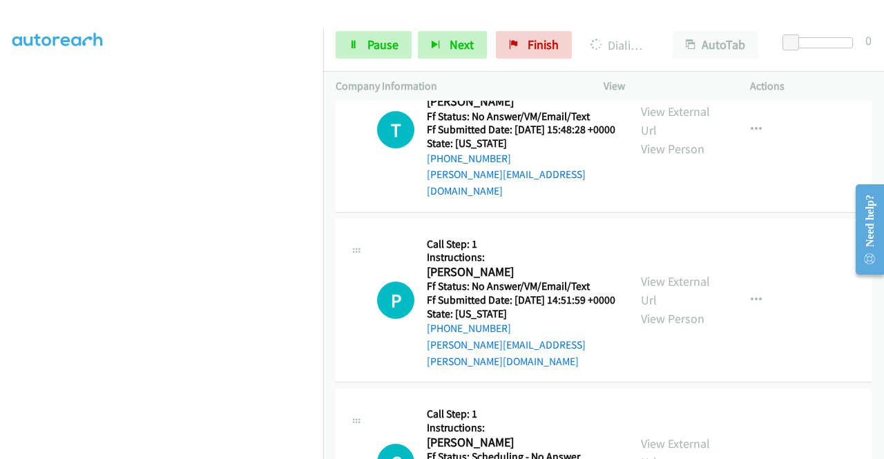
scroll to position [7821, 0]
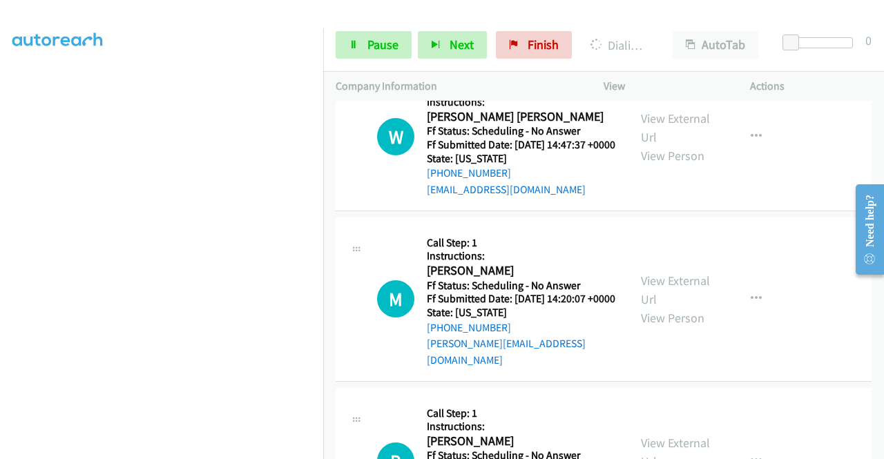
scroll to position [8236, 0]
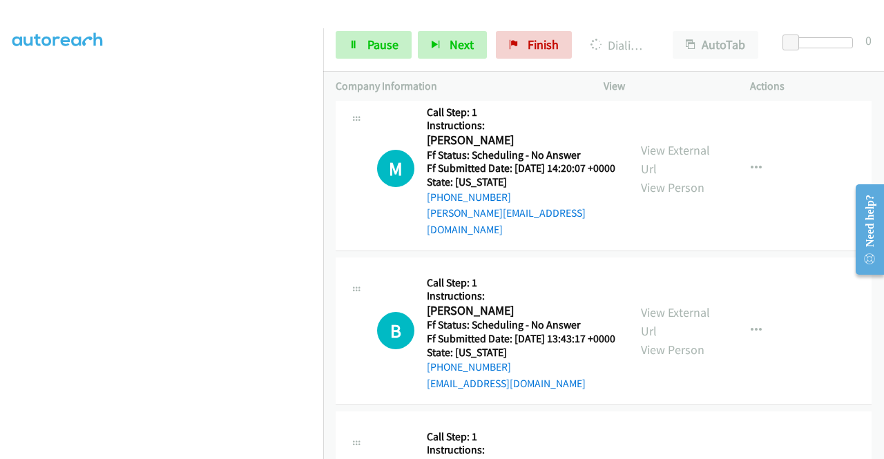
scroll to position [8374, 0]
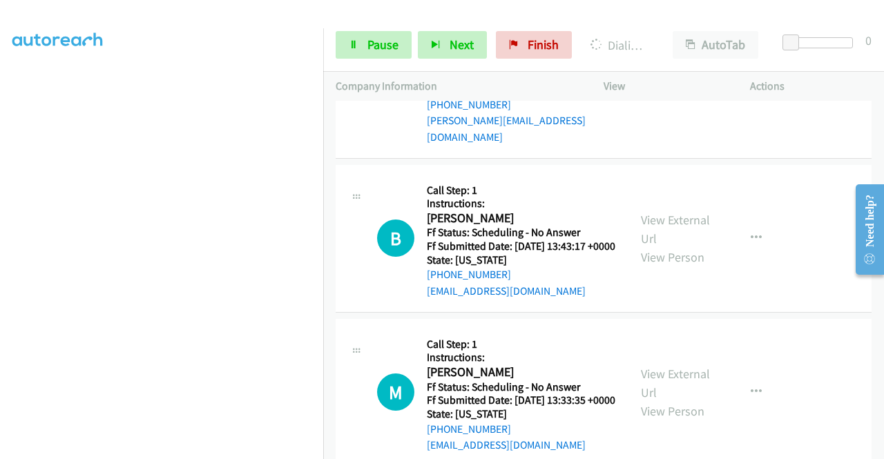
scroll to position [8512, 0]
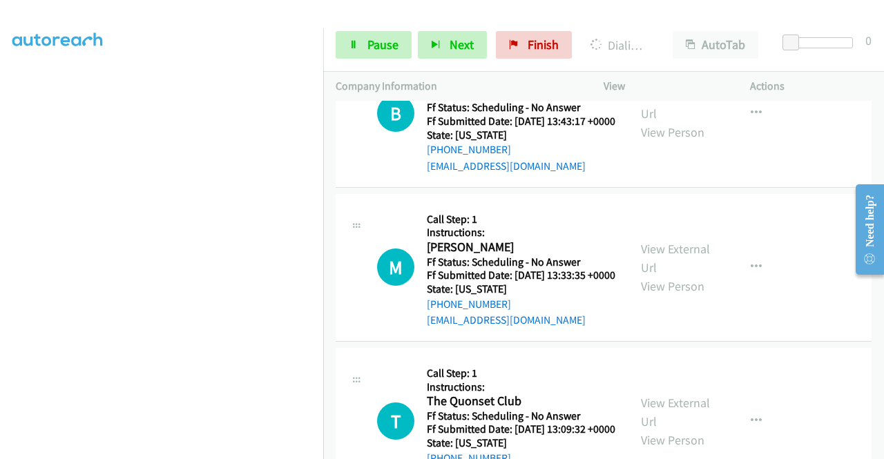
scroll to position [8719, 0]
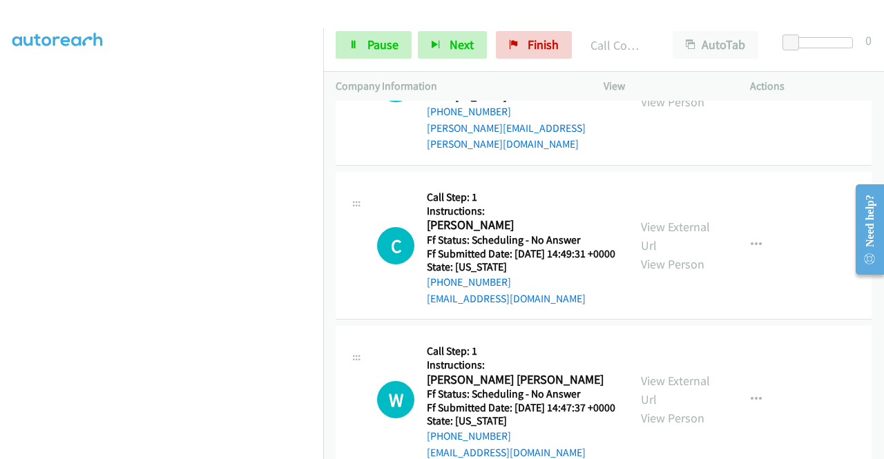
scroll to position [7919, 0]
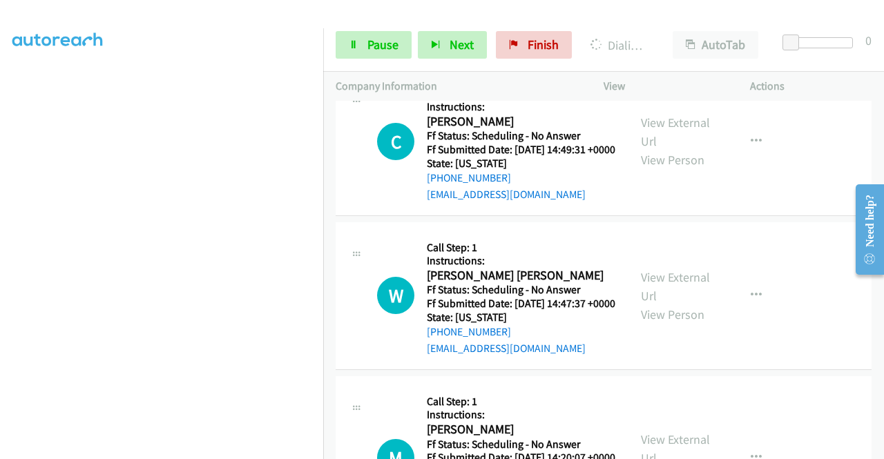
scroll to position [8127, 0]
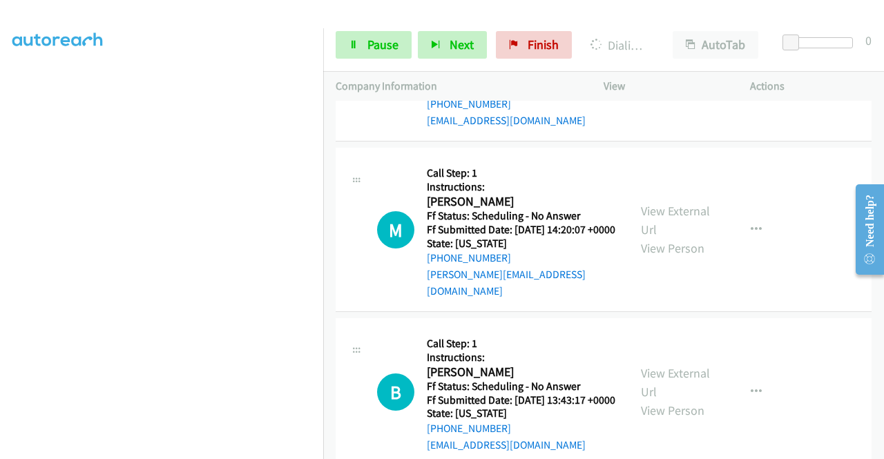
scroll to position [8334, 0]
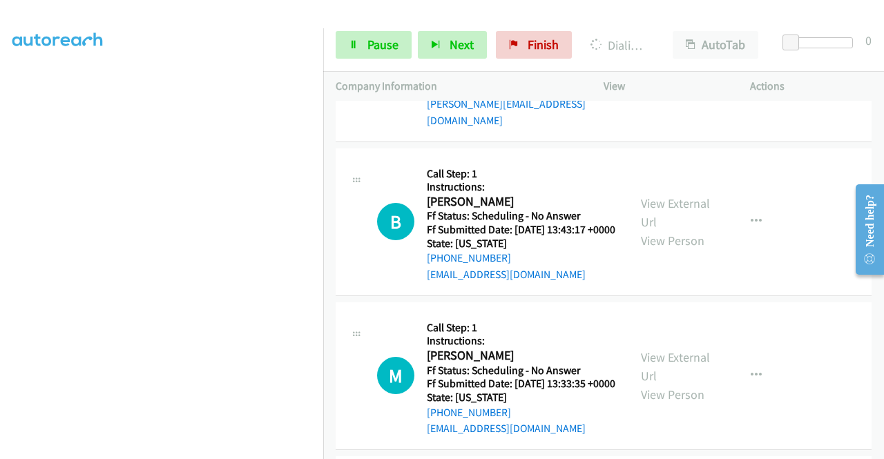
scroll to position [8472, 0]
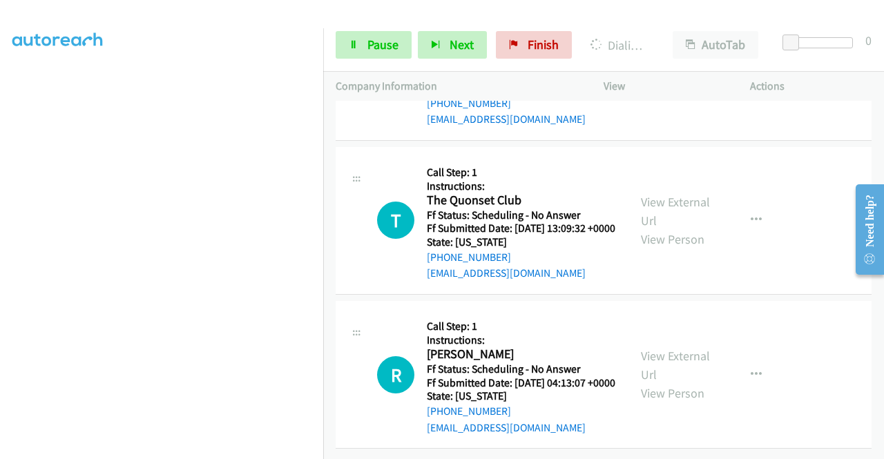
scroll to position [8817, 0]
click at [694, 75] on link "View External Url" at bounding box center [675, 57] width 69 height 35
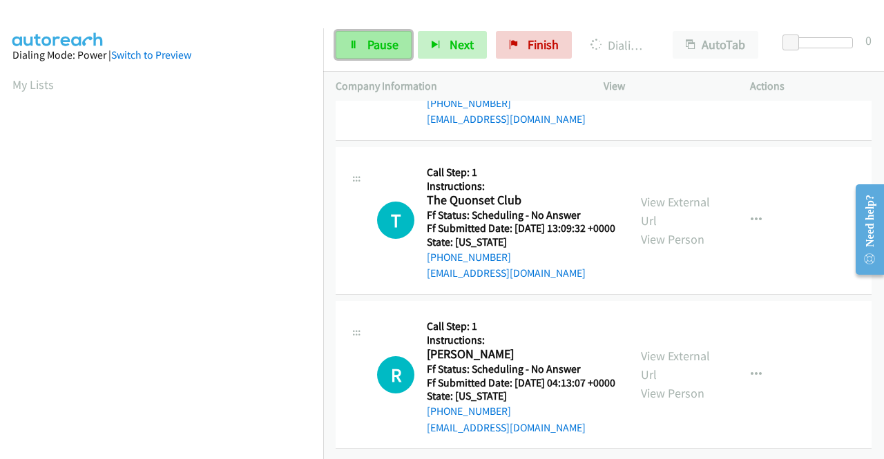
click at [359, 51] on link "Pause" at bounding box center [374, 45] width 76 height 28
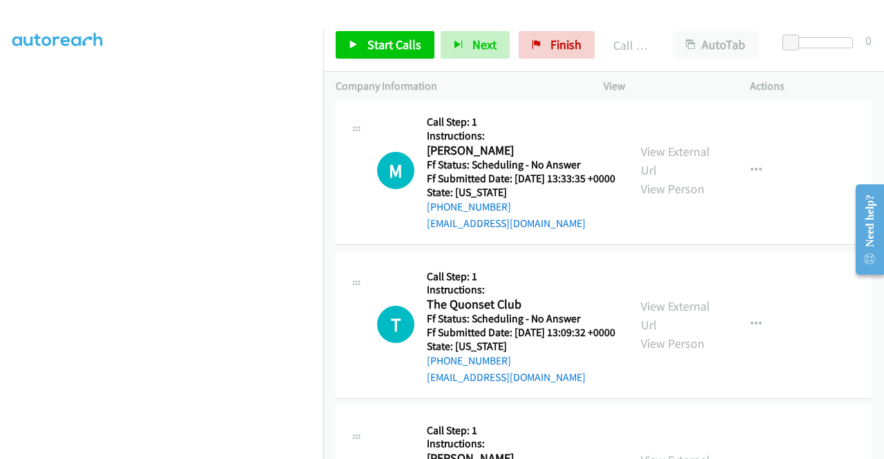
scroll to position [8777, 0]
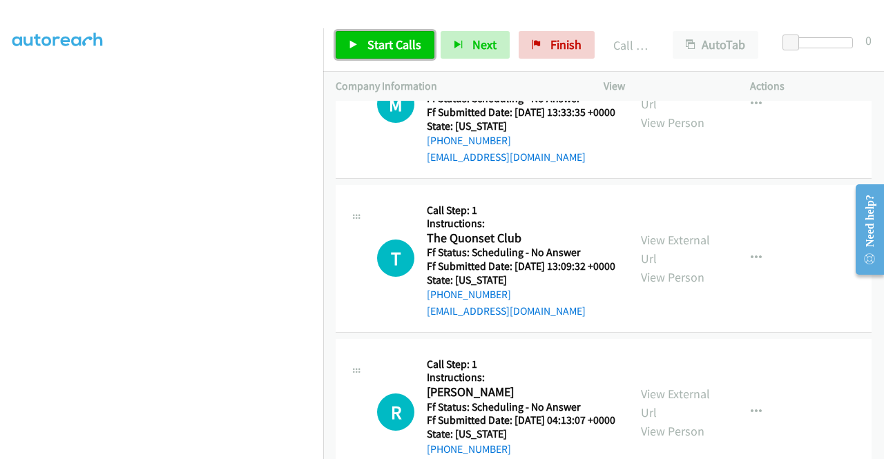
click at [380, 53] on link "Start Calls" at bounding box center [385, 45] width 99 height 28
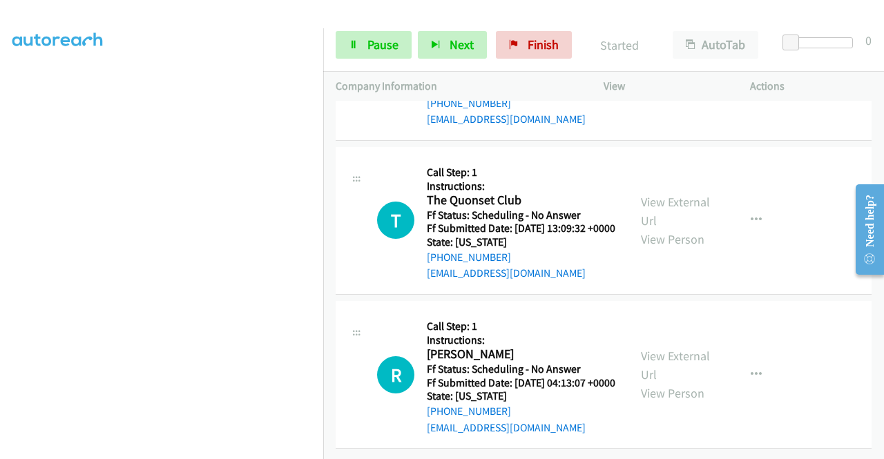
scroll to position [9177, 0]
click at [680, 229] on link "View External Url" at bounding box center [675, 211] width 69 height 35
click at [666, 383] on link "View External Url" at bounding box center [675, 365] width 69 height 35
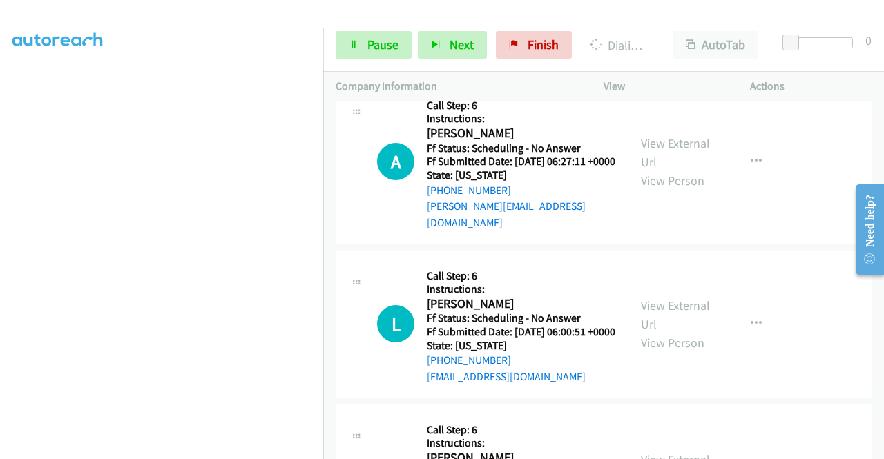
scroll to position [9090, 0]
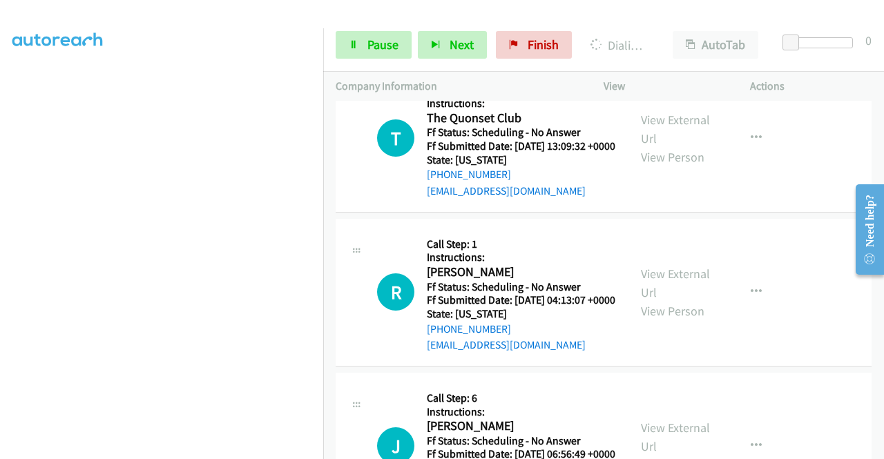
scroll to position [8883, 0]
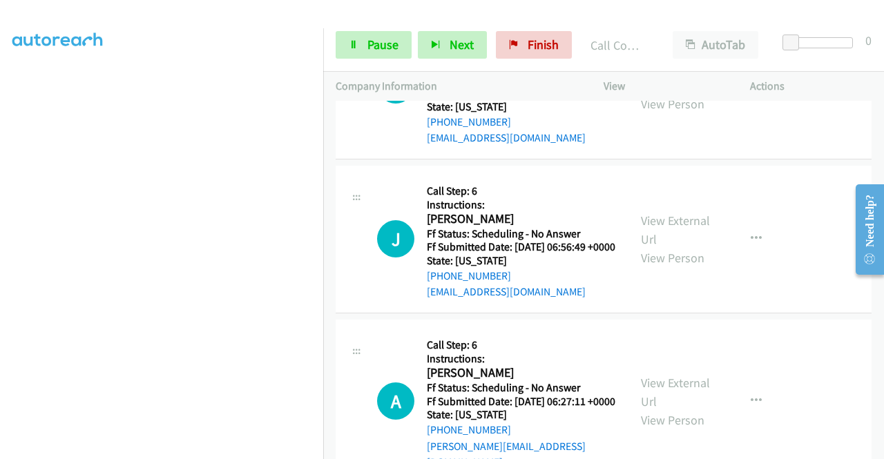
scroll to position [315, 0]
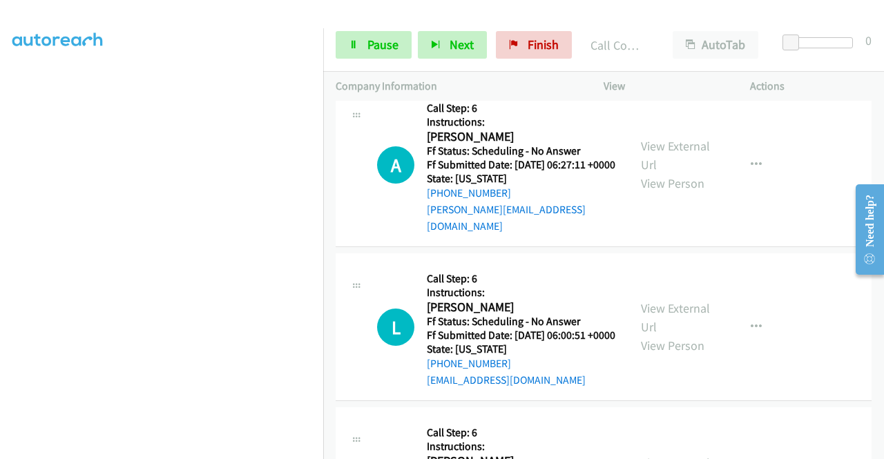
scroll to position [39, 0]
click at [362, 53] on link "Pause" at bounding box center [374, 45] width 76 height 28
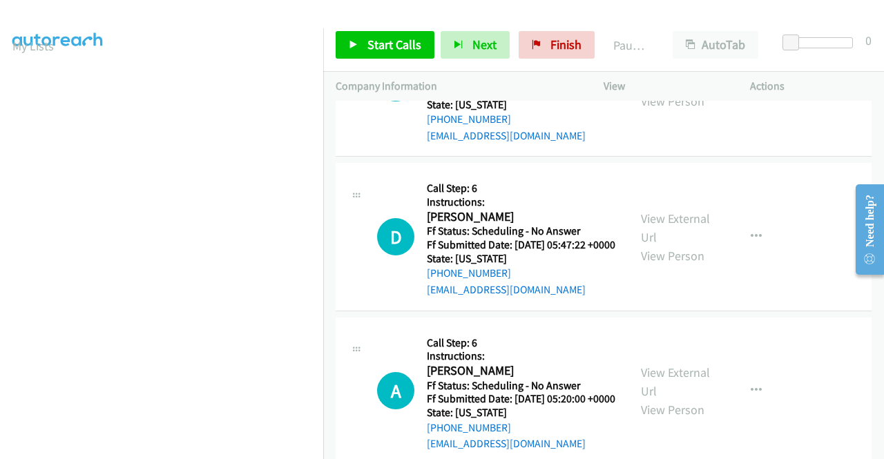
scroll to position [9574, 0]
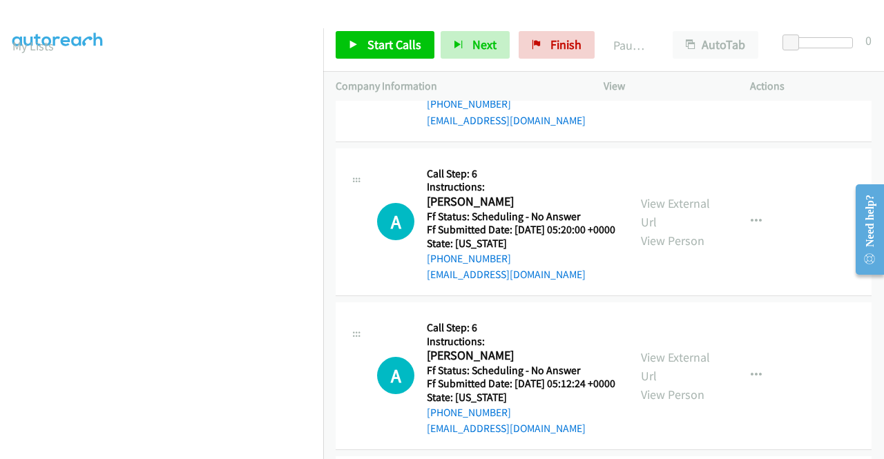
scroll to position [9712, 0]
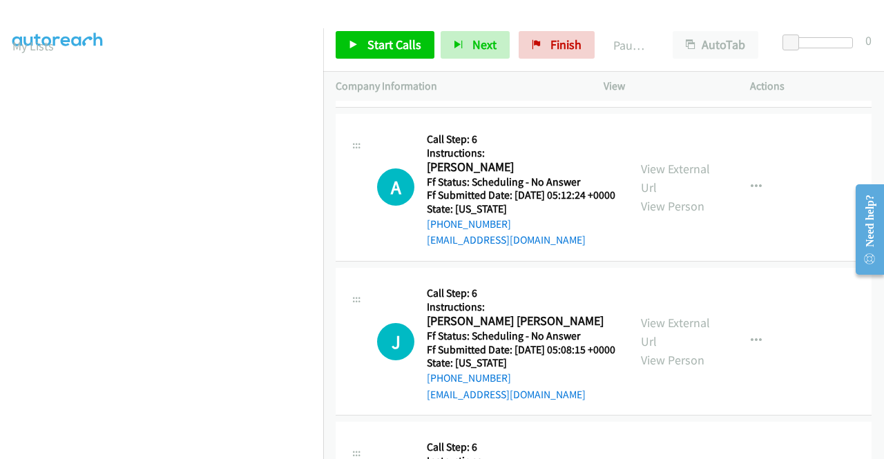
scroll to position [9988, 0]
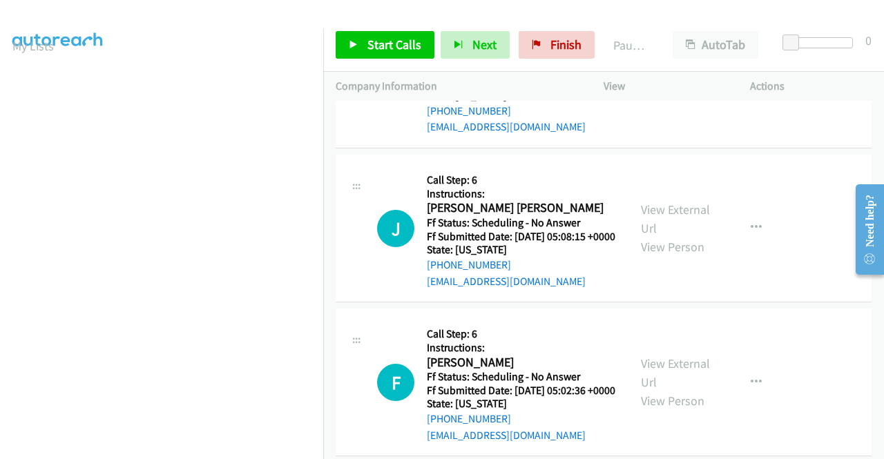
scroll to position [10127, 0]
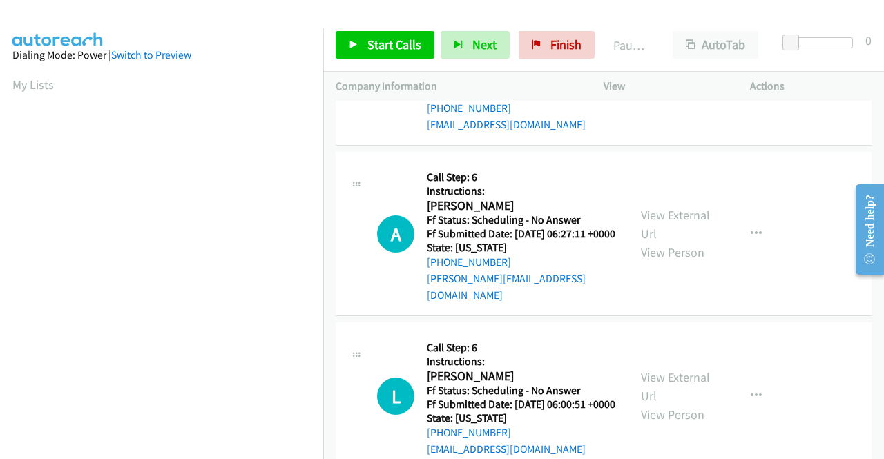
scroll to position [315, 0]
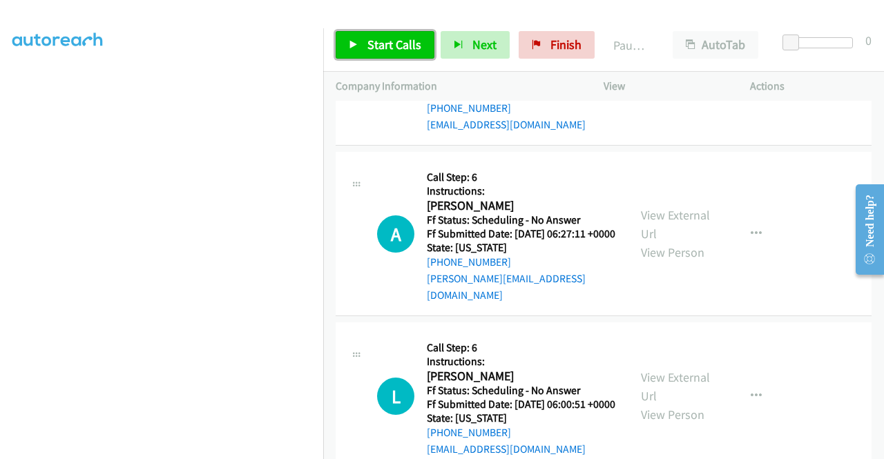
drag, startPoint x: 389, startPoint y: 35, endPoint x: 380, endPoint y: 35, distance: 9.0
click at [389, 35] on link "Start Calls" at bounding box center [385, 45] width 99 height 28
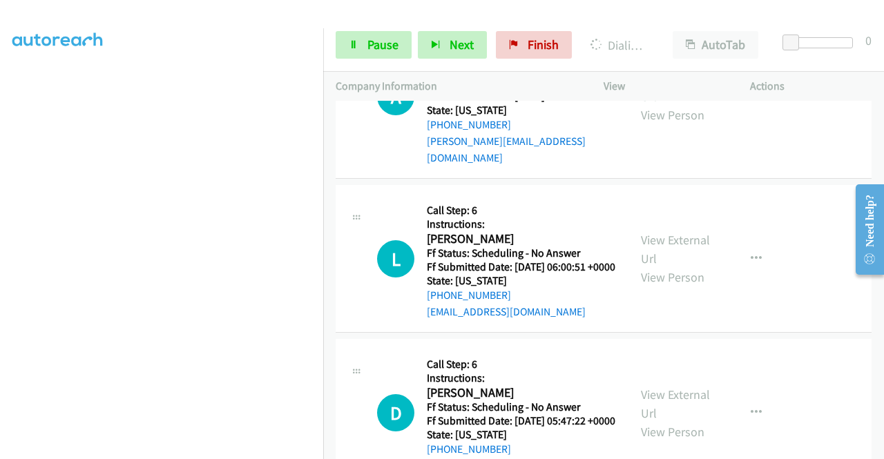
scroll to position [9367, 0]
click at [370, 48] on span "Pause" at bounding box center [383, 45] width 31 height 16
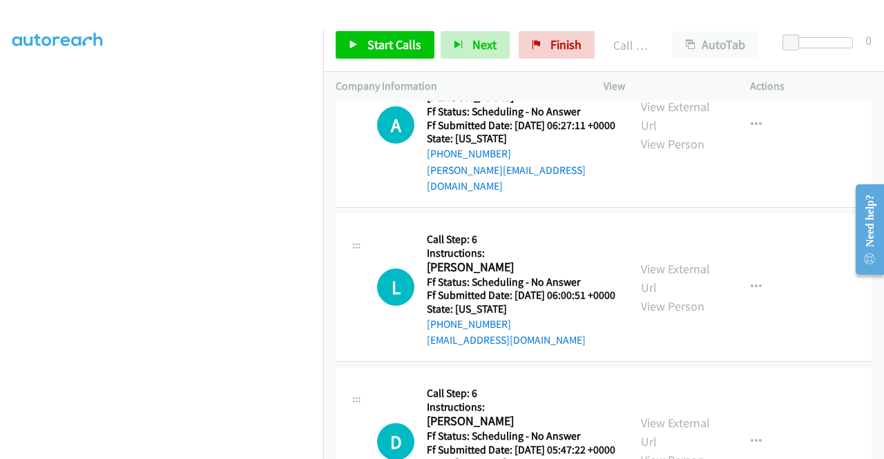
scroll to position [9505, 0]
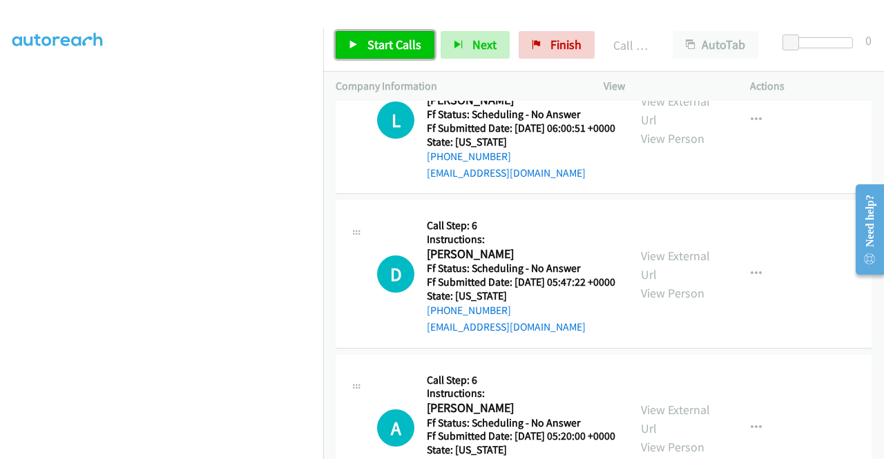
click at [363, 39] on link "Start Calls" at bounding box center [385, 45] width 99 height 28
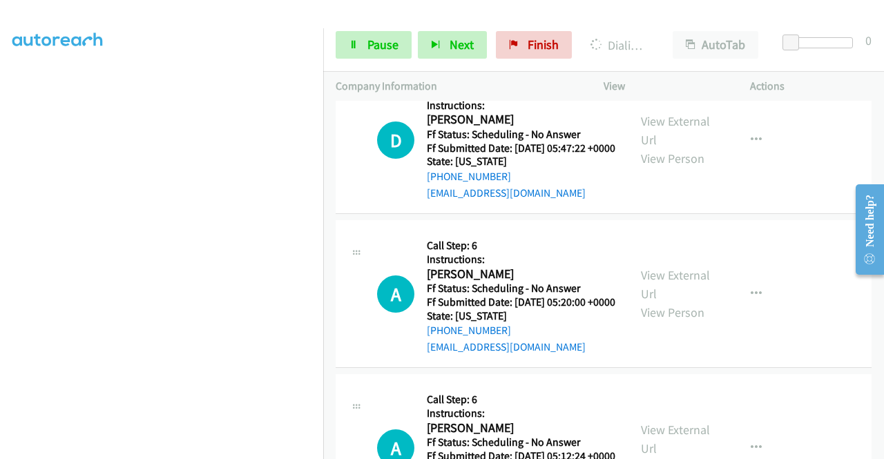
scroll to position [9712, 0]
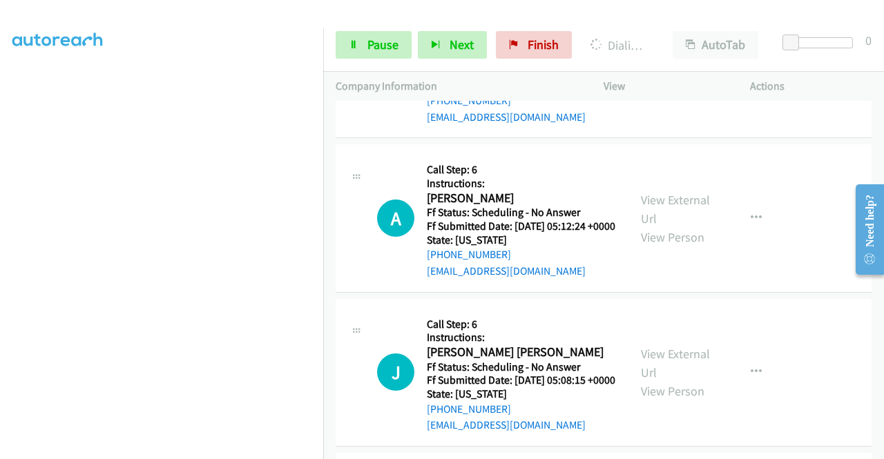
scroll to position [9919, 0]
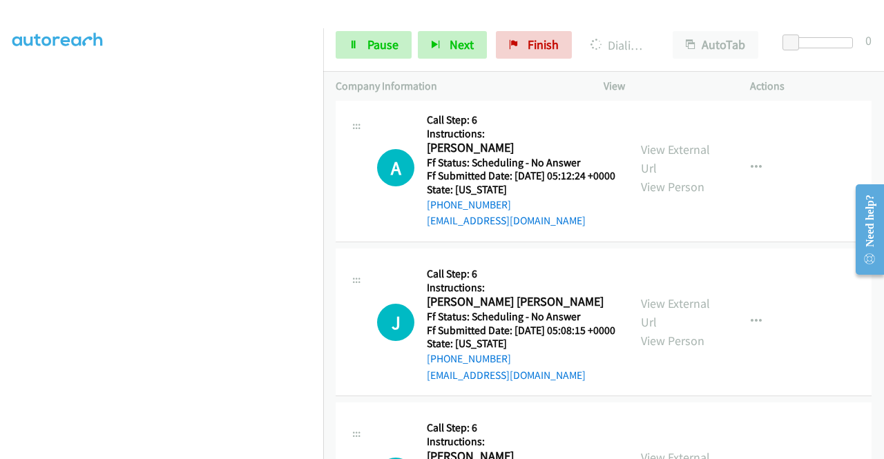
scroll to position [0, 0]
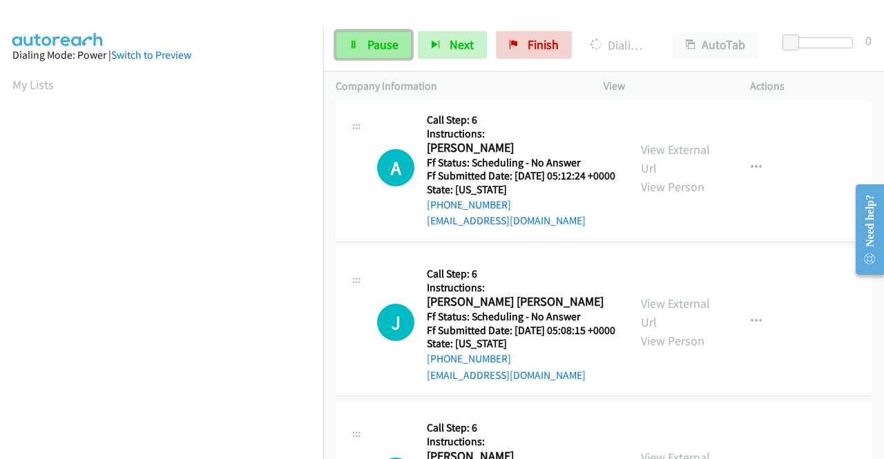
click at [358, 48] on icon at bounding box center [354, 46] width 10 height 10
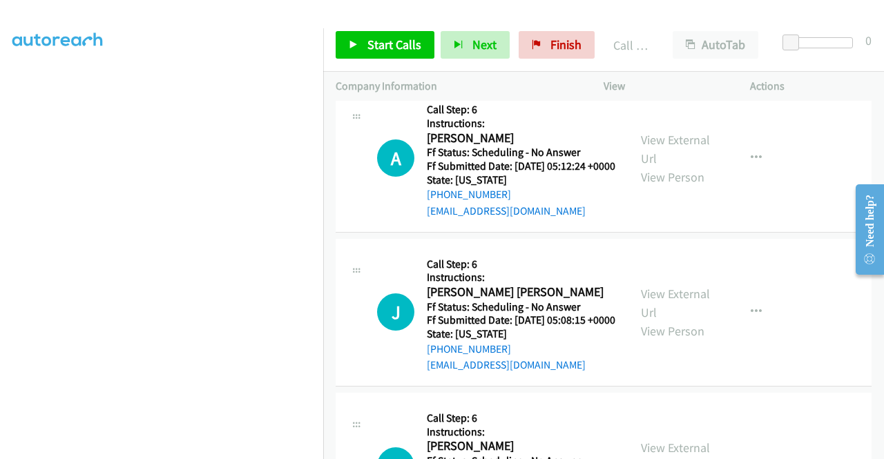
scroll to position [9988, 0]
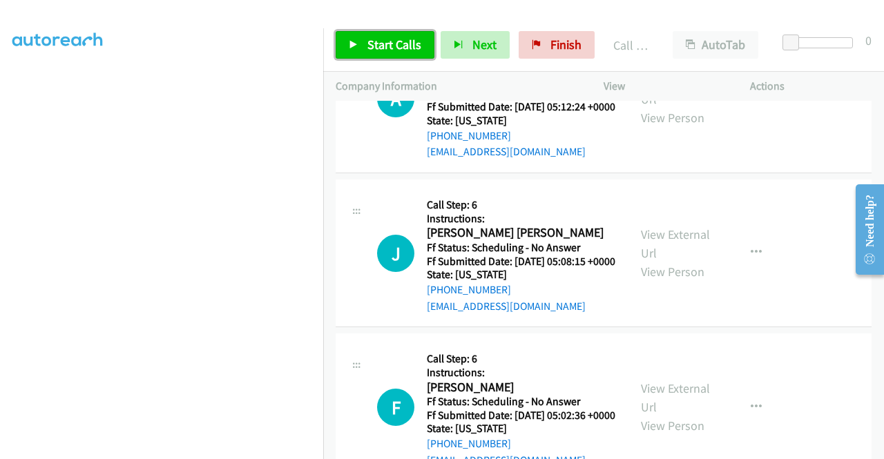
click at [381, 45] on span "Start Calls" at bounding box center [395, 45] width 54 height 16
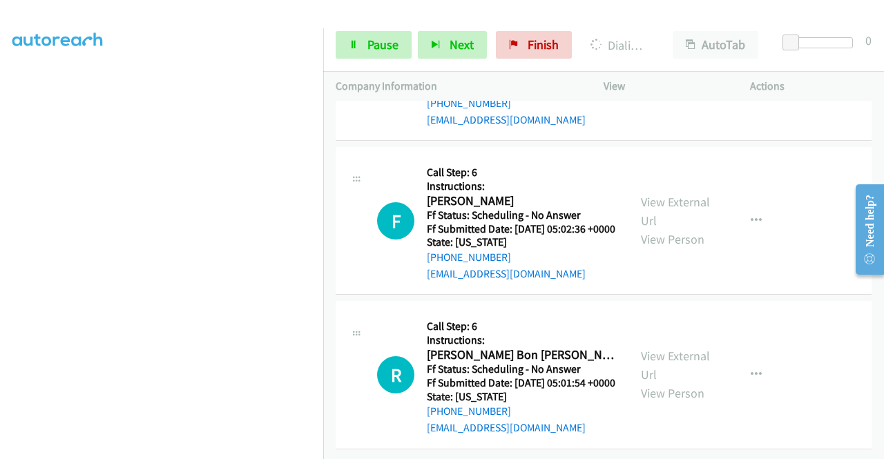
scroll to position [10403, 0]
click at [686, 75] on link "View External Url" at bounding box center [675, 57] width 69 height 35
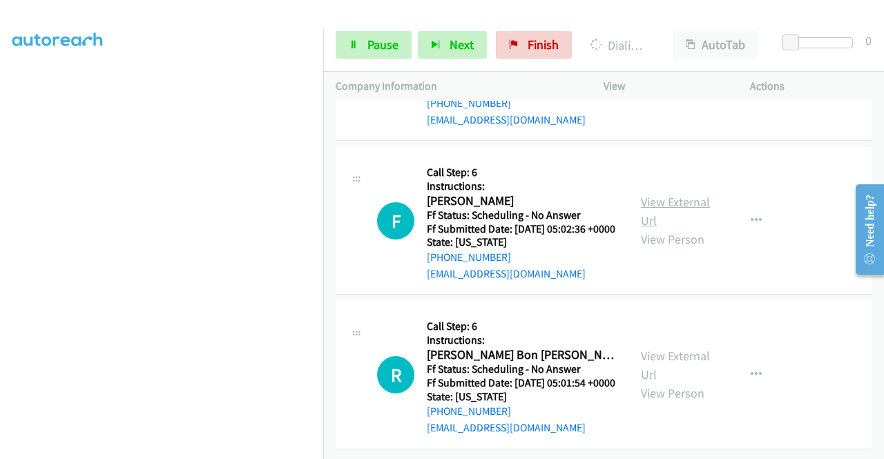
click at [667, 229] on link "View External Url" at bounding box center [675, 211] width 69 height 35
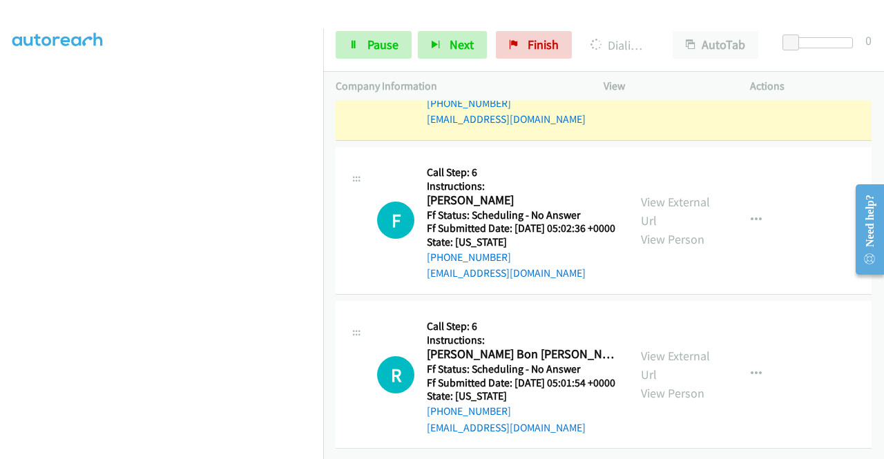
scroll to position [10693, 0]
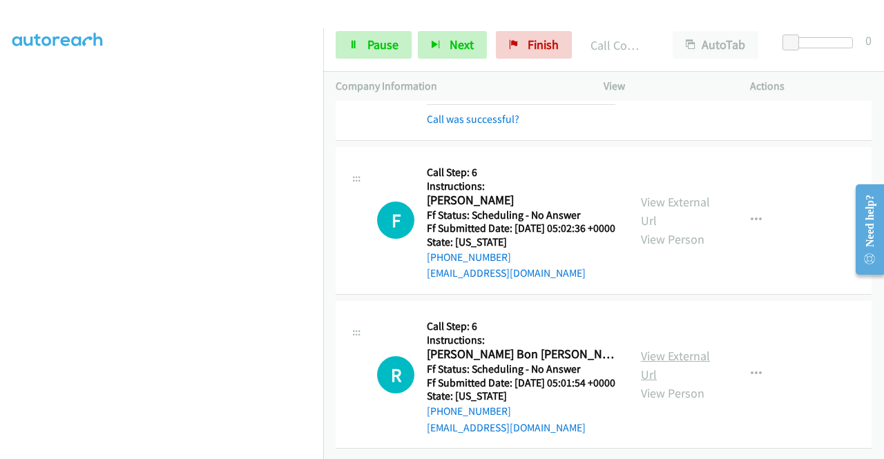
click at [691, 368] on link "View External Url" at bounding box center [675, 365] width 69 height 35
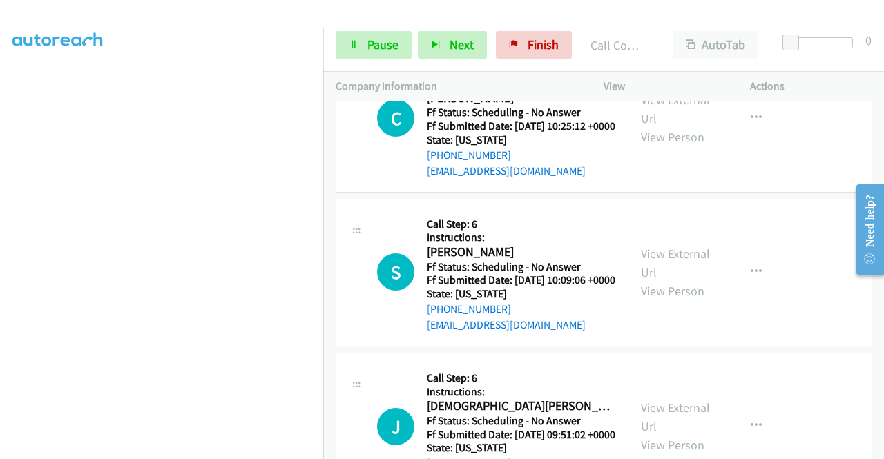
scroll to position [11052, 0]
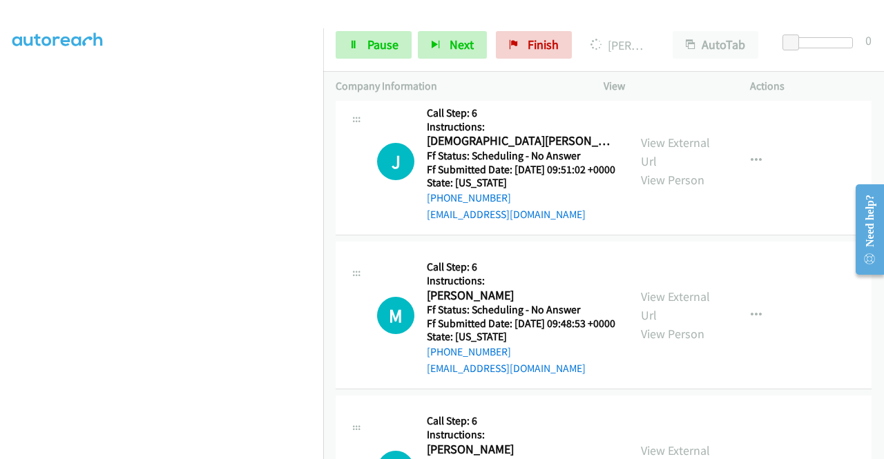
scroll to position [11260, 0]
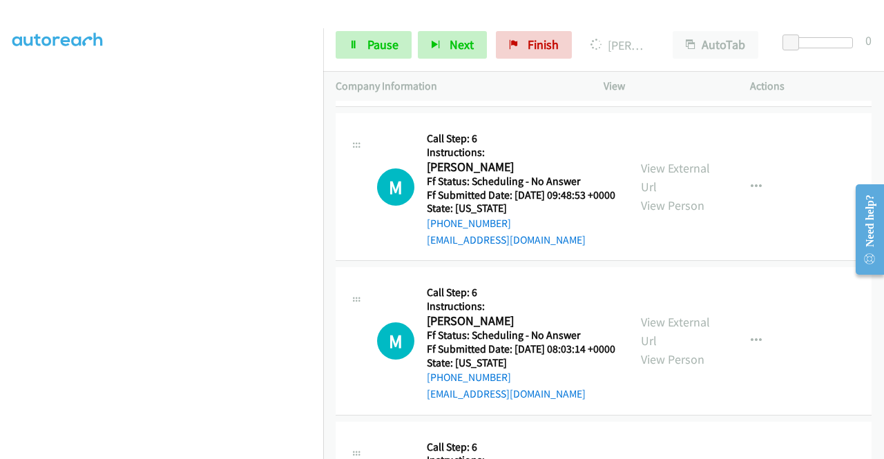
scroll to position [11398, 0]
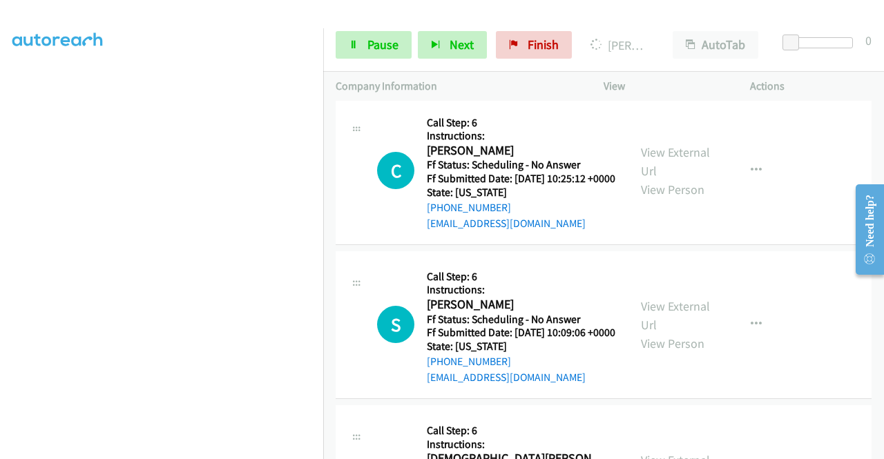
scroll to position [10776, 0]
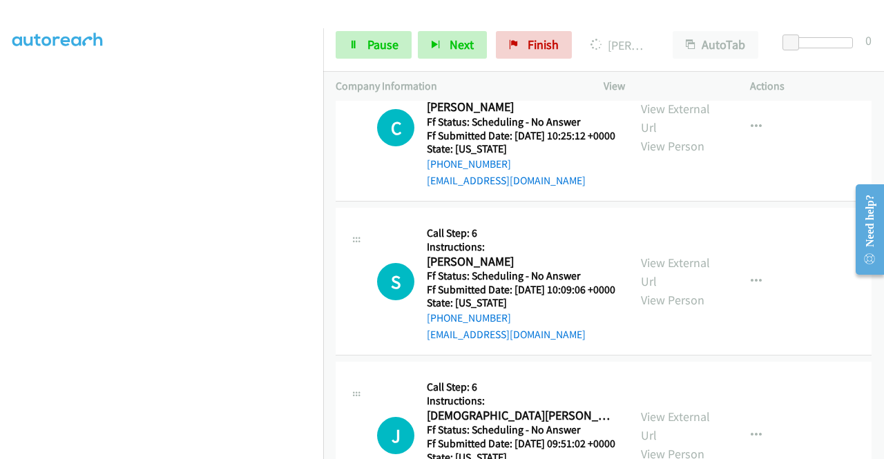
scroll to position [11052, 0]
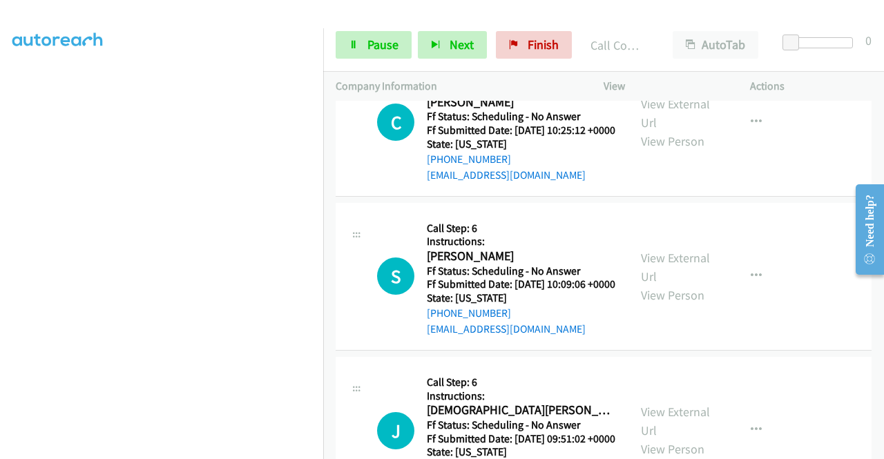
scroll to position [10914, 0]
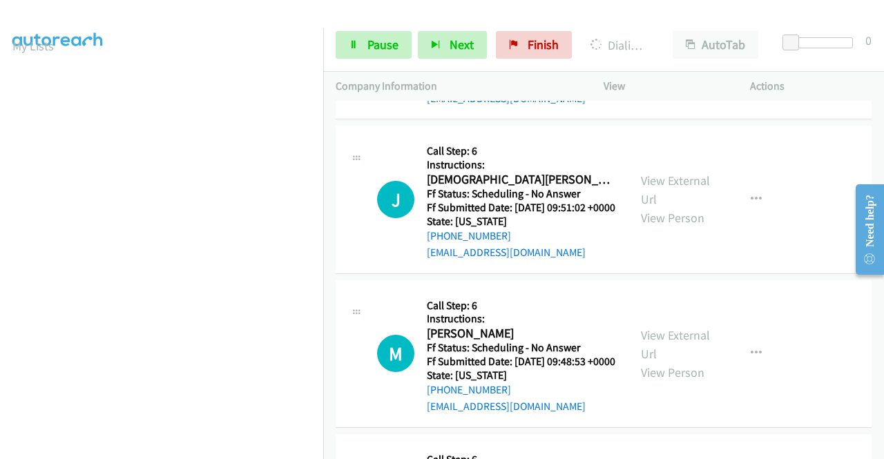
scroll to position [315, 0]
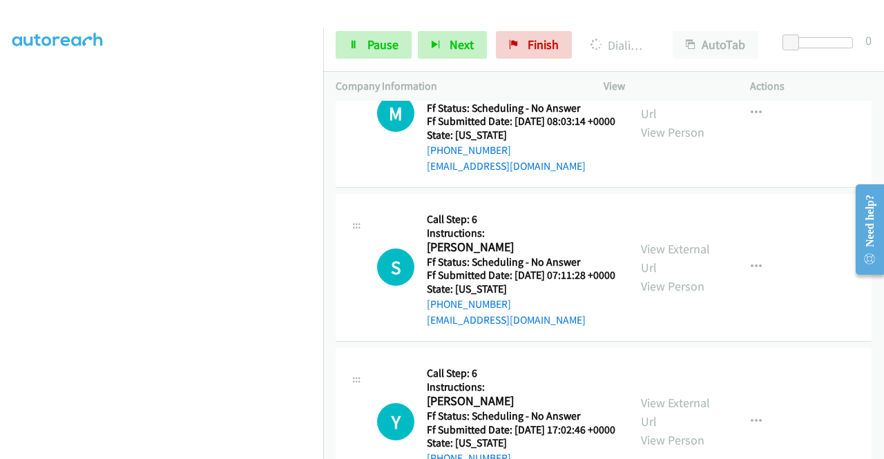
scroll to position [11536, 0]
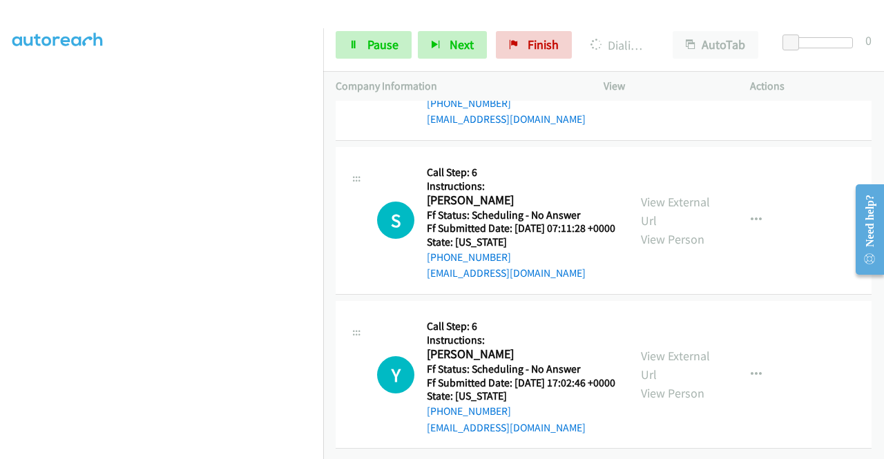
scroll to position [11674, 0]
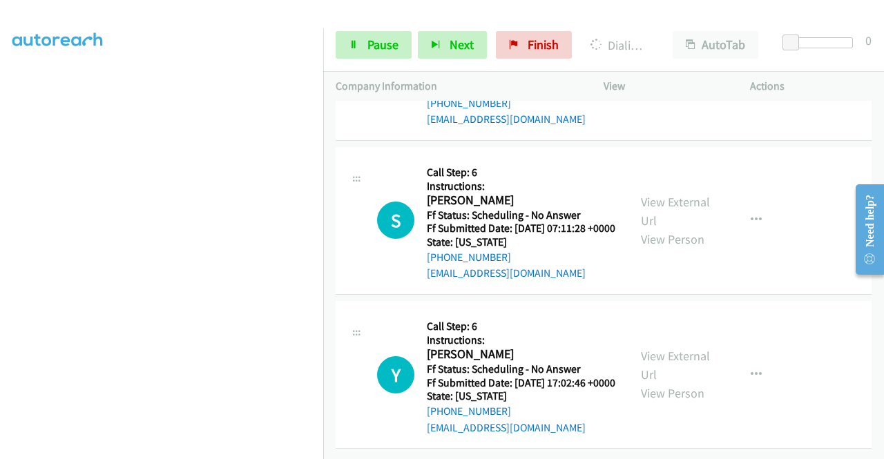
click at [672, 75] on link "View External Url" at bounding box center [675, 57] width 69 height 35
click at [676, 229] on link "View External Url" at bounding box center [675, 211] width 69 height 35
click at [656, 368] on link "View External Url" at bounding box center [675, 365] width 69 height 35
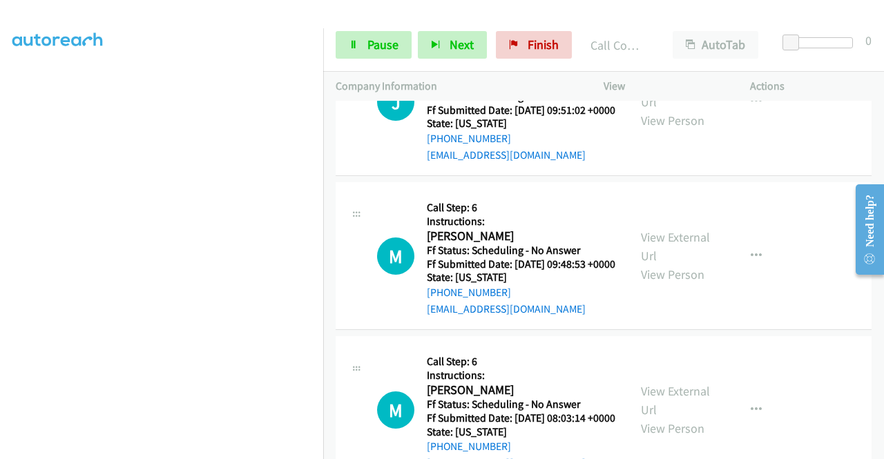
scroll to position [11387, 0]
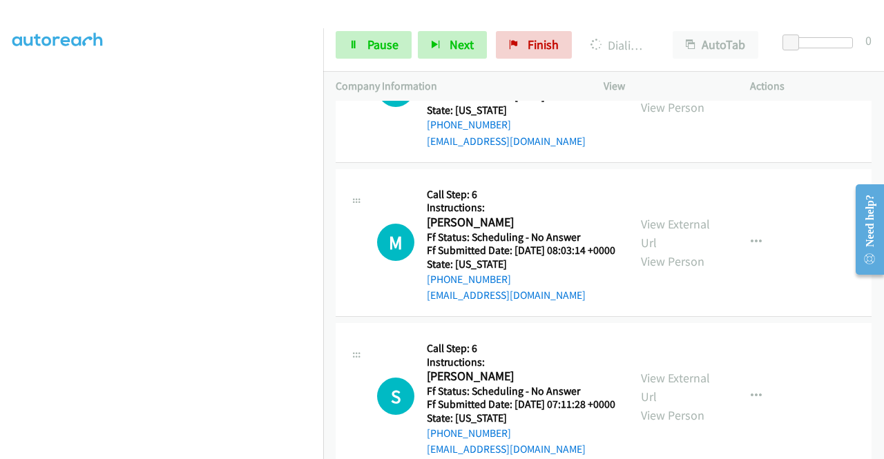
scroll to position [0, 0]
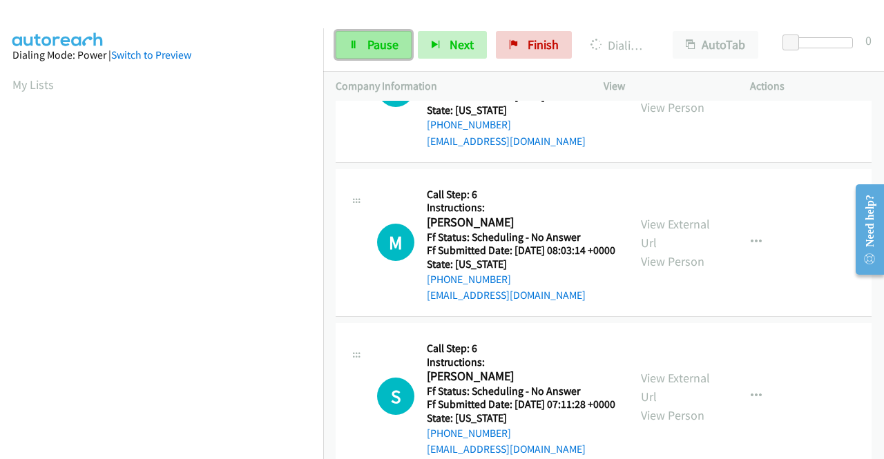
drag, startPoint x: 361, startPoint y: 45, endPoint x: 401, endPoint y: 32, distance: 42.8
click at [361, 45] on link "Pause" at bounding box center [374, 45] width 76 height 28
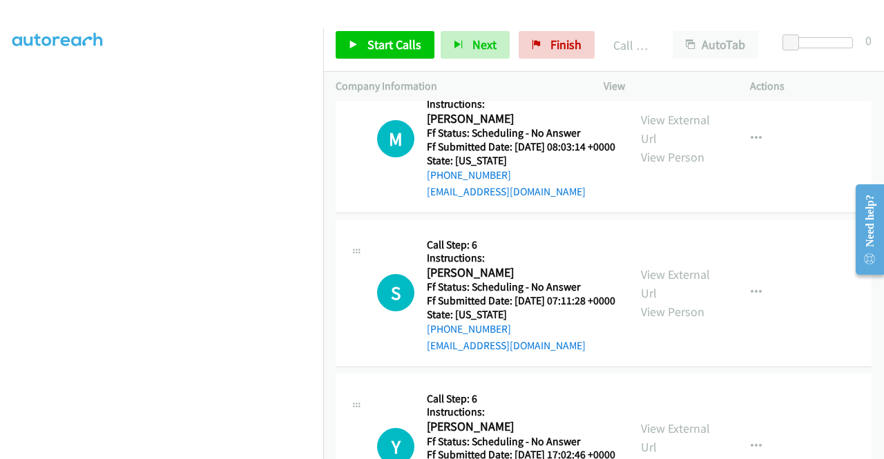
scroll to position [11525, 0]
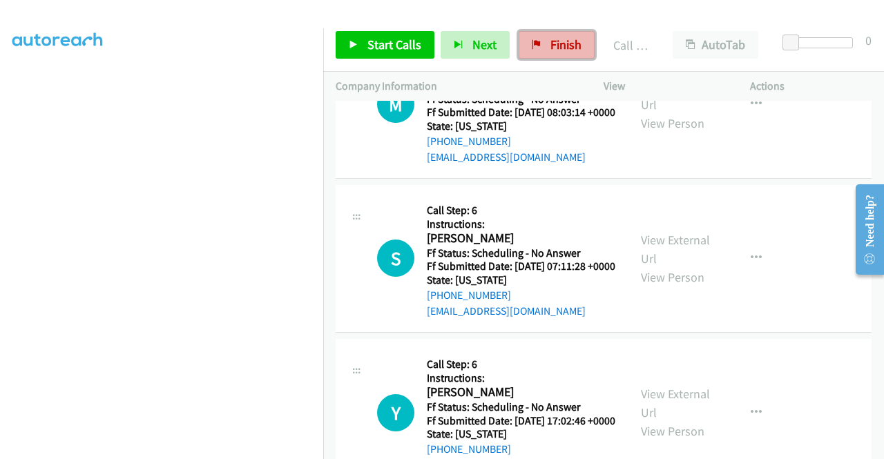
click at [542, 44] on link "Finish" at bounding box center [557, 45] width 76 height 28
click at [535, 53] on link "Finish" at bounding box center [557, 45] width 76 height 28
